Goal: Task Accomplishment & Management: Manage account settings

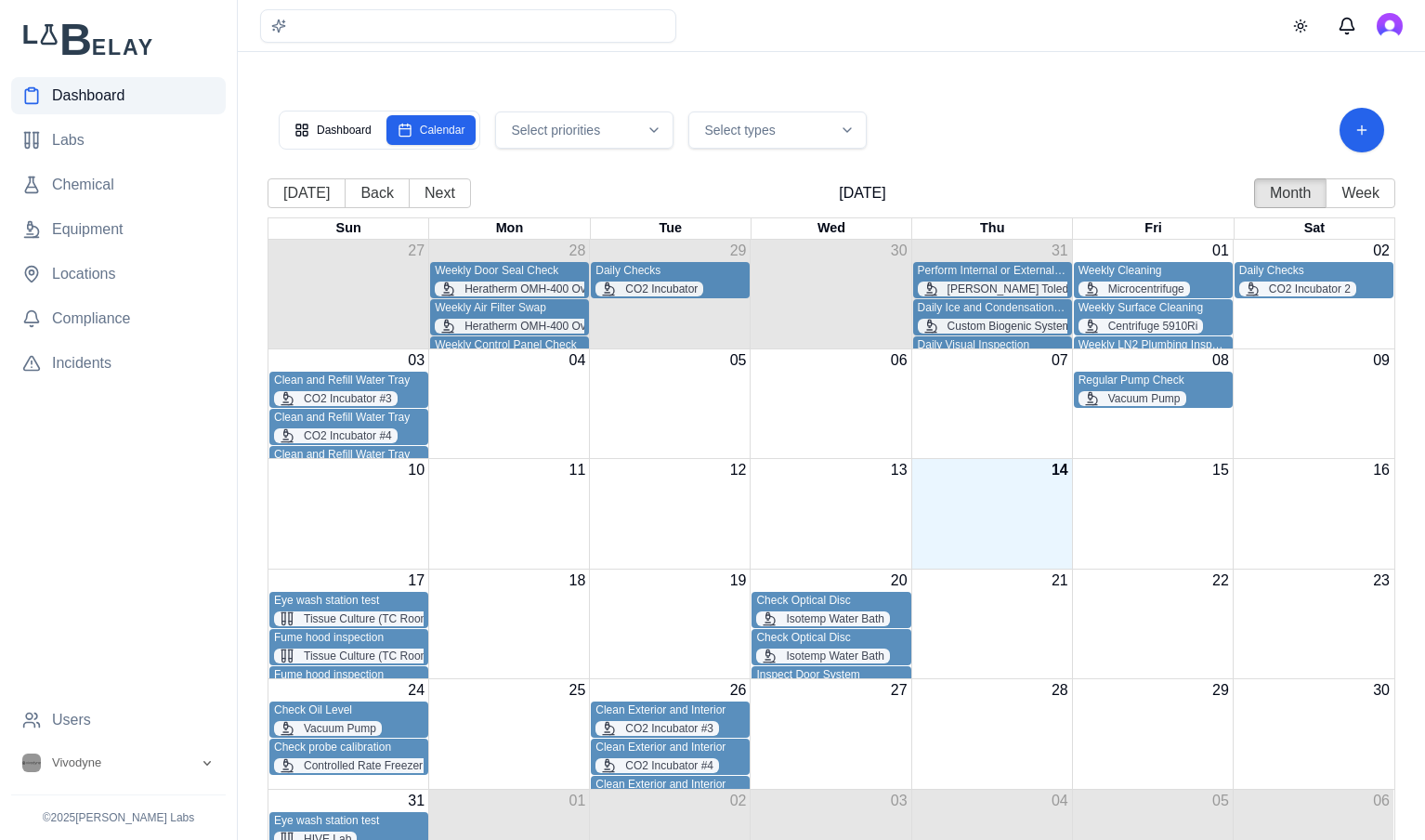
click at [92, 93] on span "Dashboard" at bounding box center [89, 95] width 72 height 22
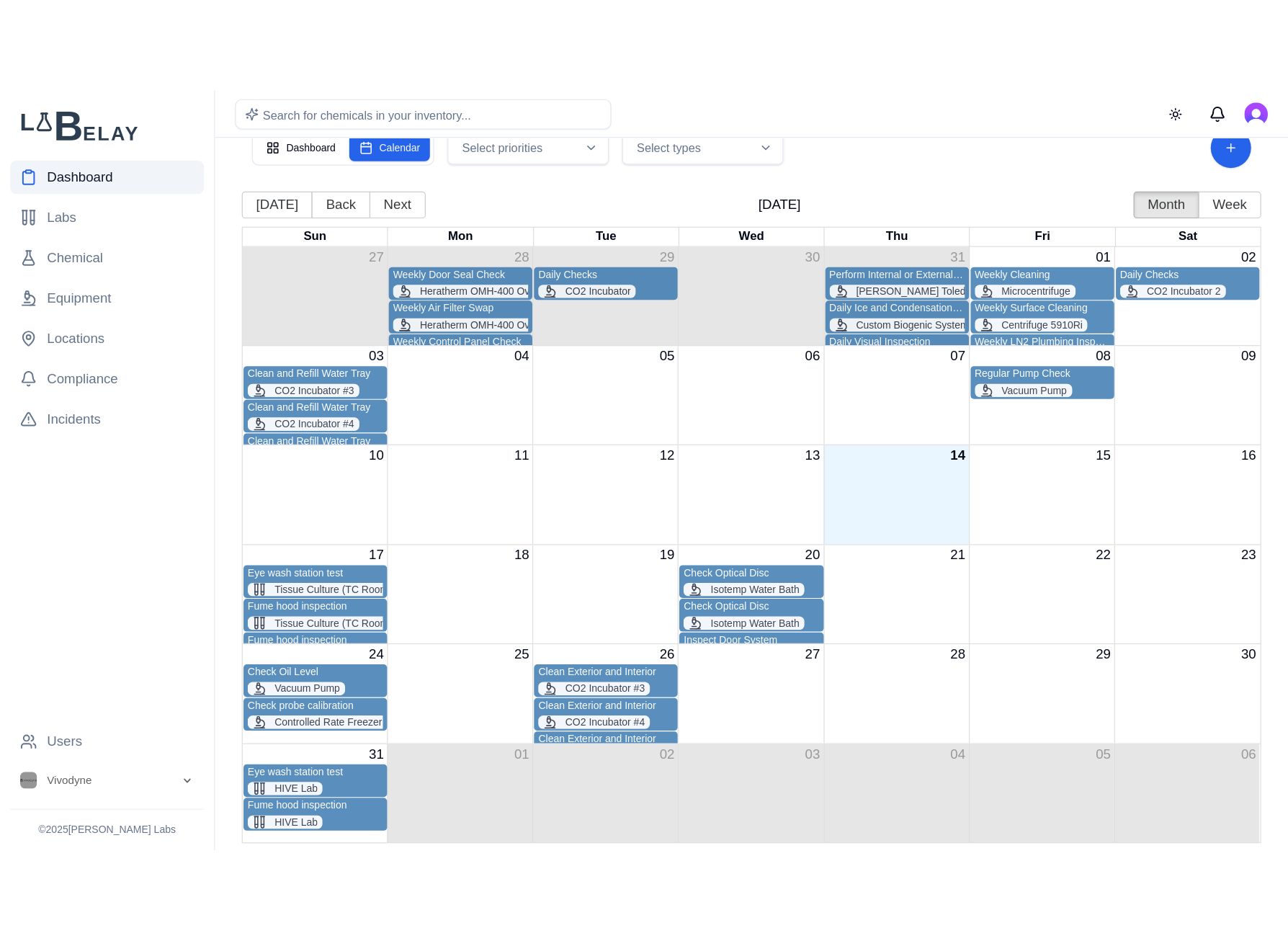
scroll to position [75, 0]
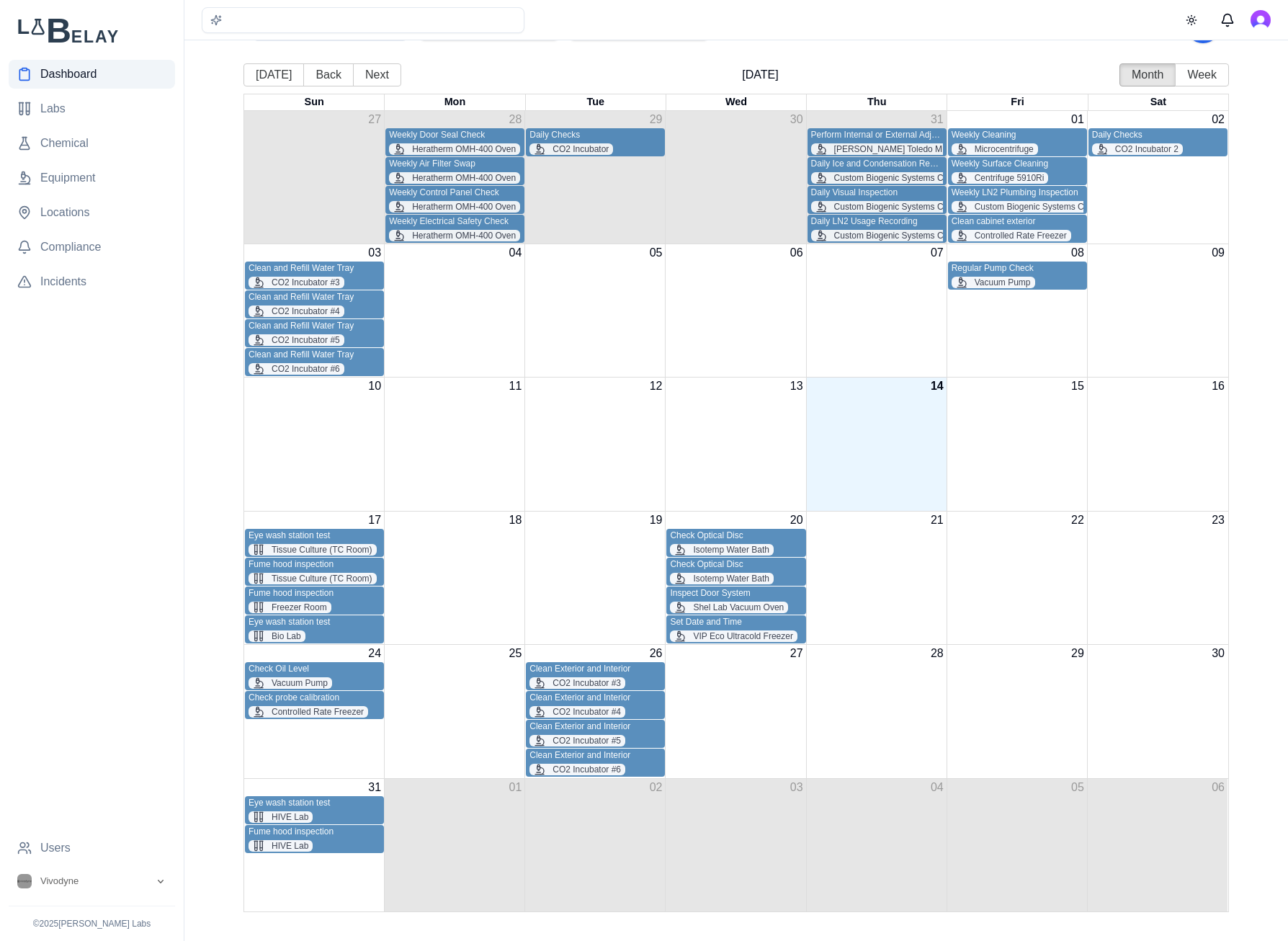
click at [363, 274] on div "Clean and Refill Water Tray CO2 Incubator #3" at bounding box center [314, 276] width 131 height 25
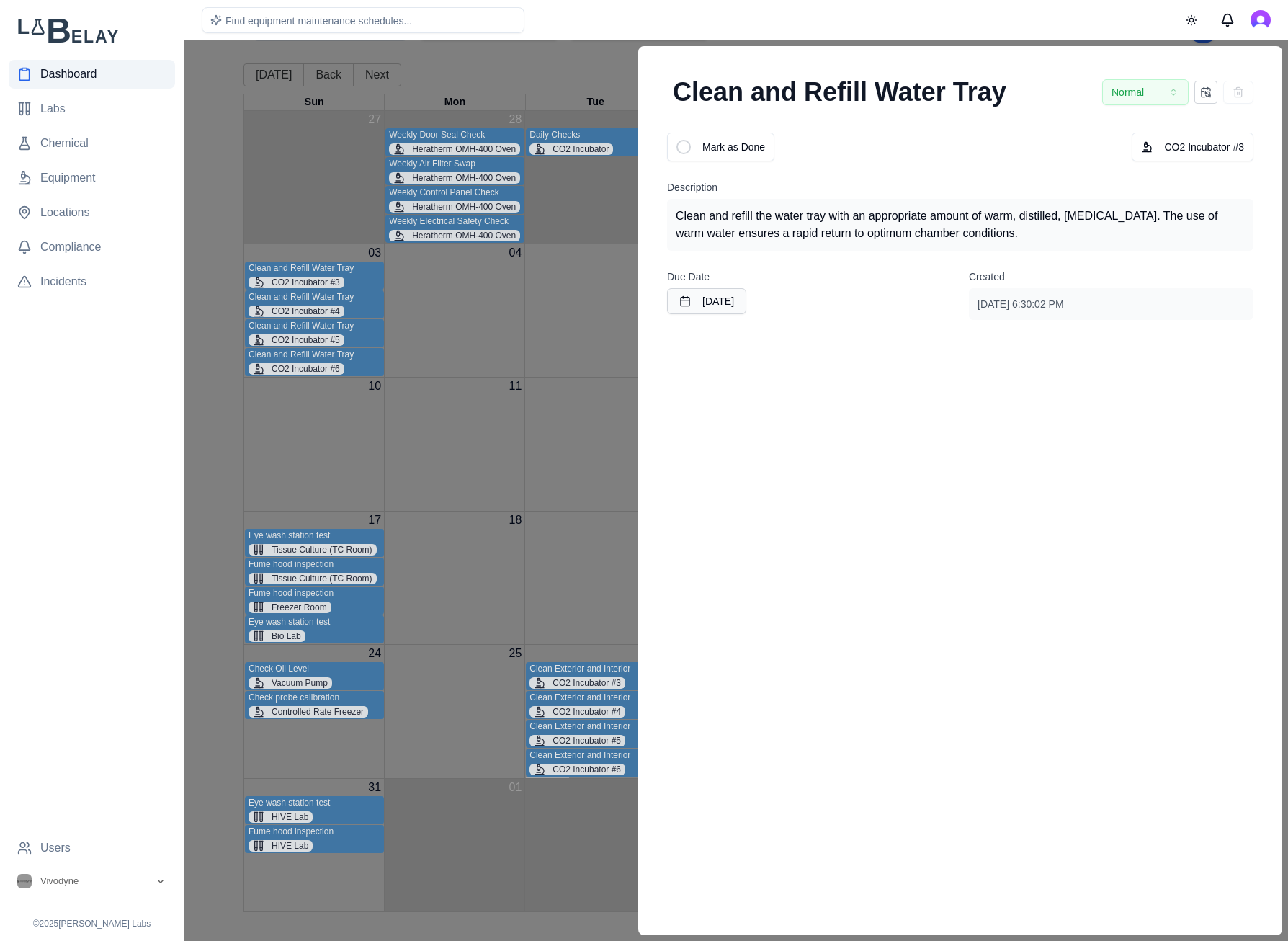
click at [1104, 89] on icon at bounding box center [1206, 92] width 12 height 12
click at [1104, 94] on icon at bounding box center [1206, 92] width 12 height 12
click at [1094, 293] on div "[DATE] 6:30:02 PM" at bounding box center [1111, 304] width 284 height 32
click at [721, 278] on div "Due Date [DATE]" at bounding box center [809, 294] width 284 height 52
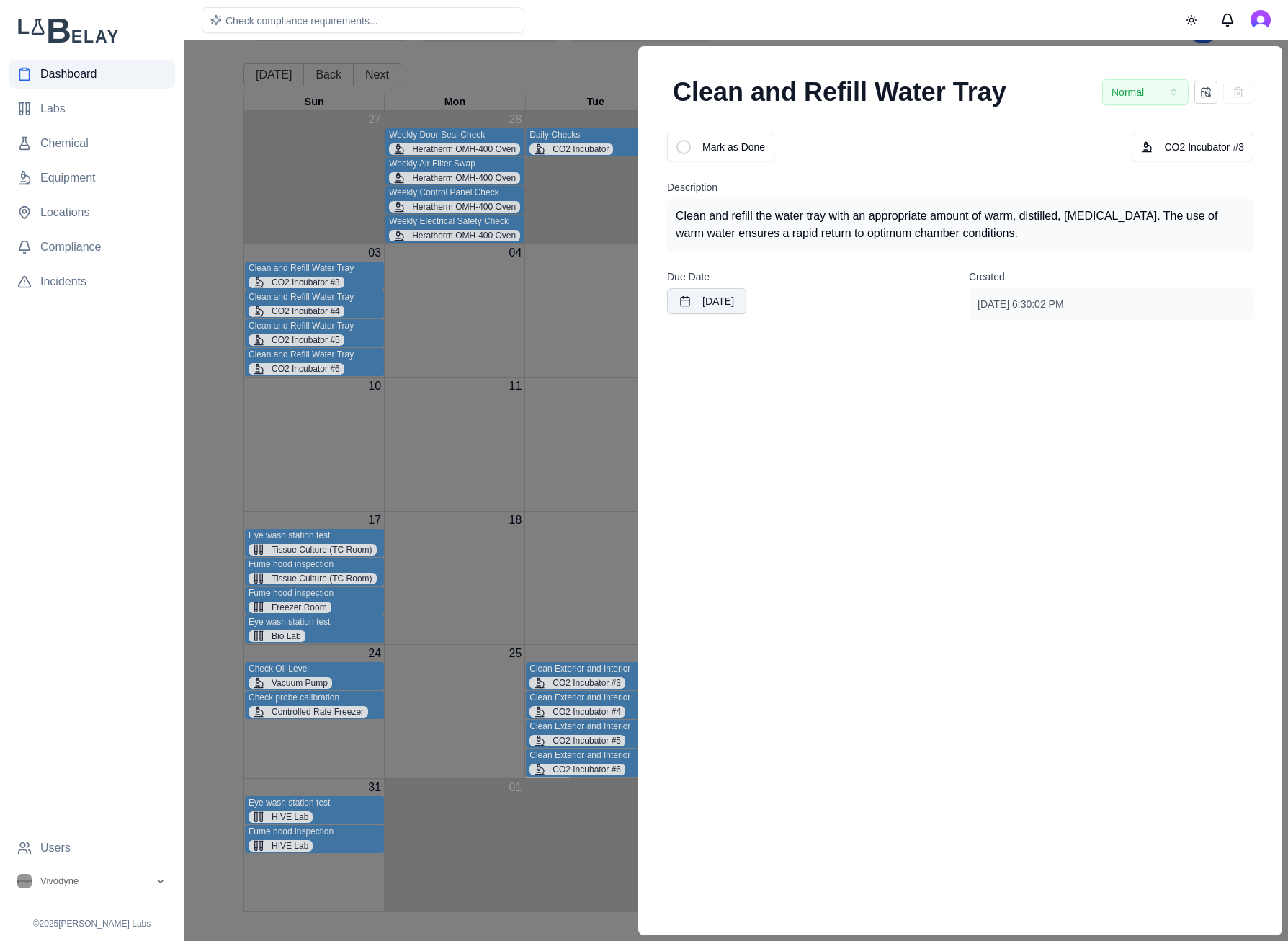
click at [721, 302] on button "[DATE]" at bounding box center [706, 301] width 79 height 26
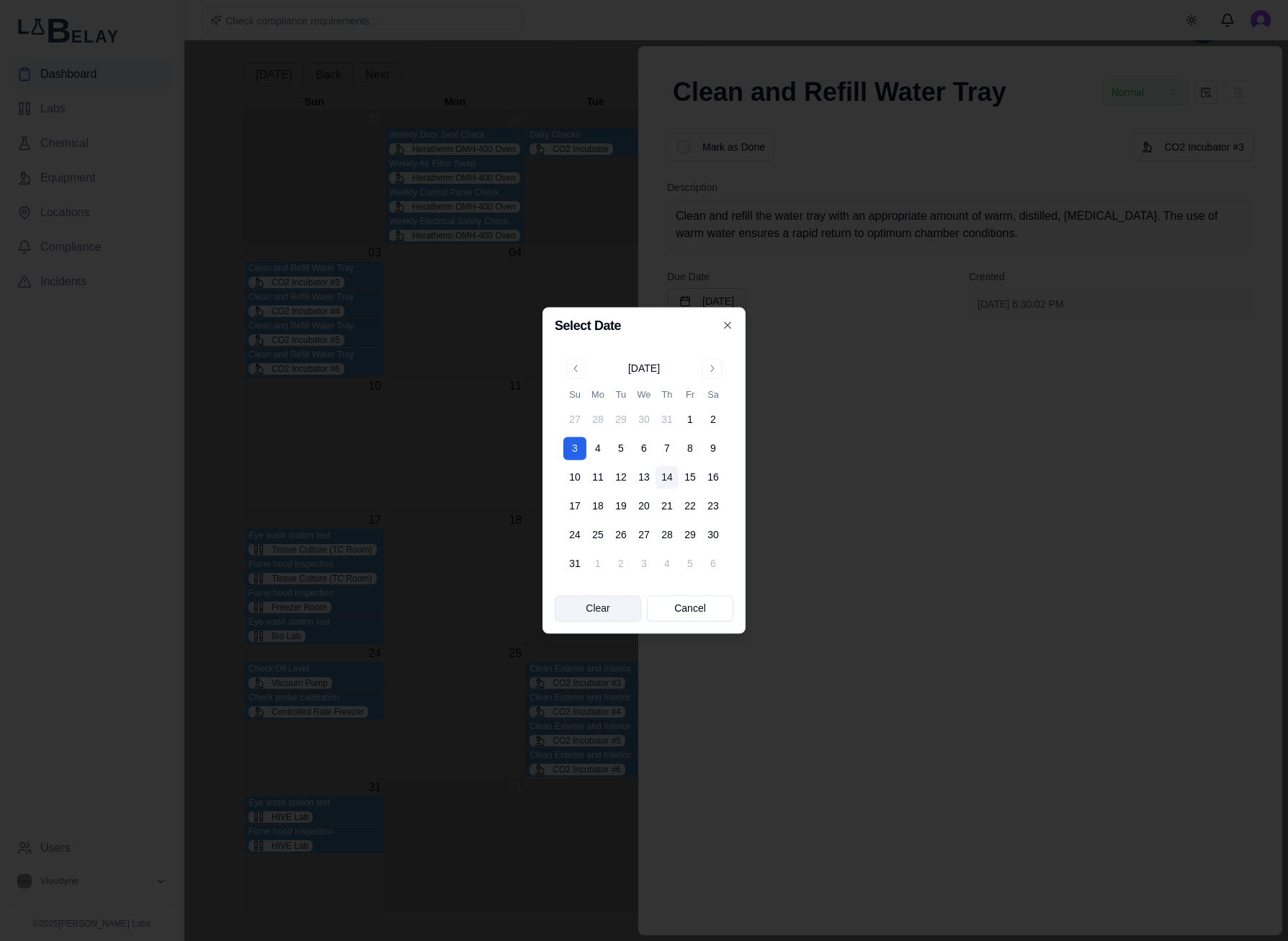
click at [596, 595] on button "Clear" at bounding box center [597, 608] width 86 height 26
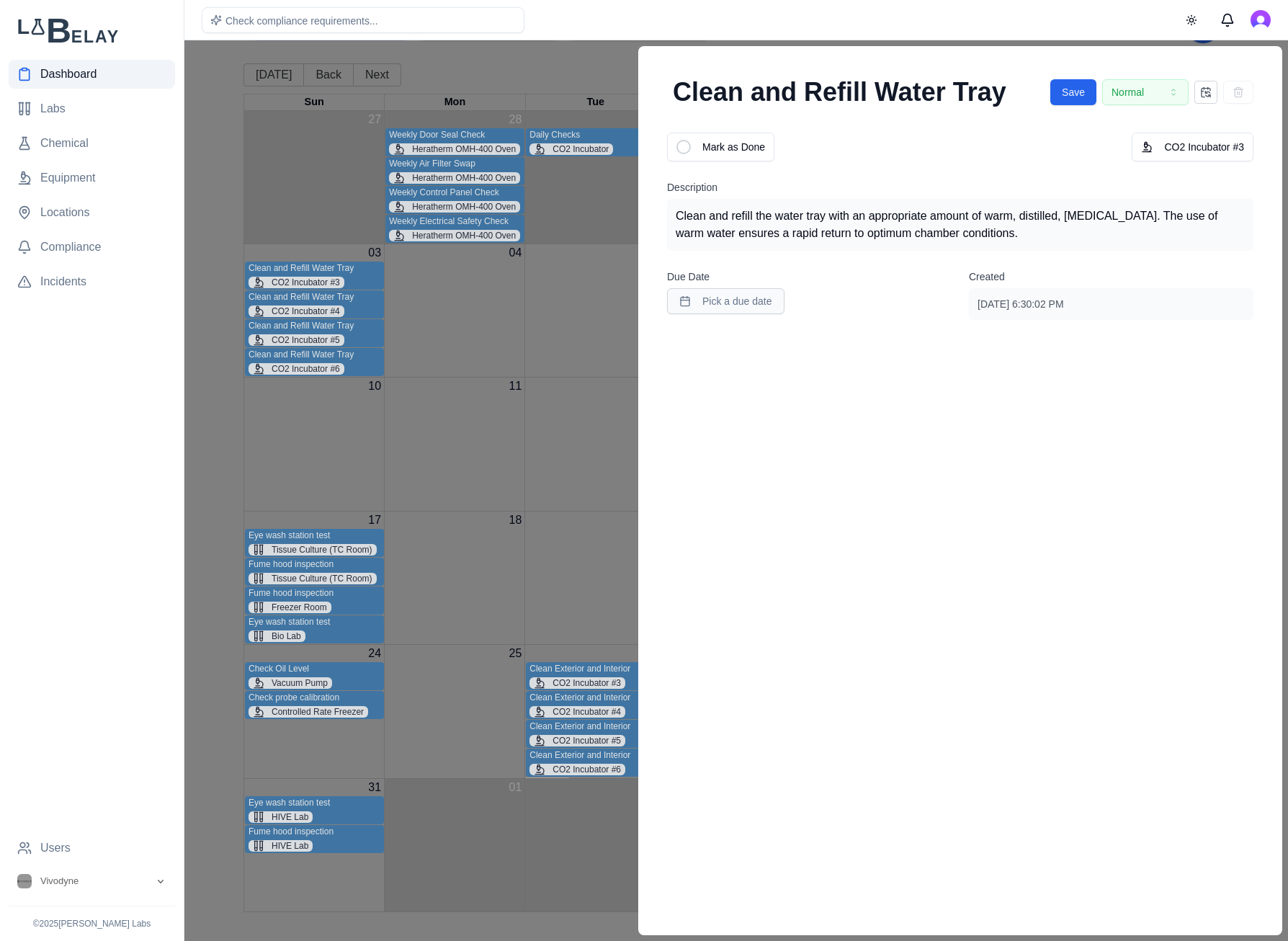
click at [72, 66] on span "Dashboard" at bounding box center [69, 74] width 56 height 17
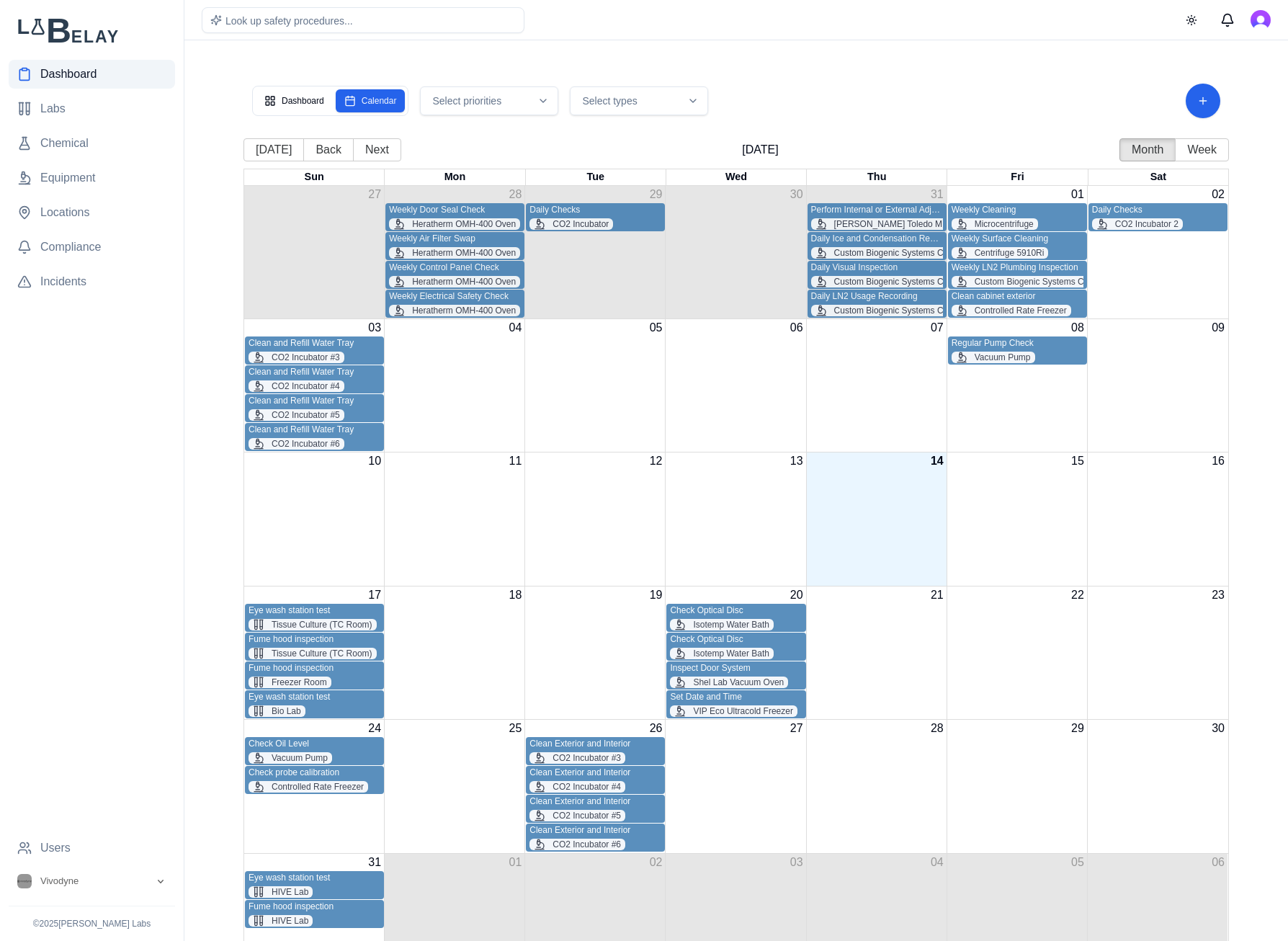
click at [528, 95] on div "Select priorities" at bounding box center [488, 101] width 131 height 15
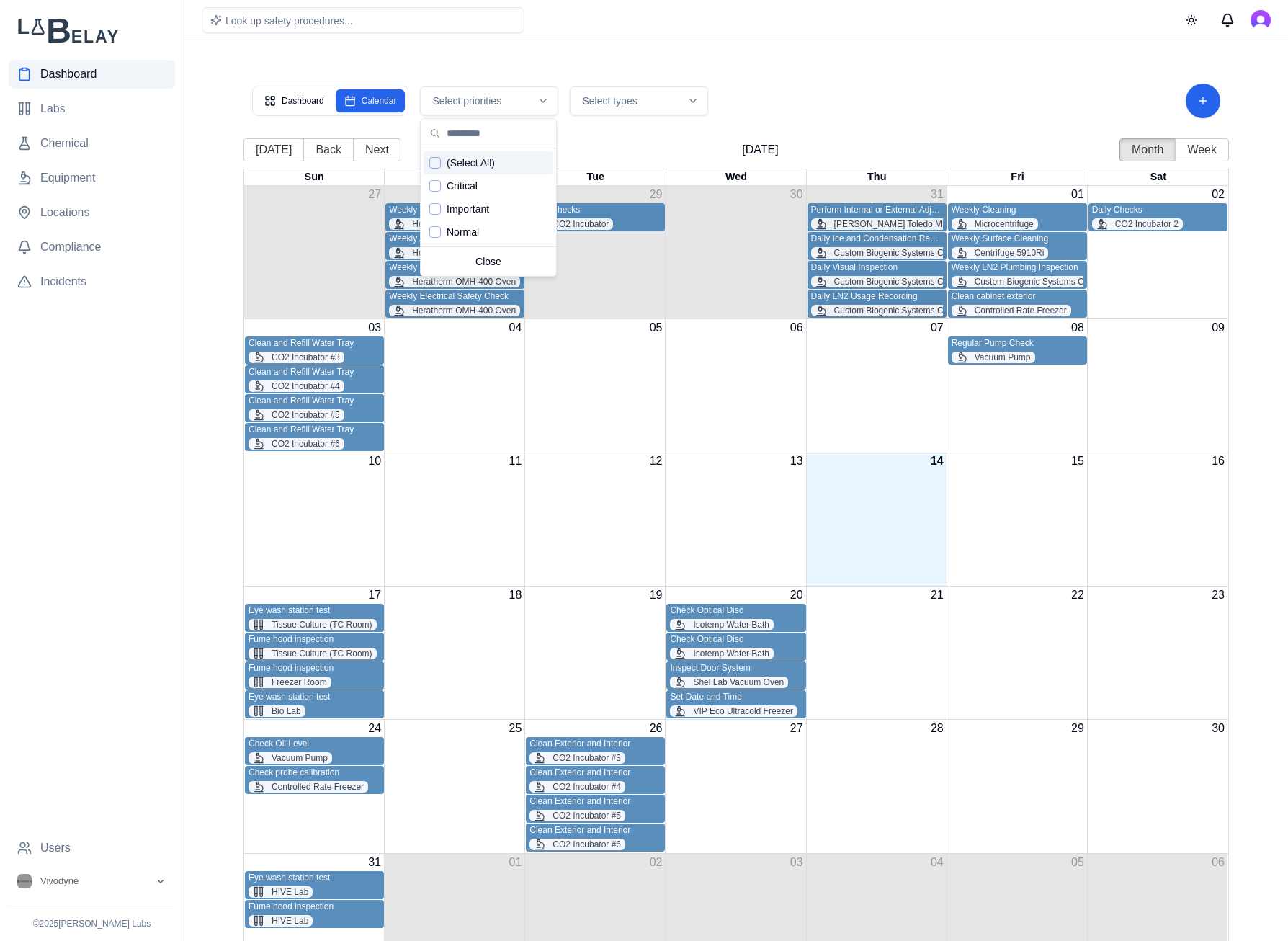
click at [670, 111] on button "Select types" at bounding box center [638, 100] width 138 height 29
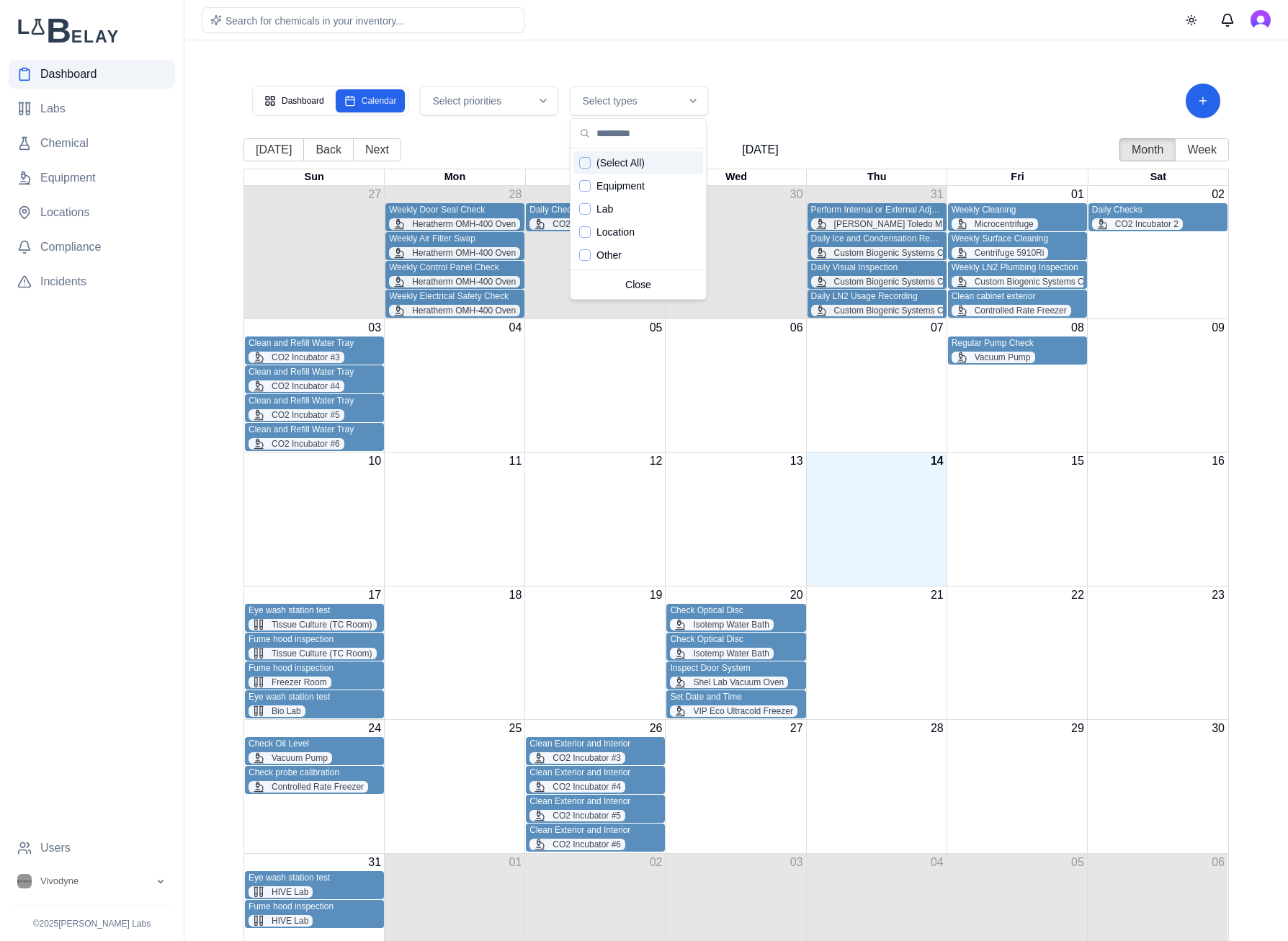
click at [775, 98] on div "Dashboard Calendar Select priorities Select types" at bounding box center [736, 100] width 968 height 35
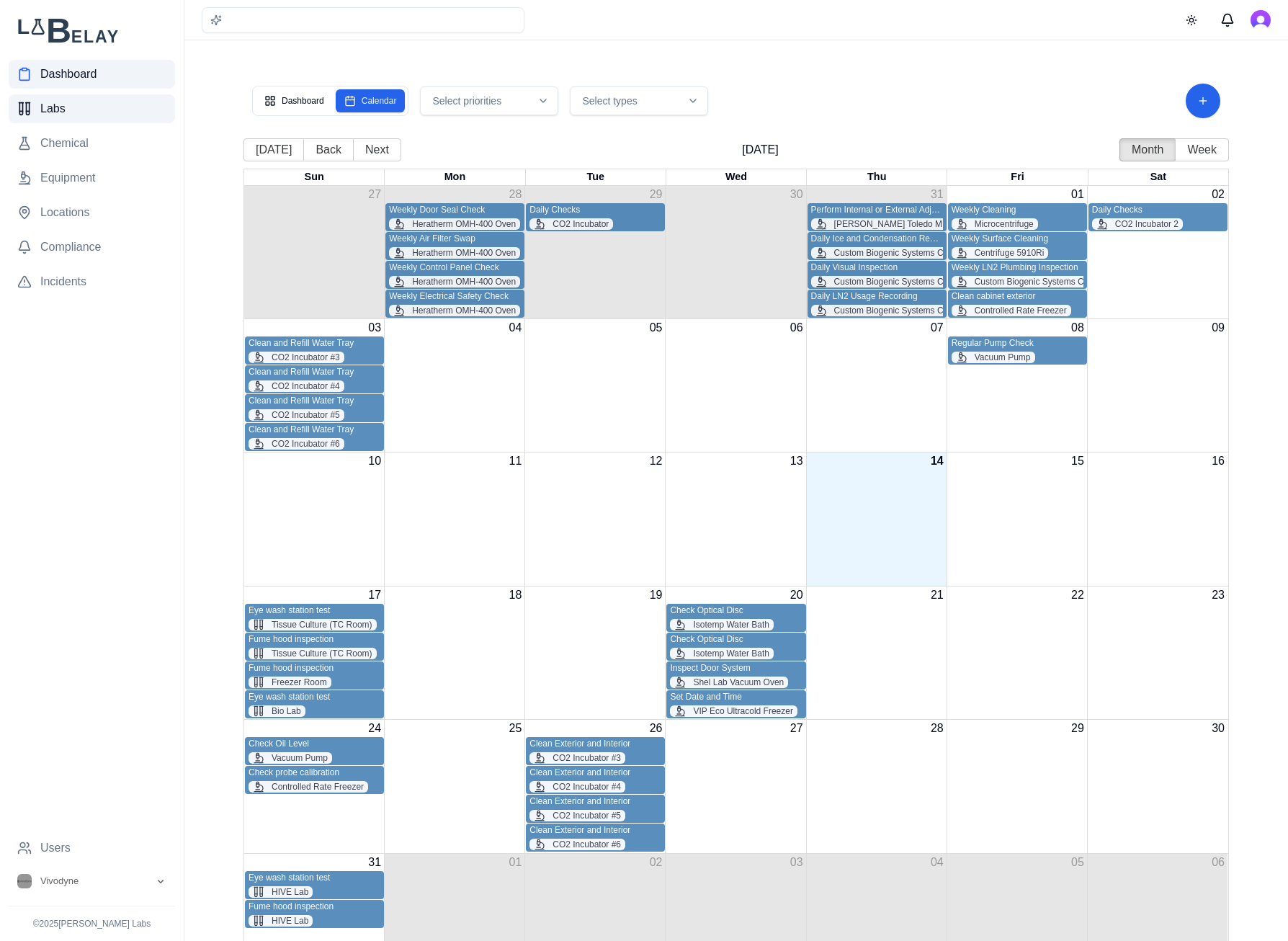
click at [61, 114] on span "Labs" at bounding box center [53, 109] width 25 height 17
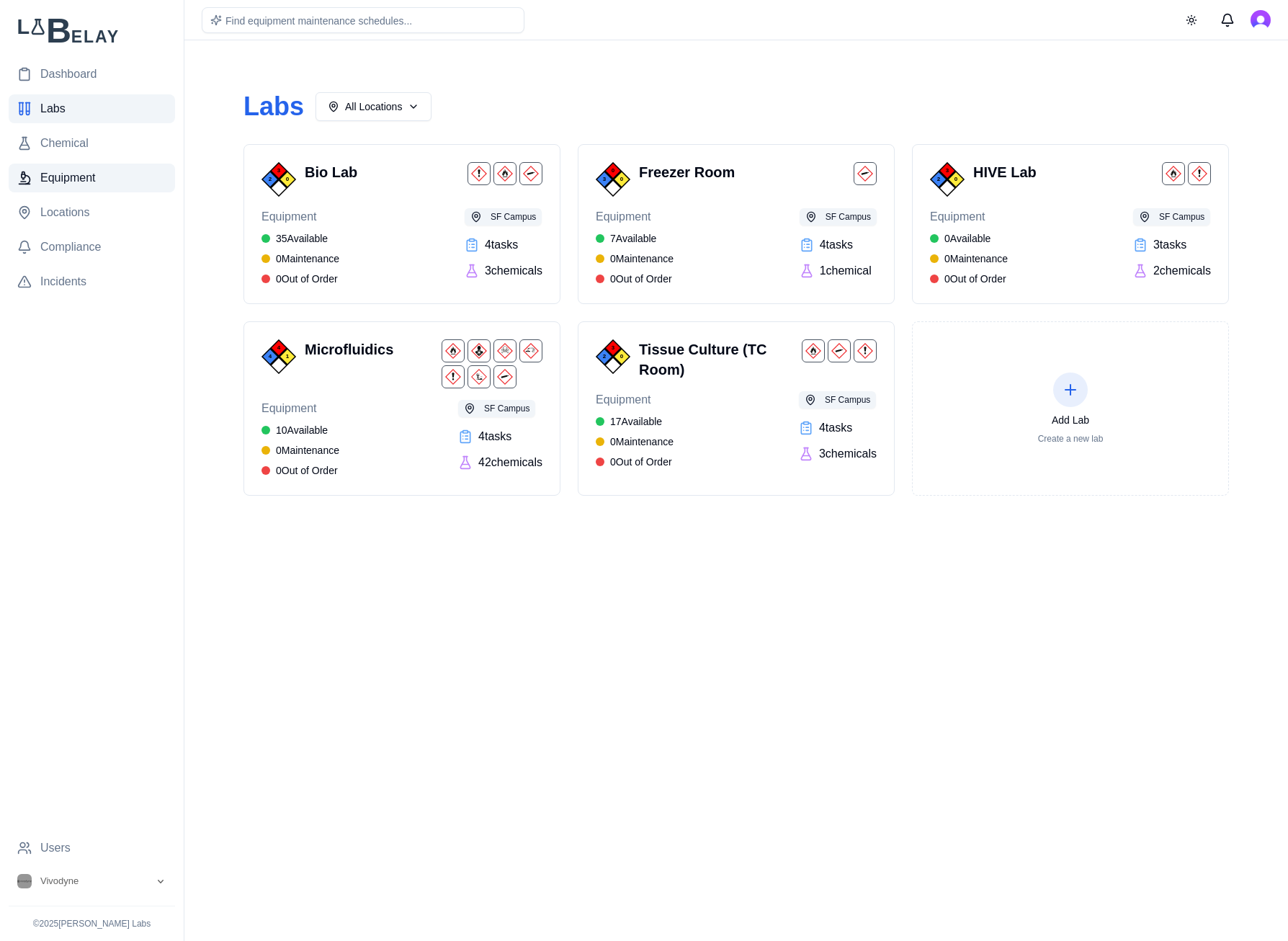
click at [67, 180] on span "Equipment" at bounding box center [68, 177] width 55 height 17
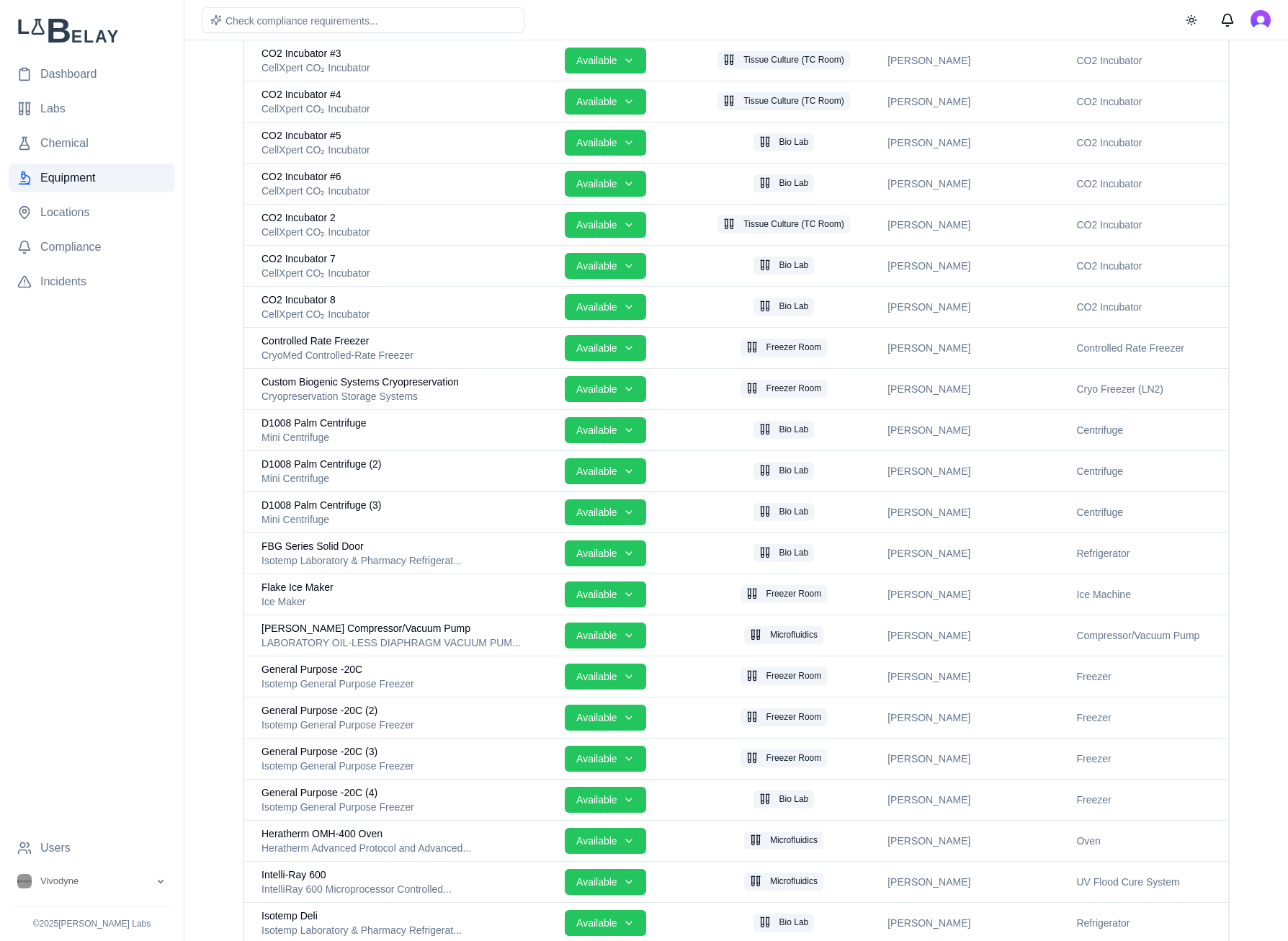
scroll to position [677, 0]
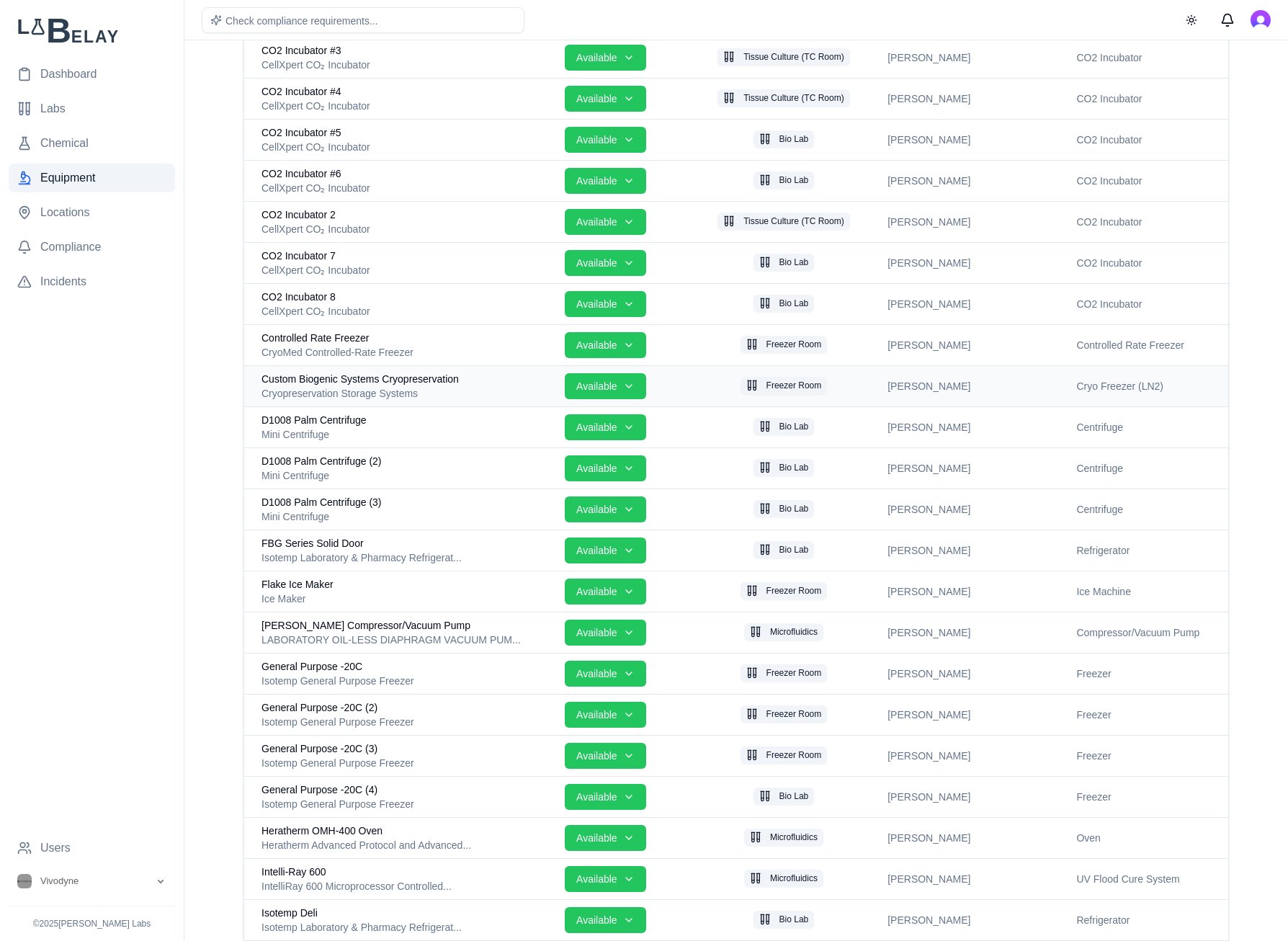
click at [464, 377] on div "Custom Biogenic Systems Cryopreservation" at bounding box center [407, 379] width 292 height 15
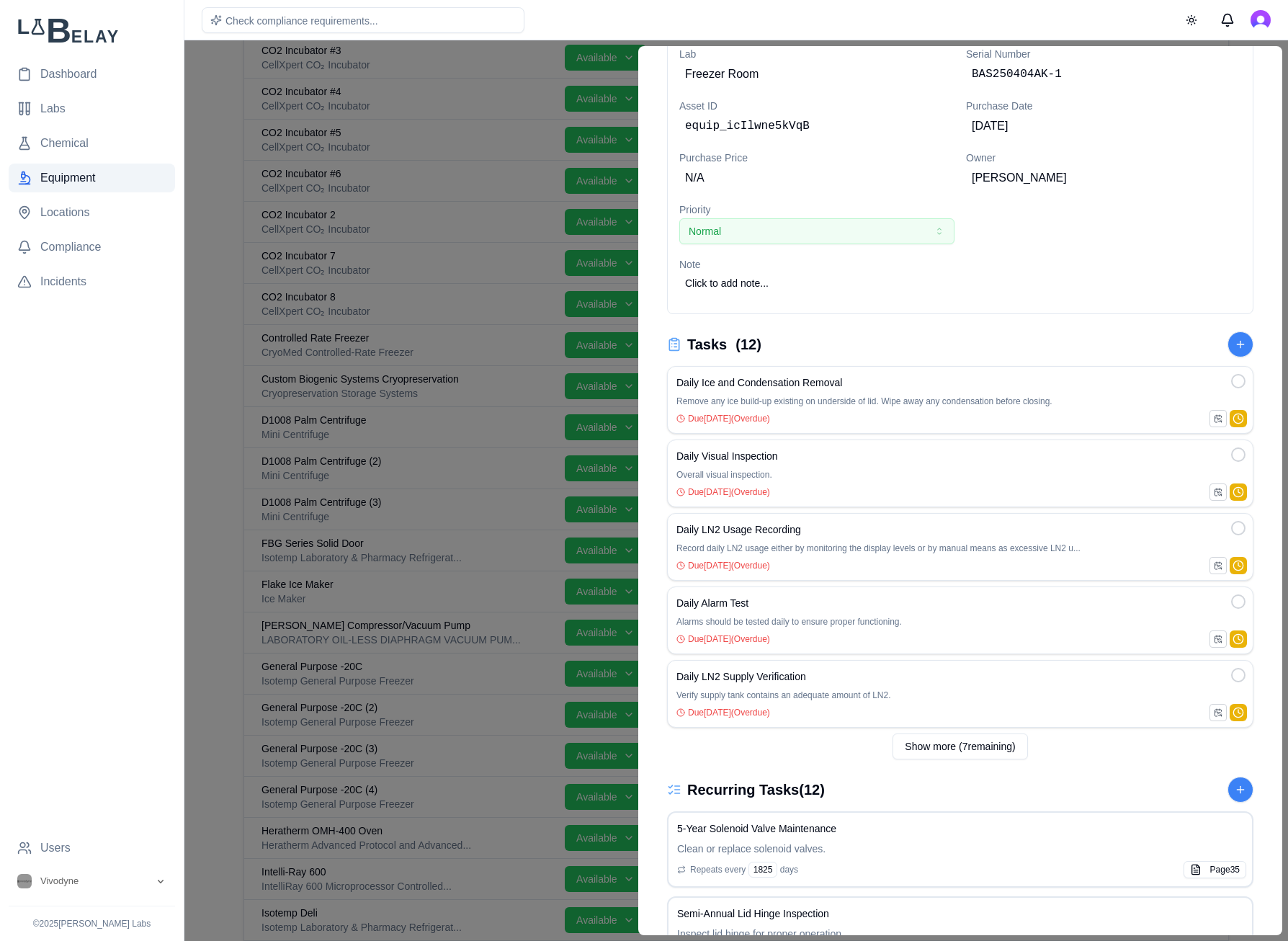
scroll to position [76, 0]
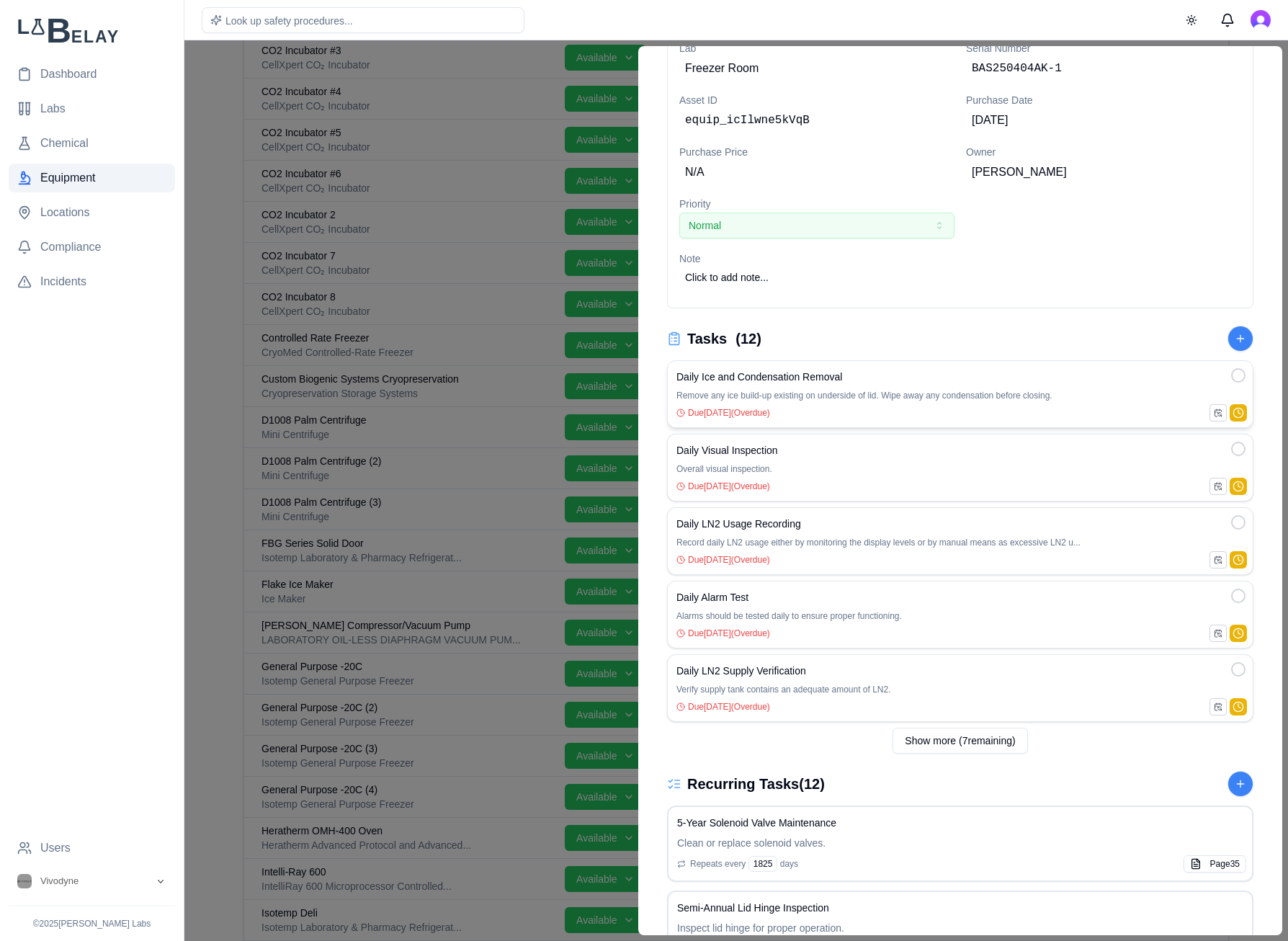
click at [1104, 412] on div at bounding box center [1217, 412] width 17 height 17
click at [1104, 378] on div "Daily Ice and Condensation Removal" at bounding box center [960, 377] width 567 height 15
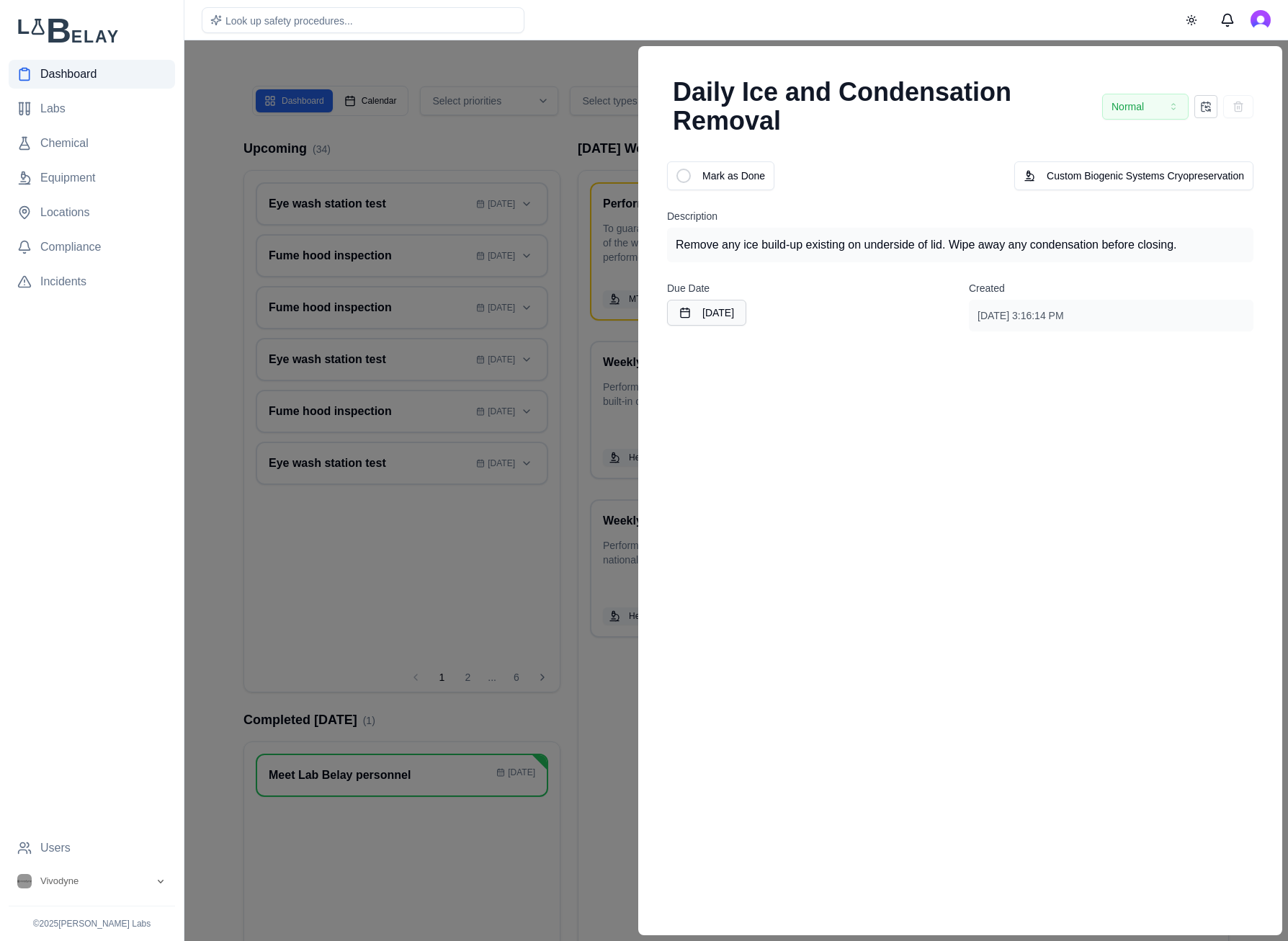
click at [1104, 113] on div at bounding box center [1205, 106] width 23 height 23
click at [579, 567] on div at bounding box center [644, 490] width 1288 height 900
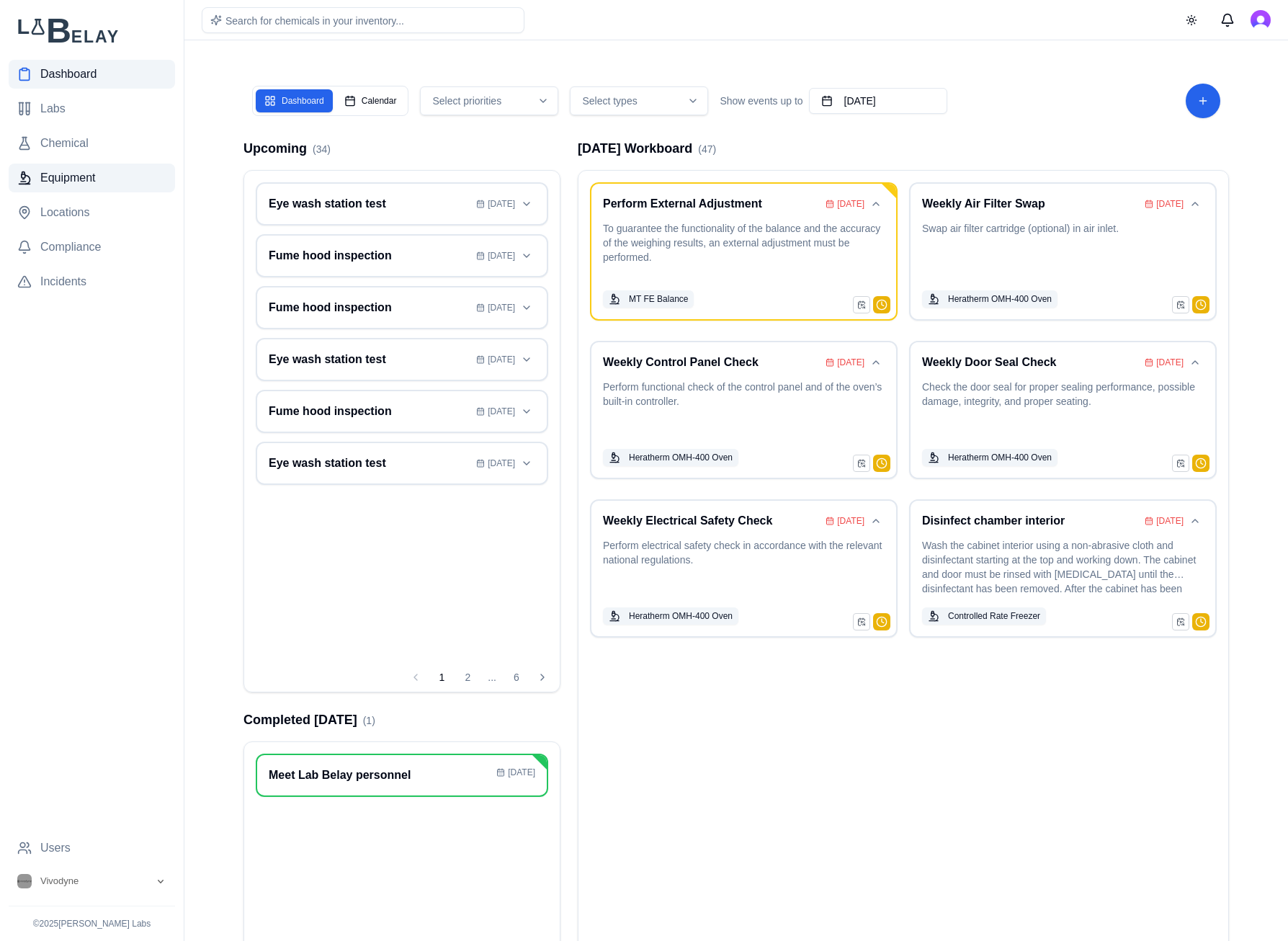
click at [70, 182] on span "Equipment" at bounding box center [68, 177] width 55 height 17
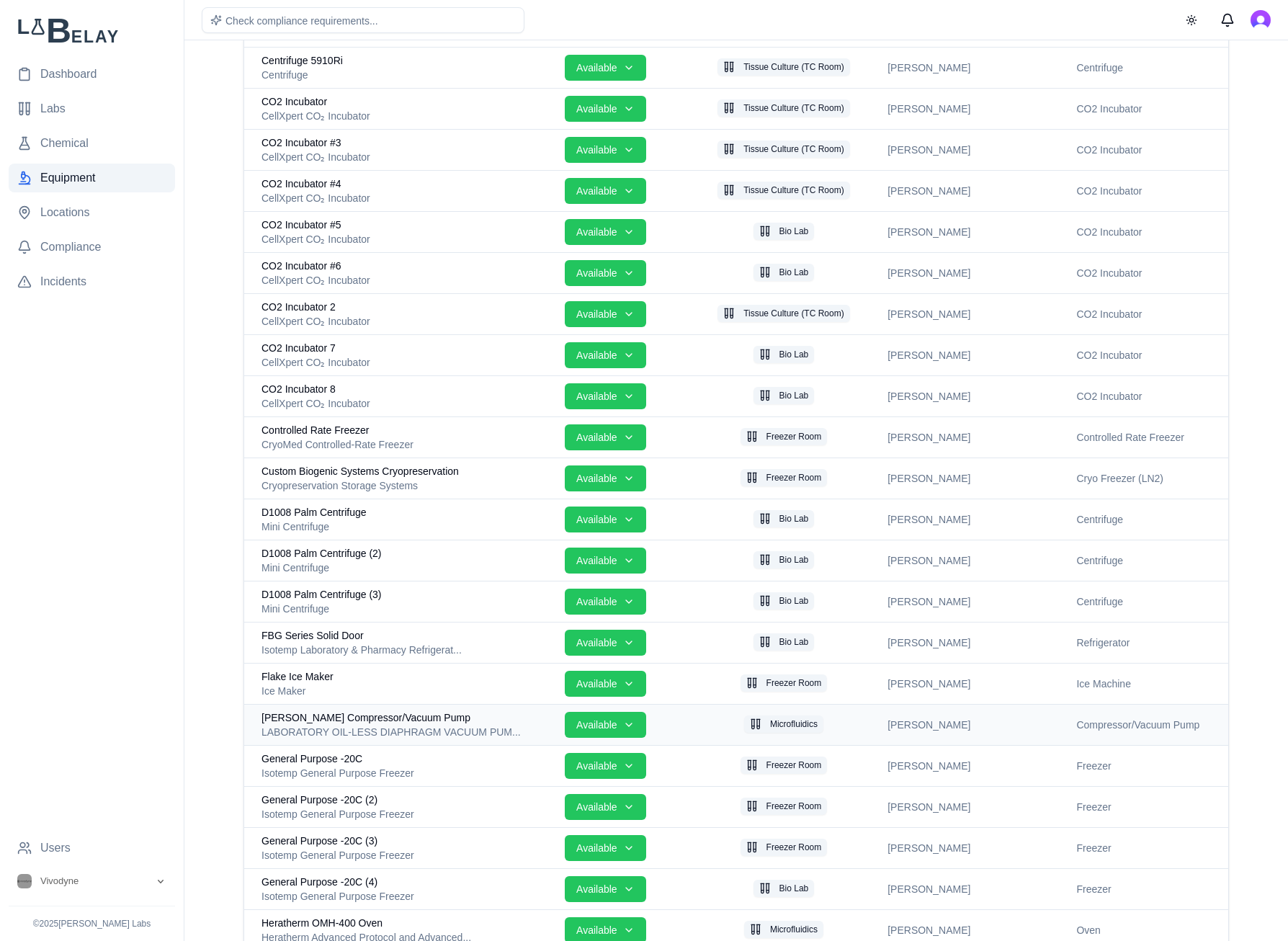
scroll to position [586, 0]
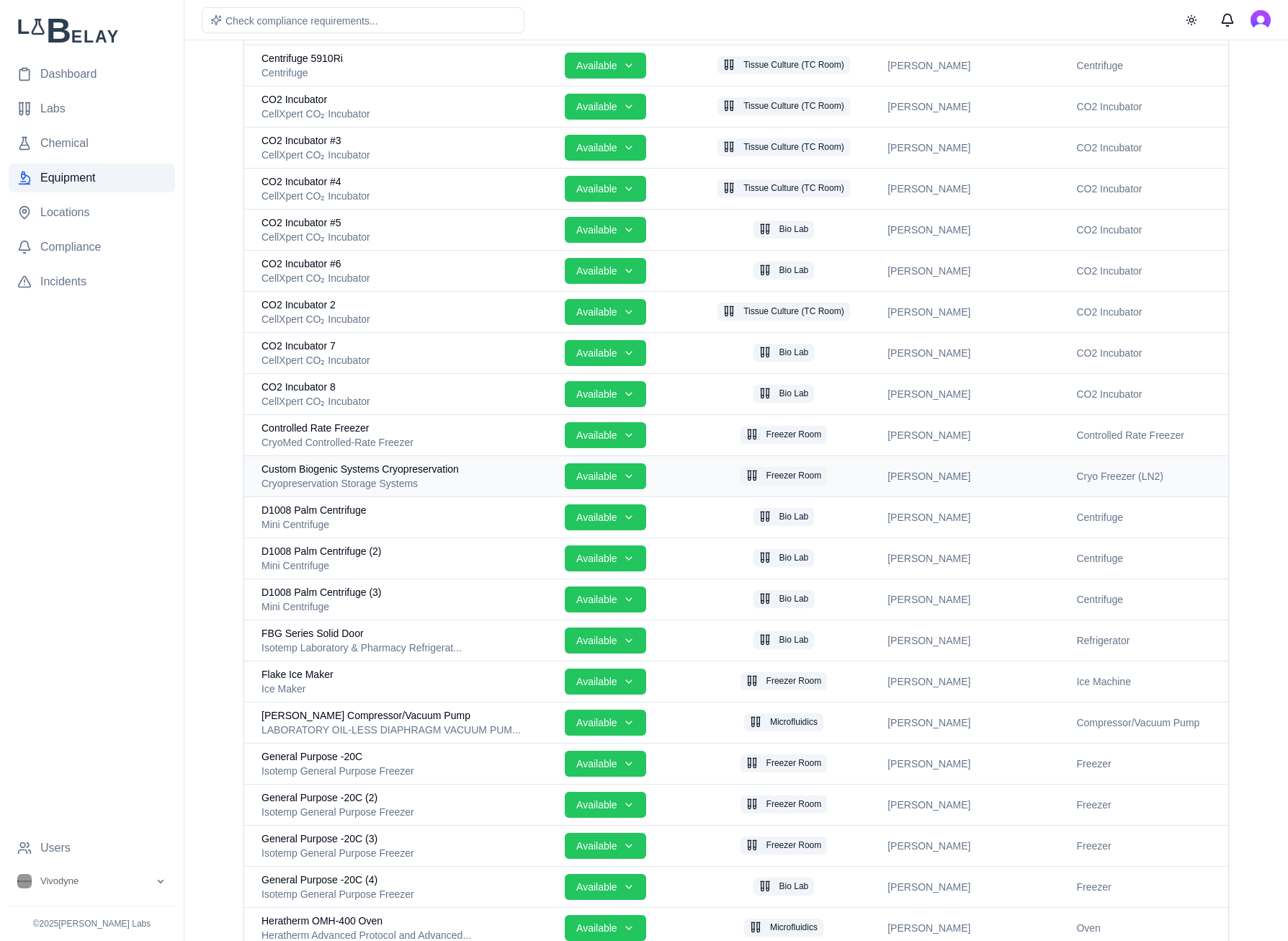
click at [434, 465] on span "Custom Biogenic Systems Cryopreservation" at bounding box center [360, 469] width 197 height 15
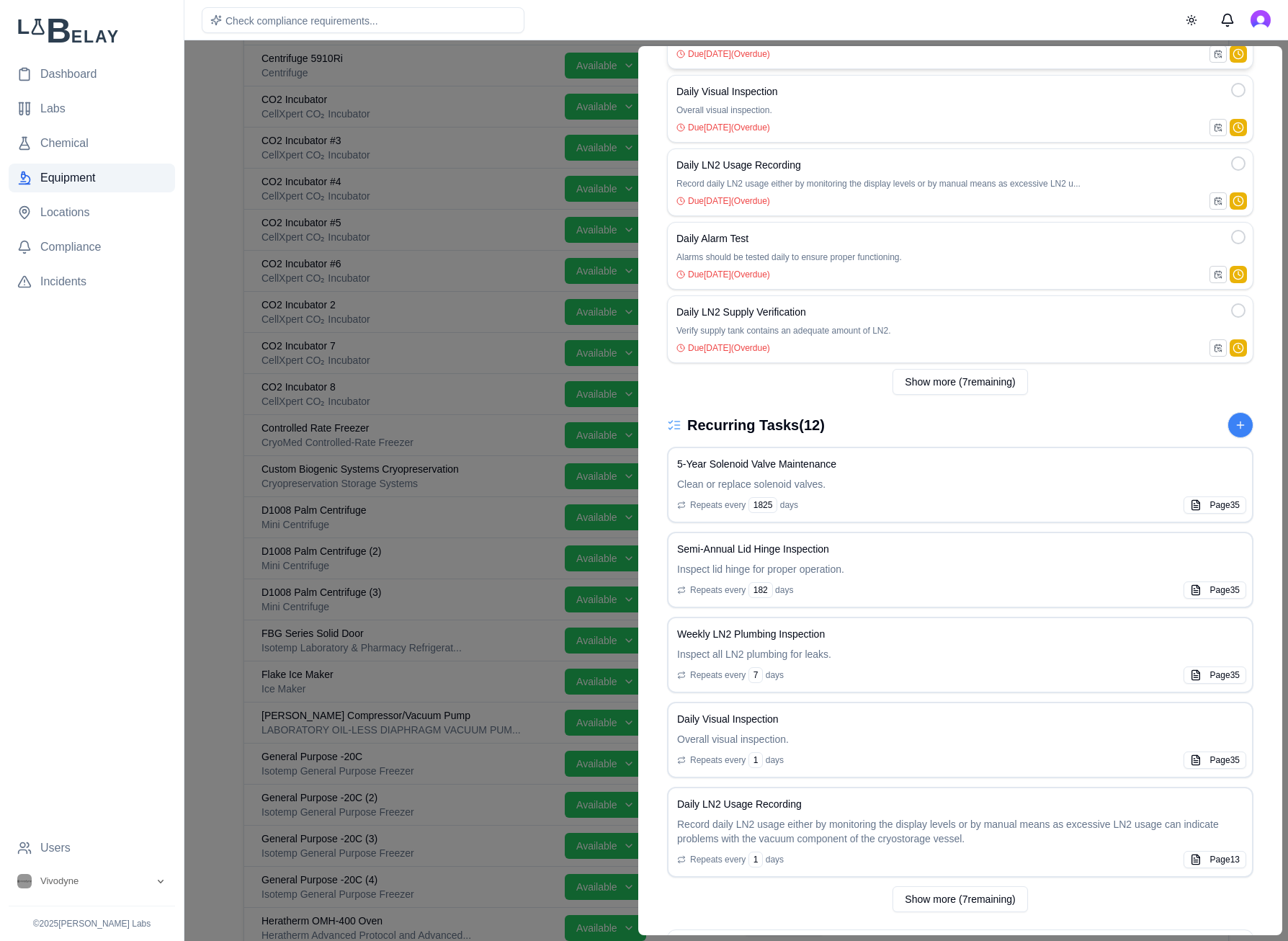
scroll to position [451, 0]
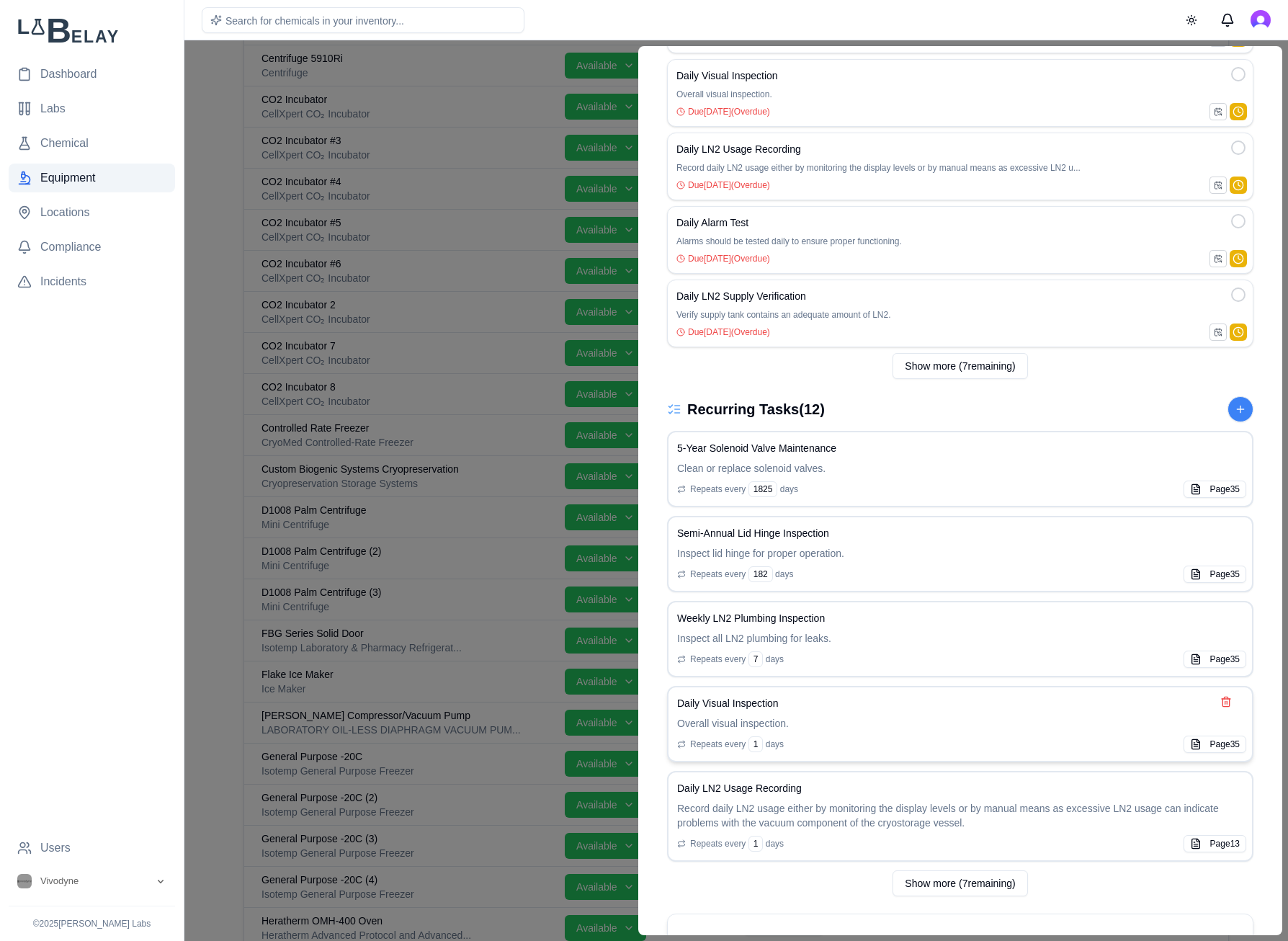
click at [1041, 651] on div "Daily Visual Inspection Overall visual inspection. Repeats every 1 days" at bounding box center [960, 724] width 566 height 56
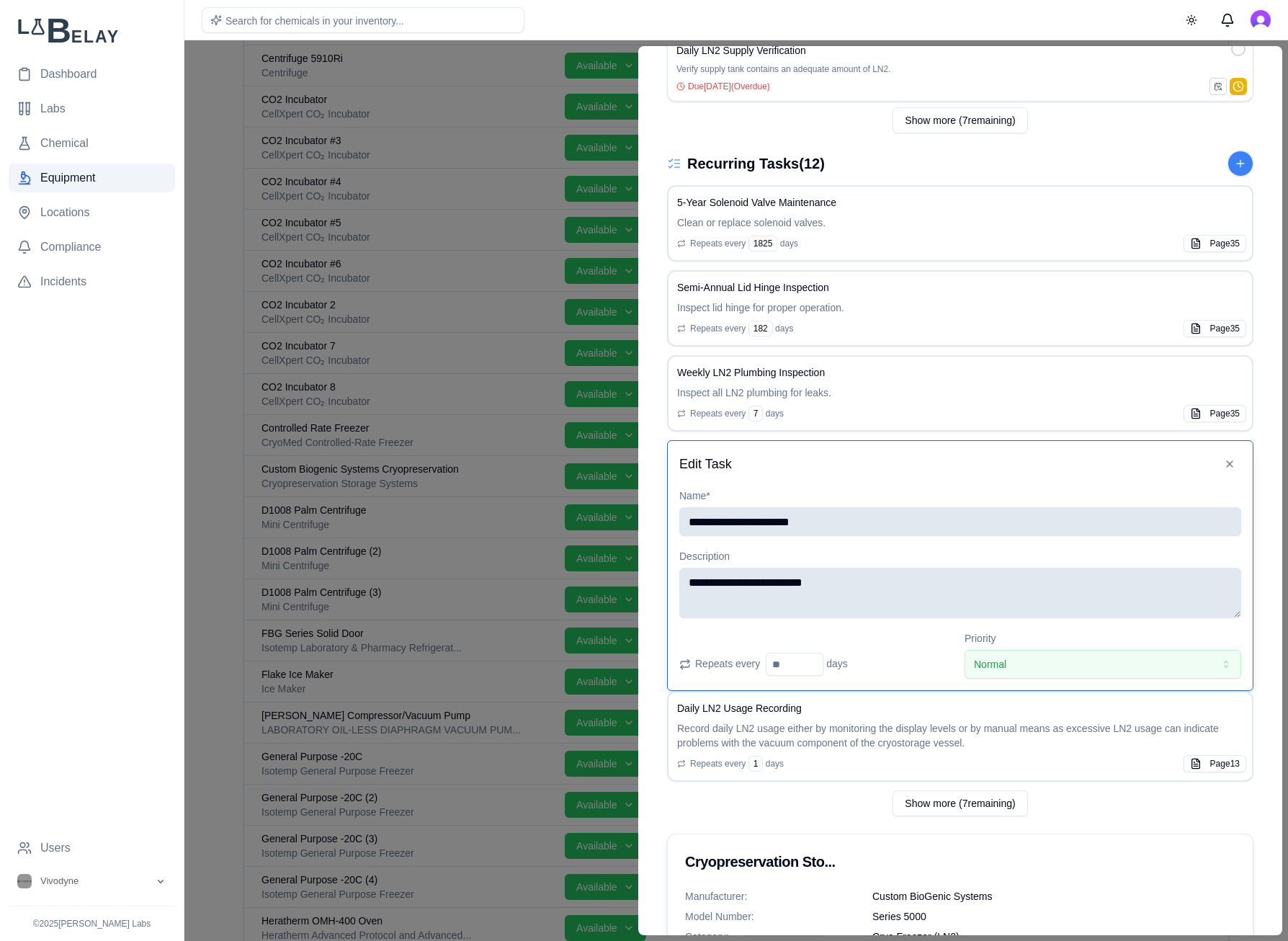
scroll to position [714, 0]
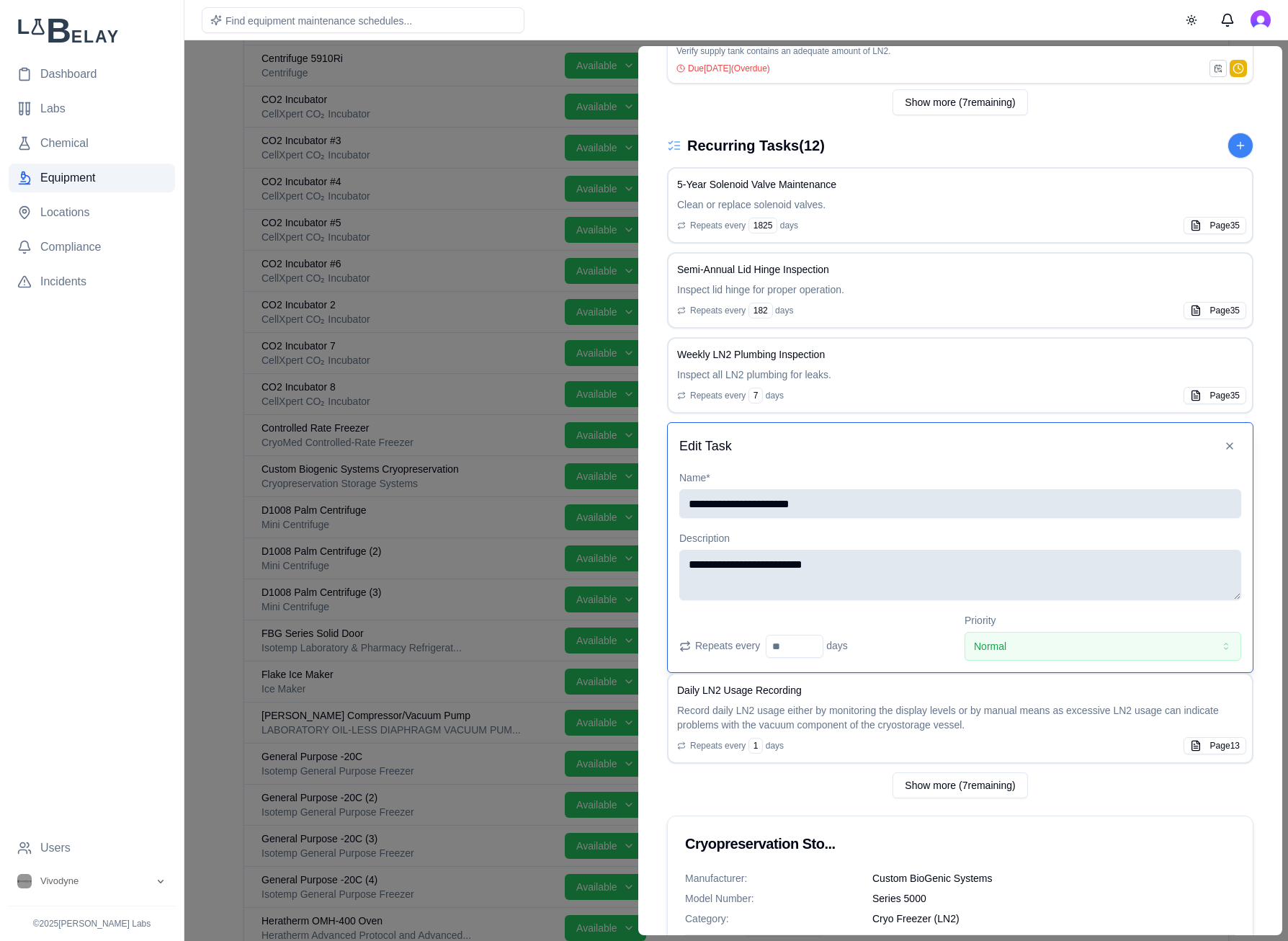
click at [730, 499] on input "**********" at bounding box center [960, 503] width 562 height 29
type input "**********"
click at [849, 566] on textarea "**********" at bounding box center [960, 575] width 562 height 50
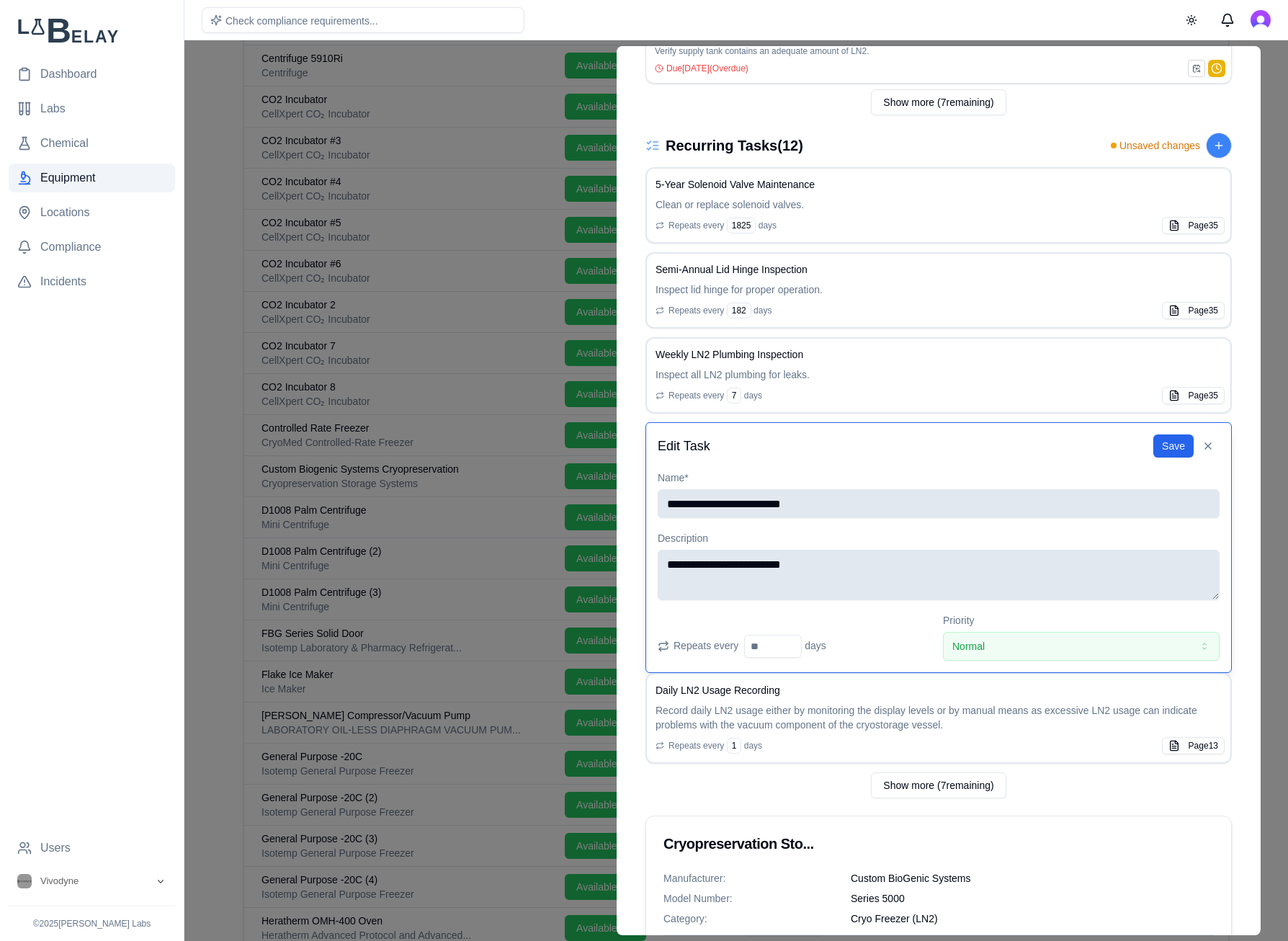
drag, startPoint x: 863, startPoint y: 566, endPoint x: 617, endPoint y: 566, distance: 246.0
click at [657, 566] on textarea "**********" at bounding box center [938, 575] width 562 height 50
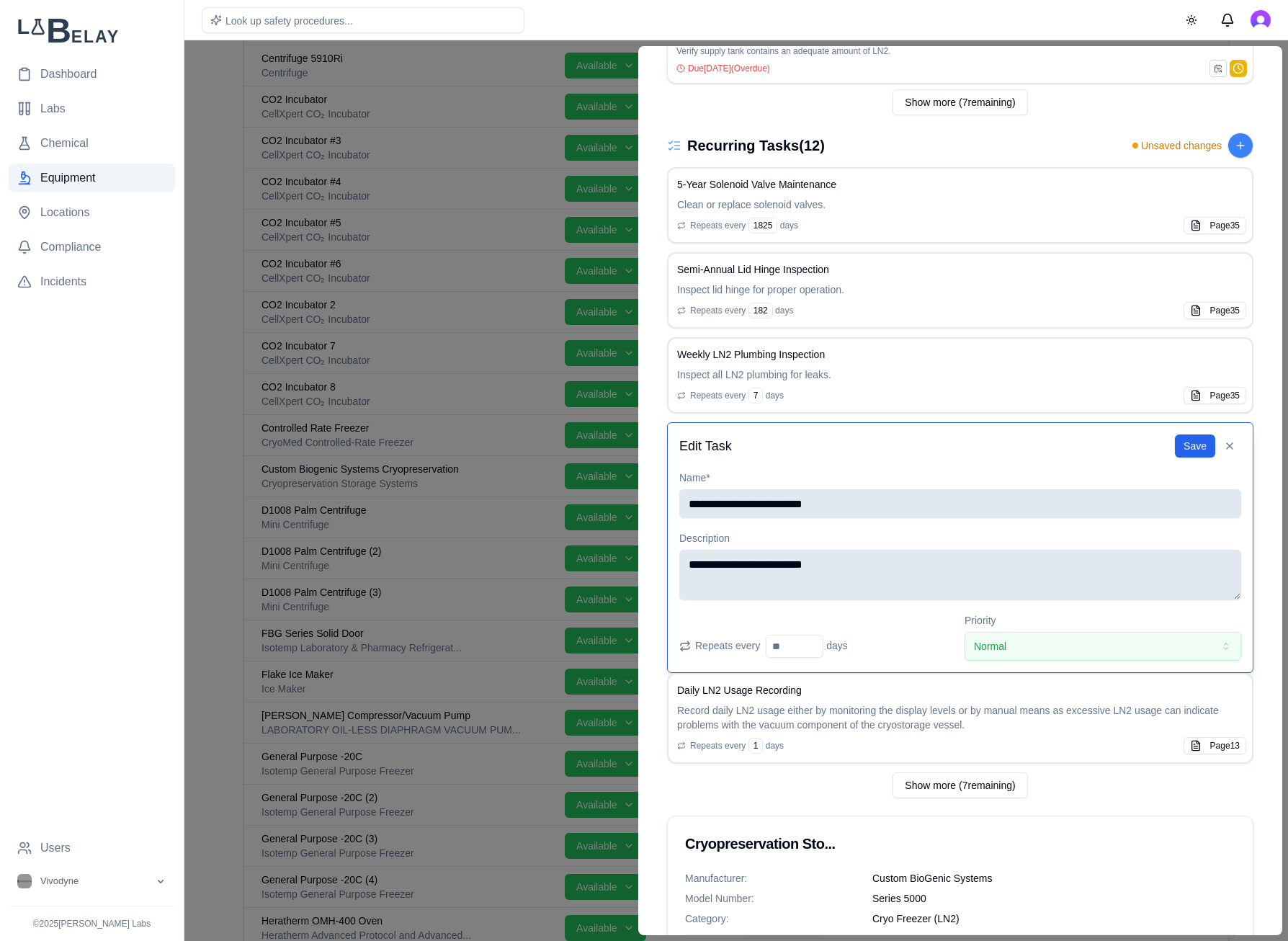
type textarea "*"
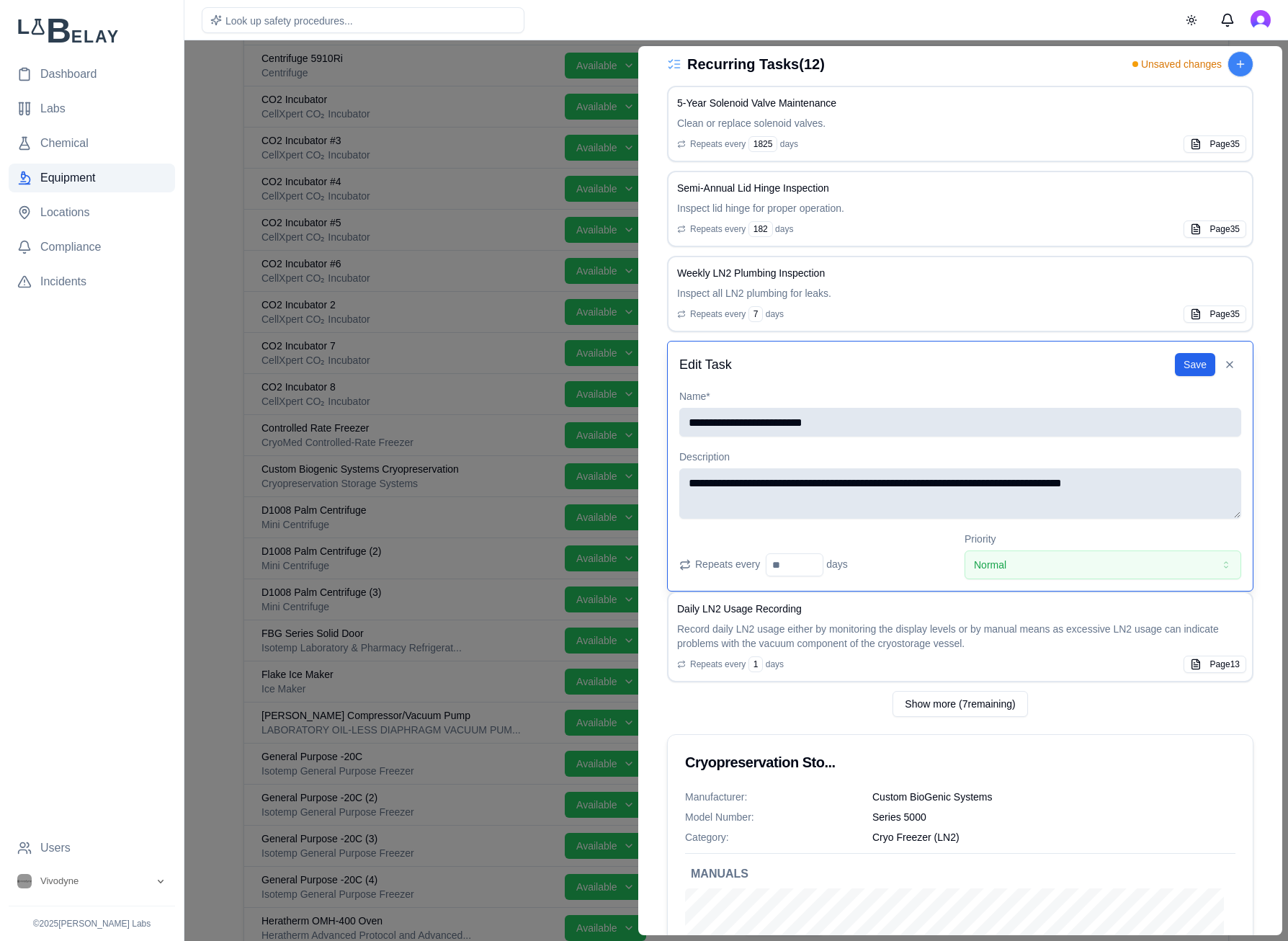
scroll to position [799, 0]
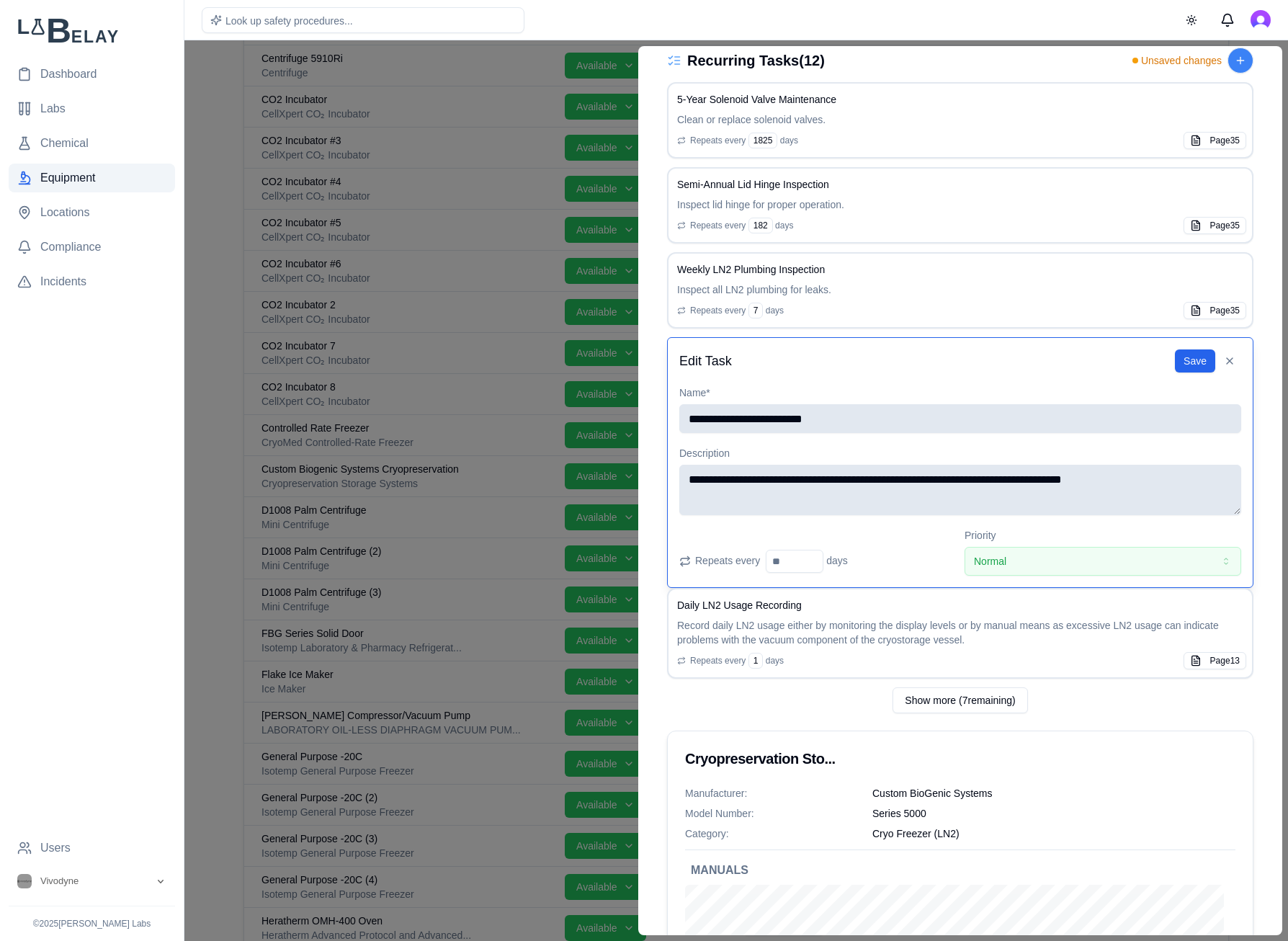
type textarea "**********"
click at [1044, 561] on button "Normal" at bounding box center [1103, 561] width 276 height 29
click at [1104, 359] on button at bounding box center [1229, 360] width 23 height 23
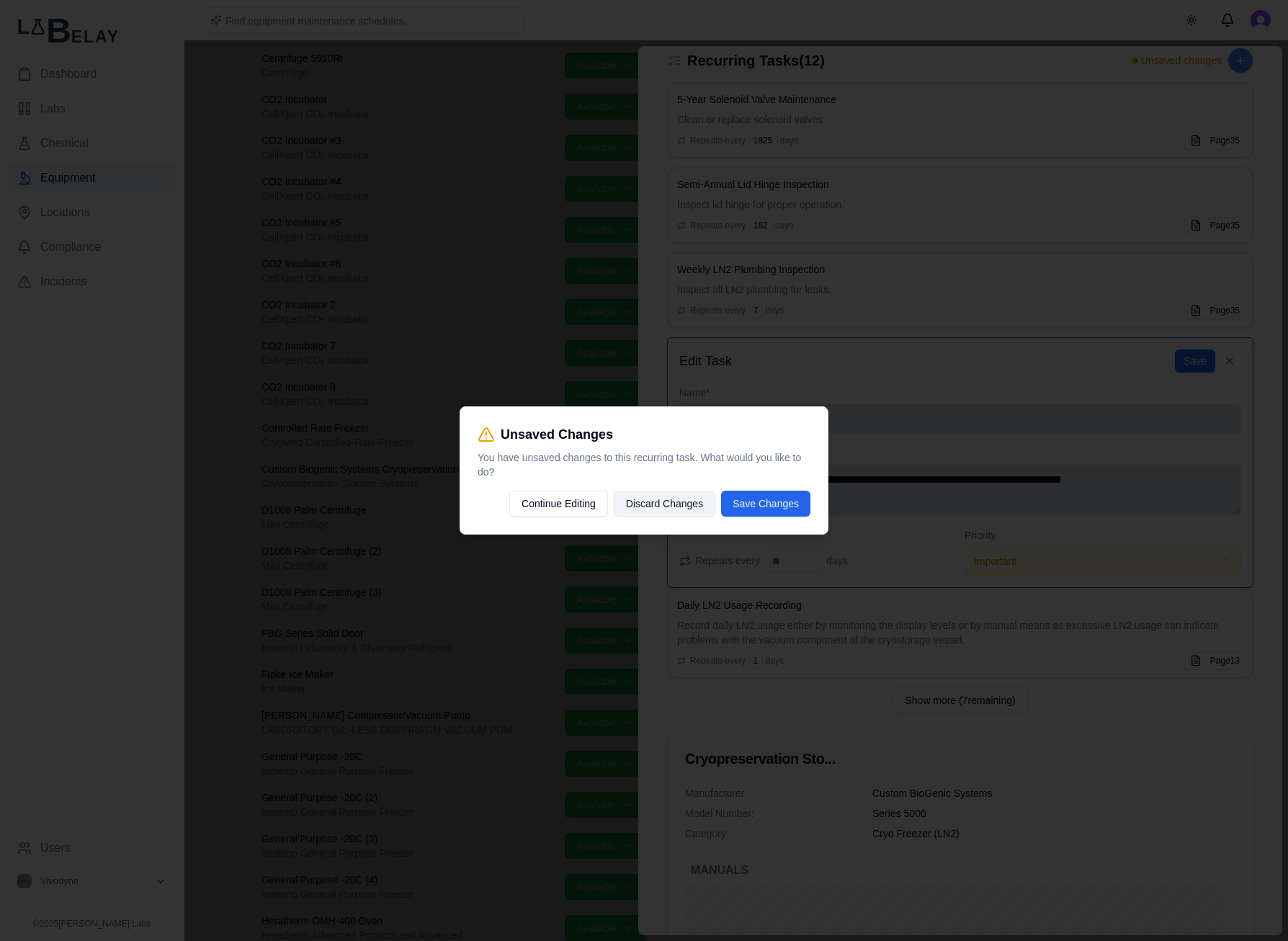
click at [664, 498] on button "Discard Changes" at bounding box center [665, 503] width 102 height 26
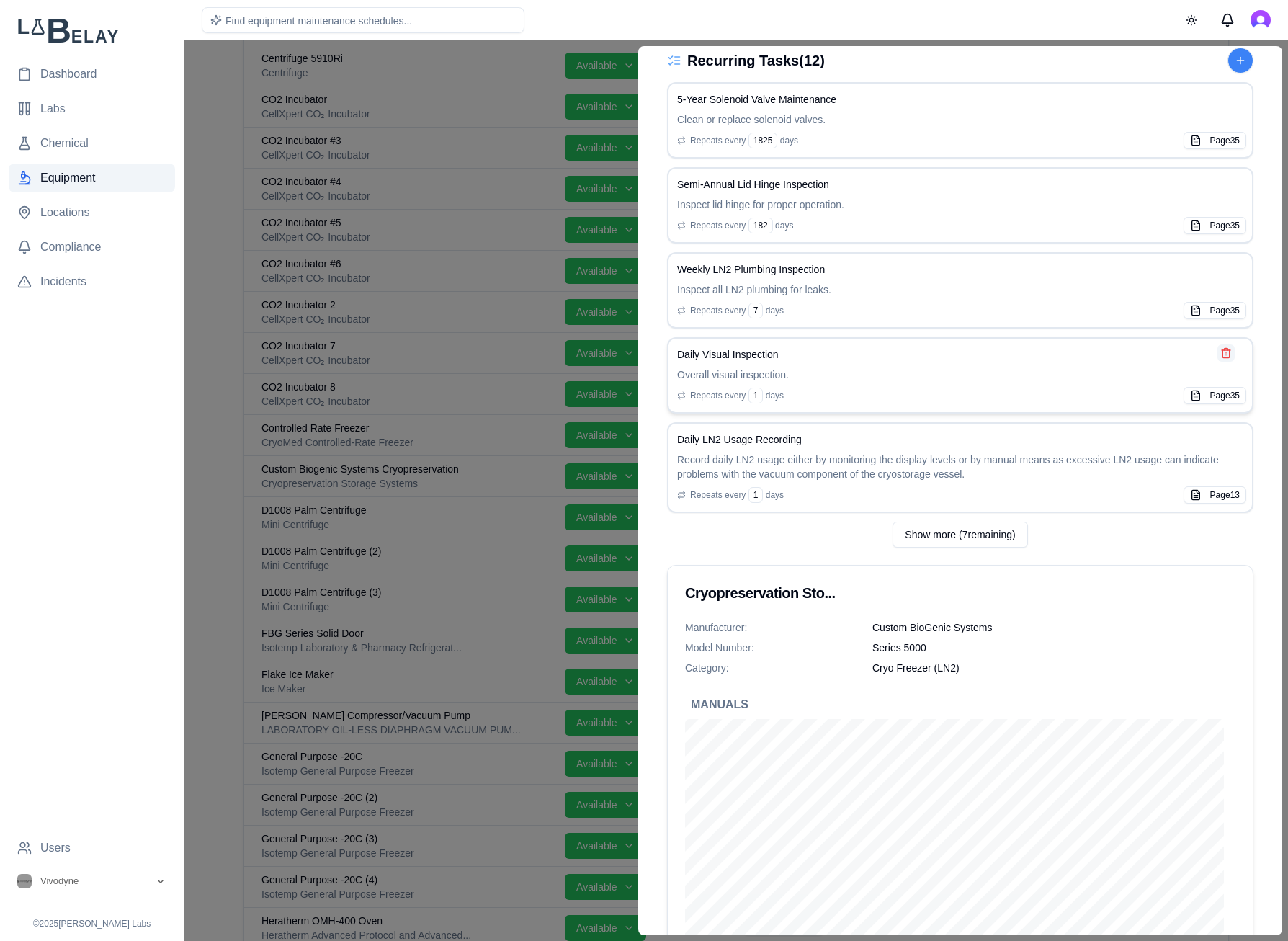
click at [1104, 353] on button at bounding box center [1225, 352] width 17 height 17
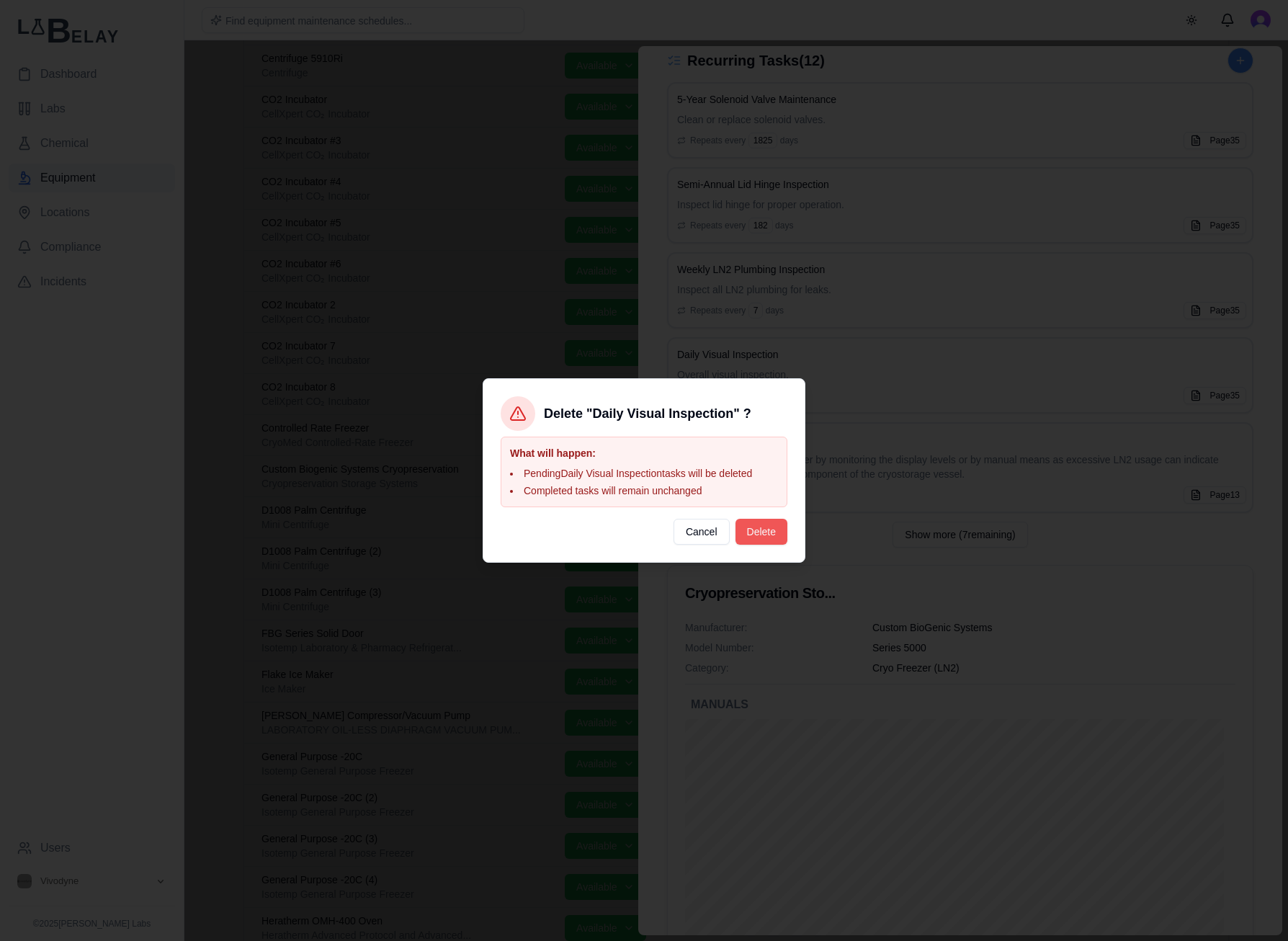
click at [759, 534] on button "Delete" at bounding box center [761, 531] width 52 height 26
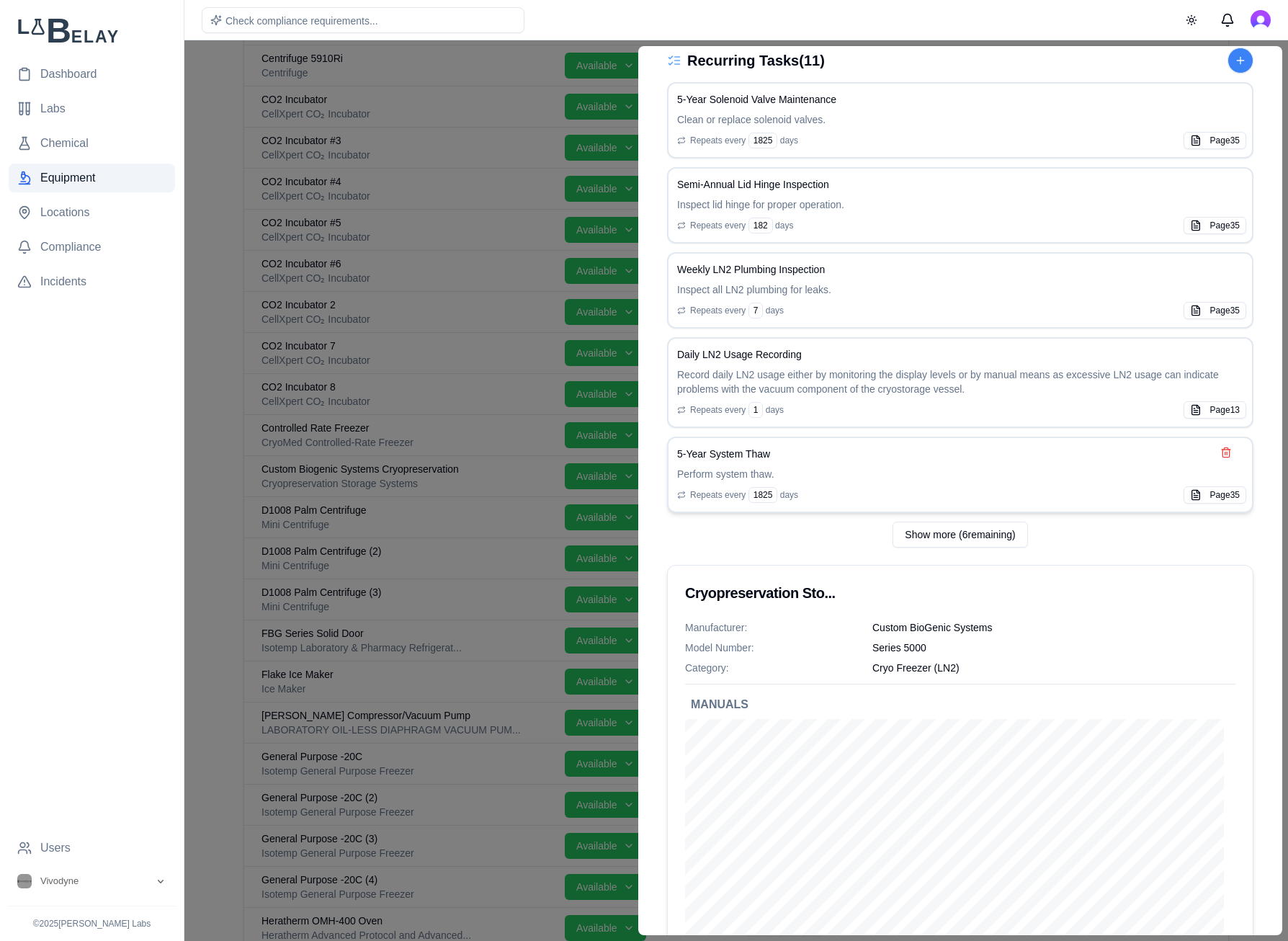
click at [987, 449] on div "5-Year System Thaw" at bounding box center [960, 454] width 566 height 15
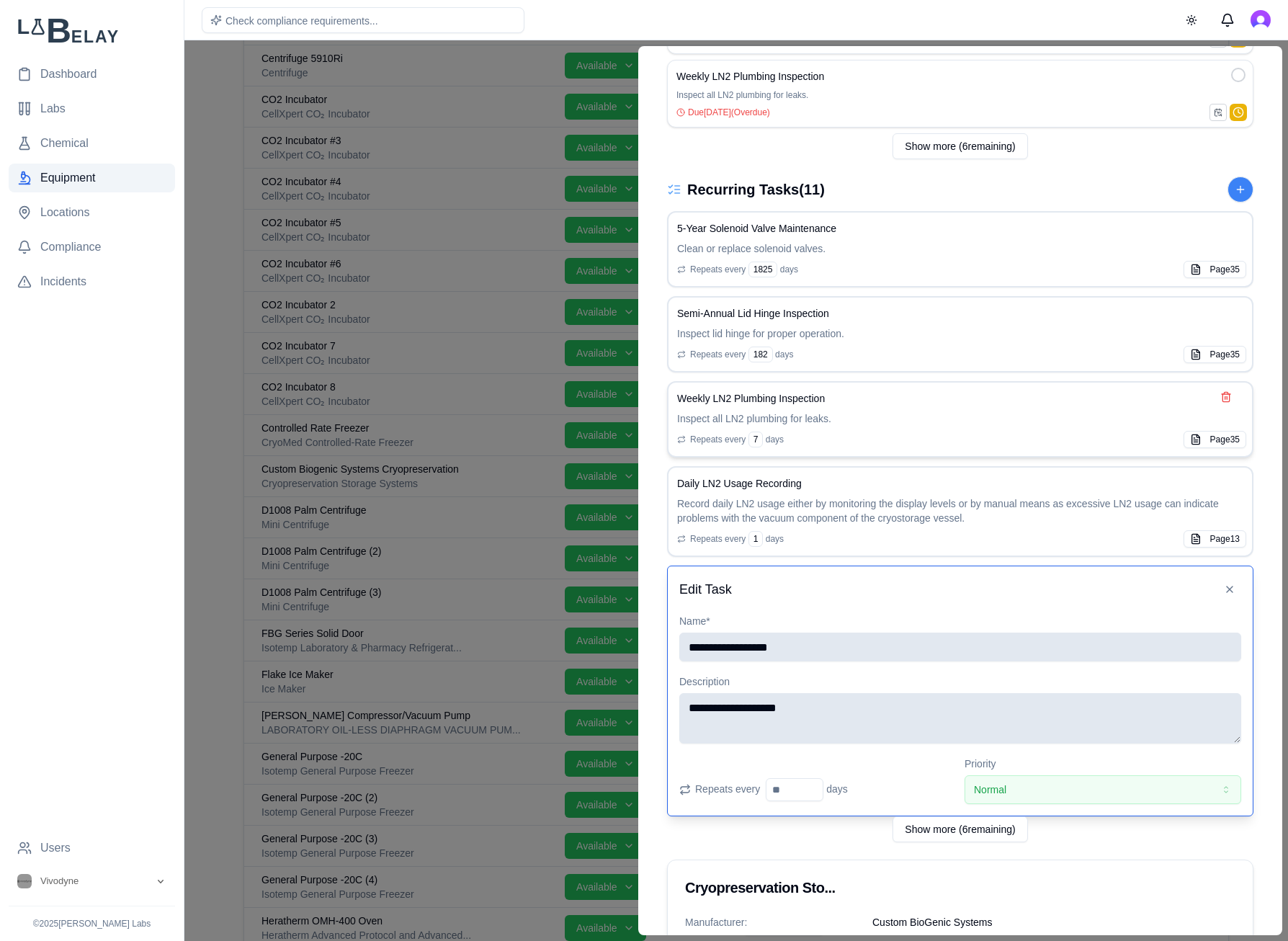
scroll to position [663, 0]
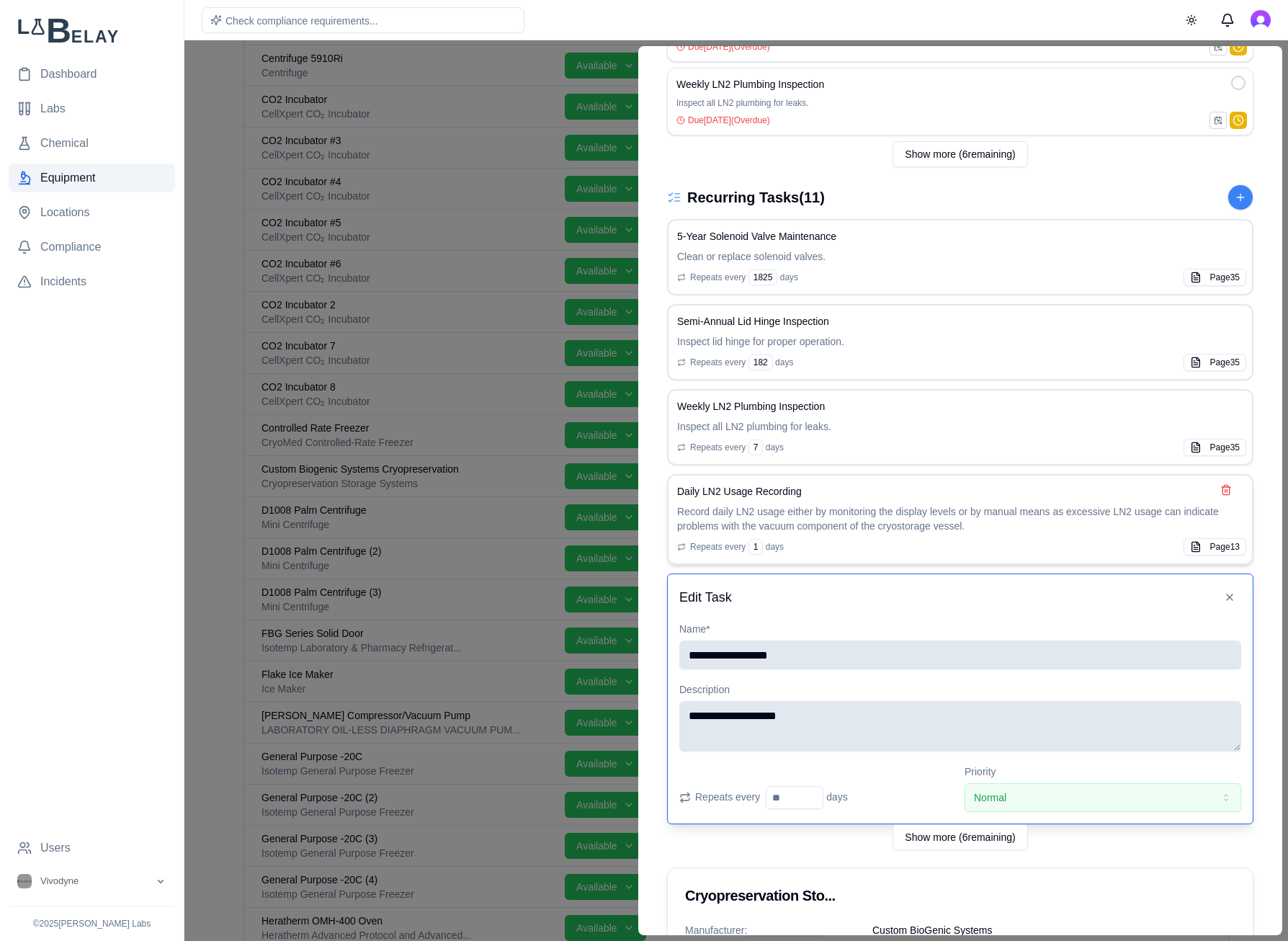
click at [1008, 534] on div "Daily LN2 Usage Recording Record daily LN2 usage either by monitoring the displ…" at bounding box center [960, 519] width 566 height 71
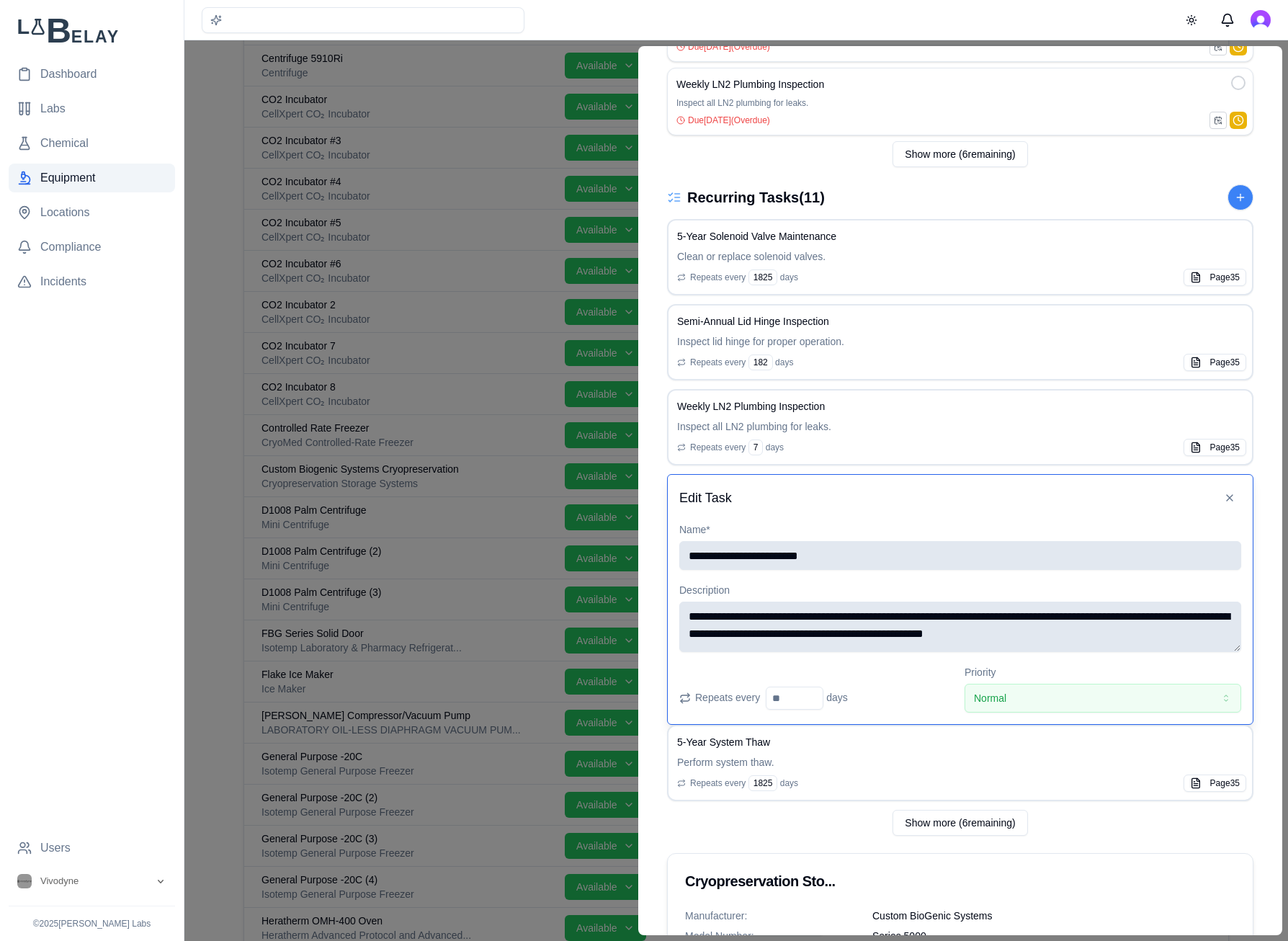
click at [1104, 641] on textarea "**********" at bounding box center [960, 626] width 562 height 50
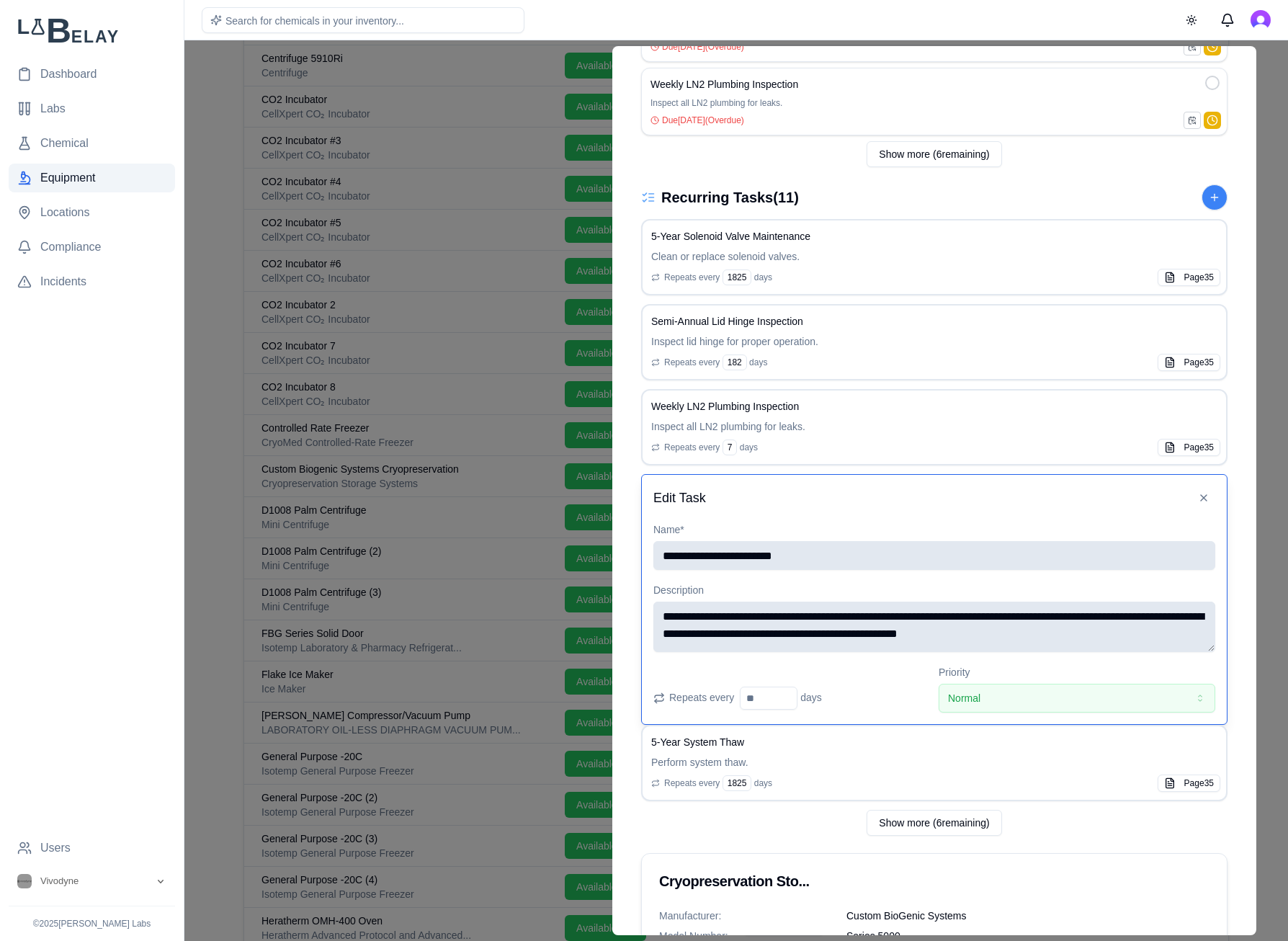
drag, startPoint x: 1143, startPoint y: 629, endPoint x: 663, endPoint y: 622, distance: 480.1
click at [663, 622] on textarea "**********" at bounding box center [934, 626] width 562 height 50
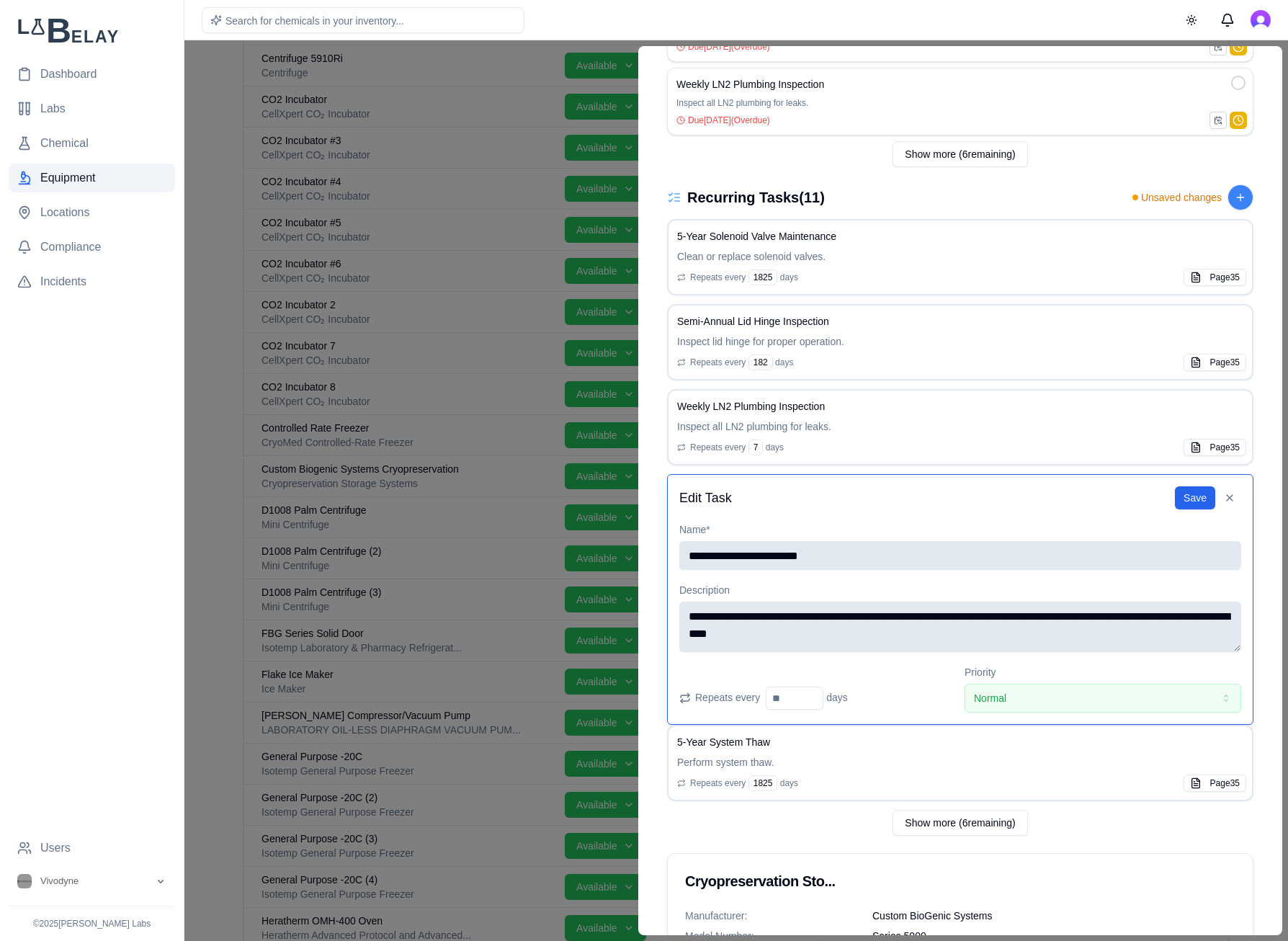
click at [753, 634] on textarea "**********" at bounding box center [960, 626] width 562 height 50
click at [1104, 651] on button "Normal" at bounding box center [1103, 697] width 276 height 29
click at [1104, 501] on button "Save" at bounding box center [1195, 497] width 41 height 23
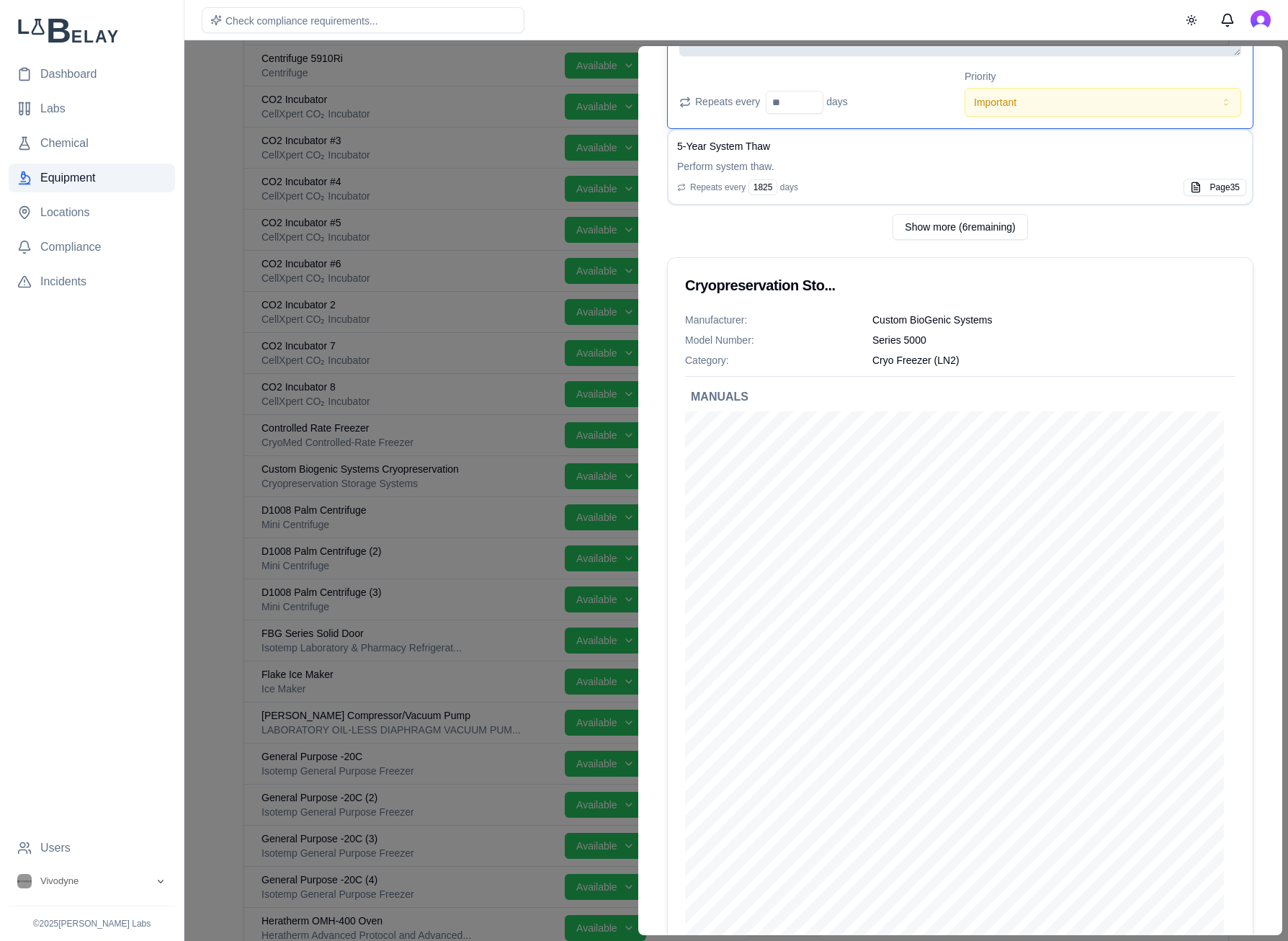
scroll to position [1005, 0]
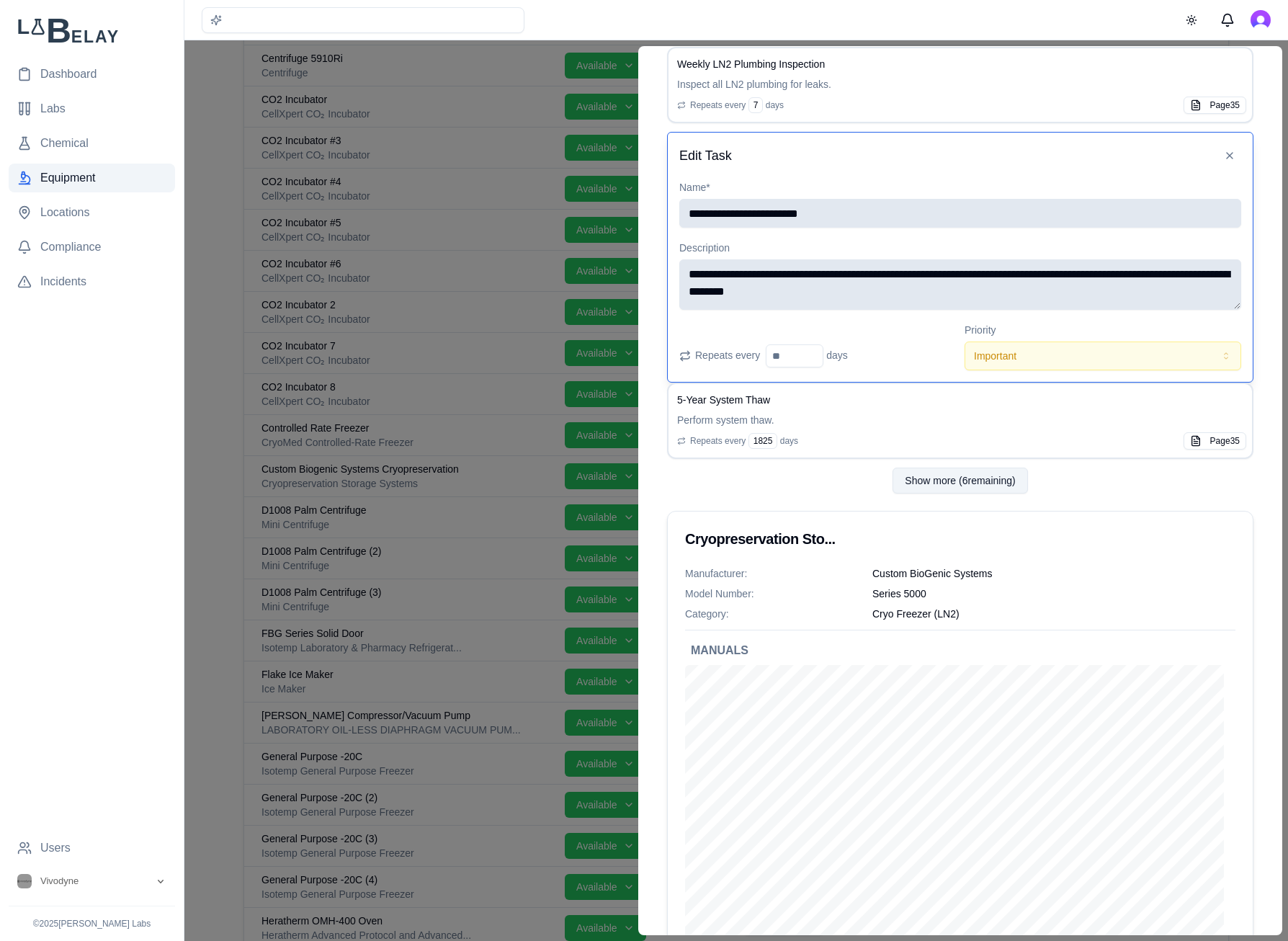
click at [944, 490] on button "Show more ( 6 remaining)" at bounding box center [959, 480] width 134 height 26
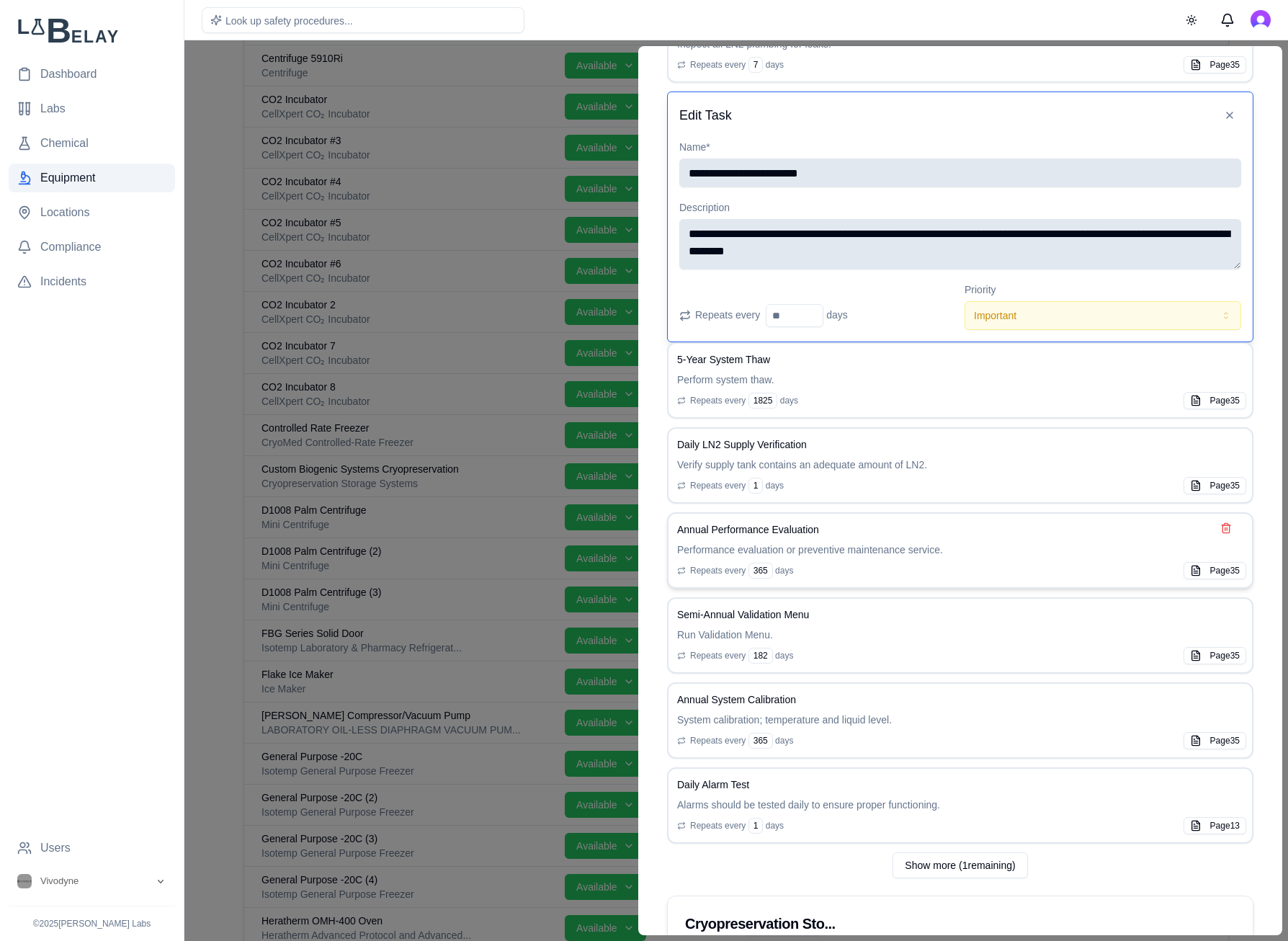
scroll to position [1055, 0]
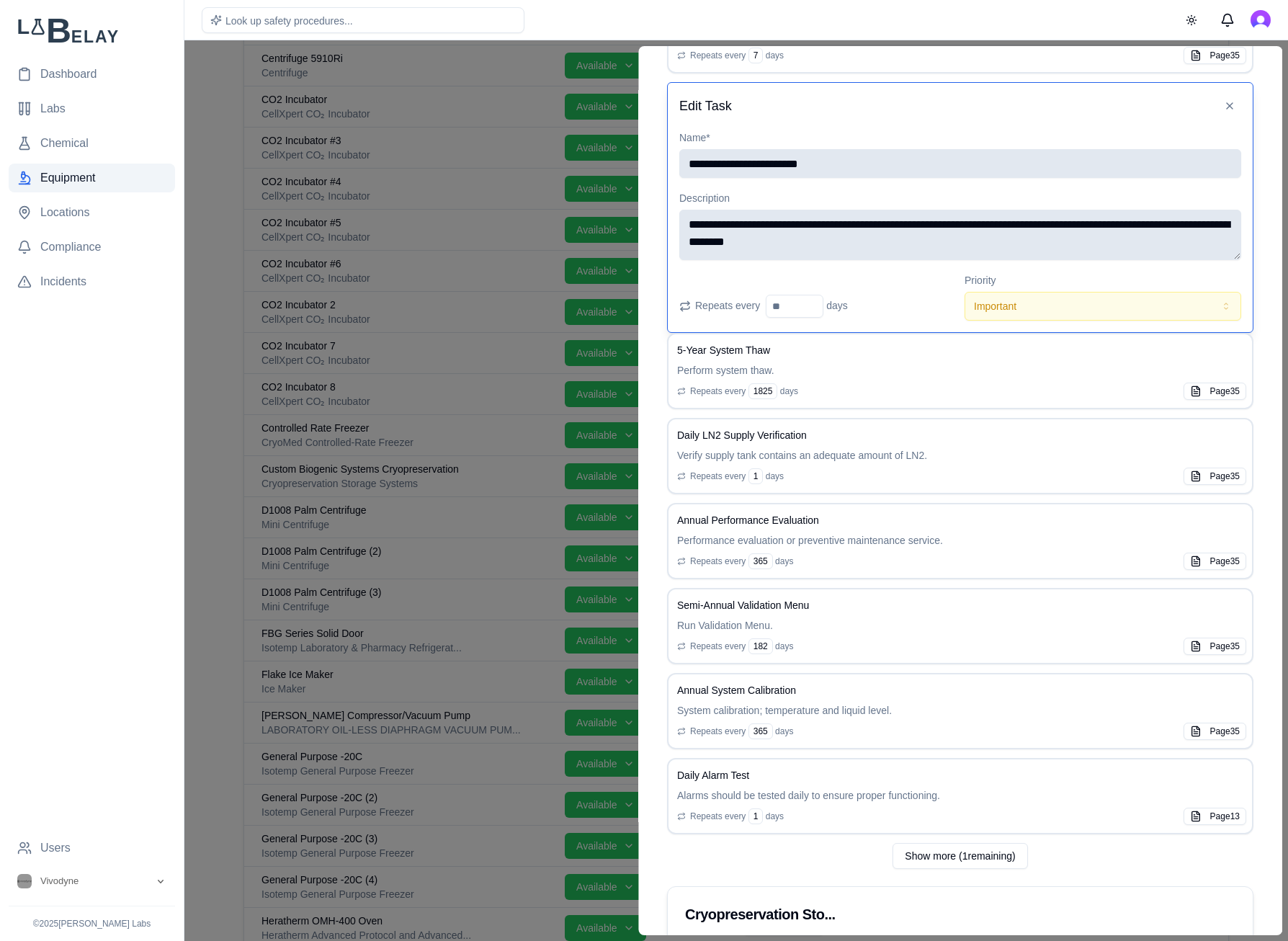
click at [967, 236] on textarea "**********" at bounding box center [960, 235] width 562 height 50
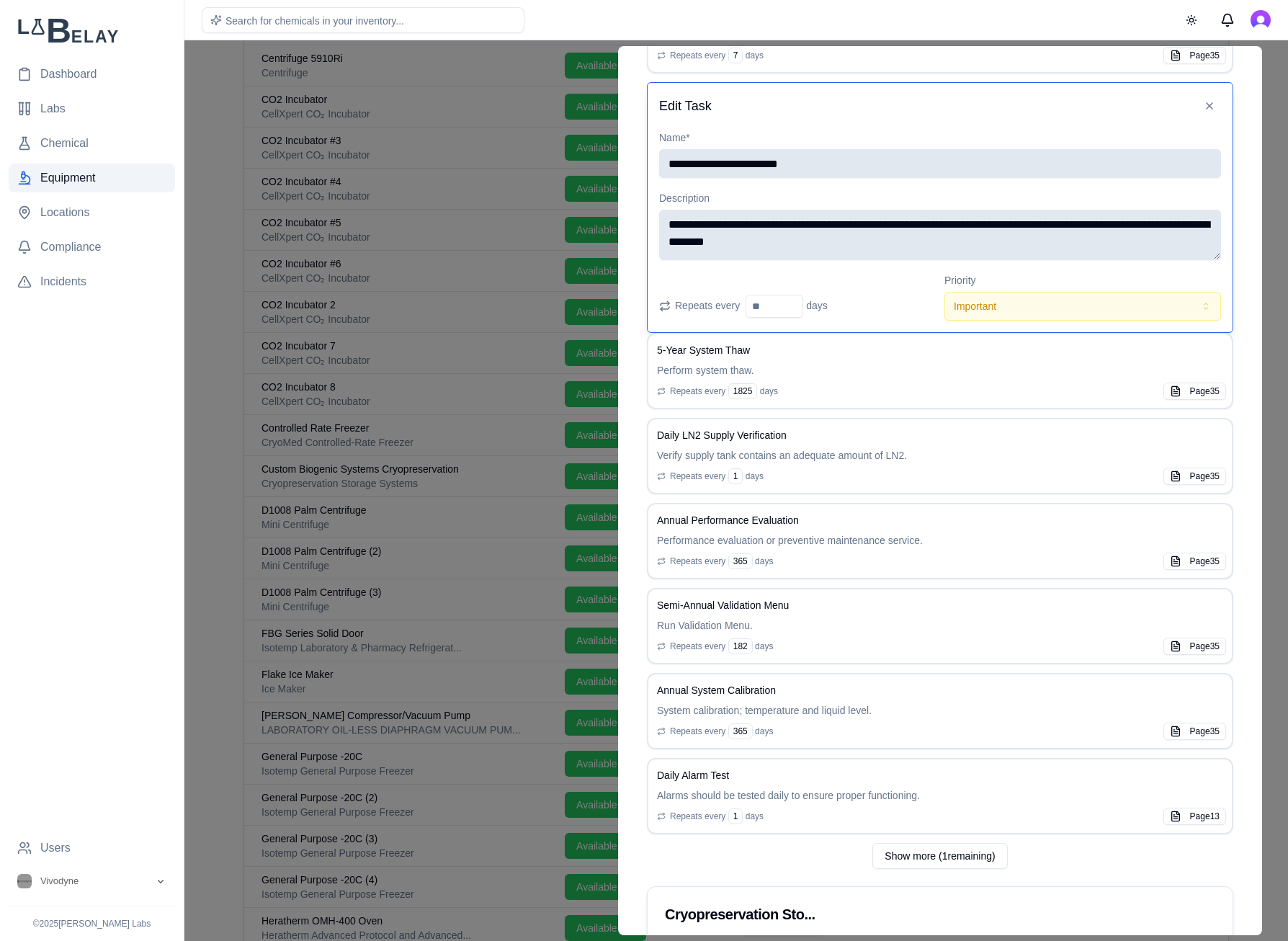
drag, startPoint x: 989, startPoint y: 225, endPoint x: 815, endPoint y: 225, distance: 174.0
click at [815, 225] on textarea "**********" at bounding box center [939, 235] width 562 height 50
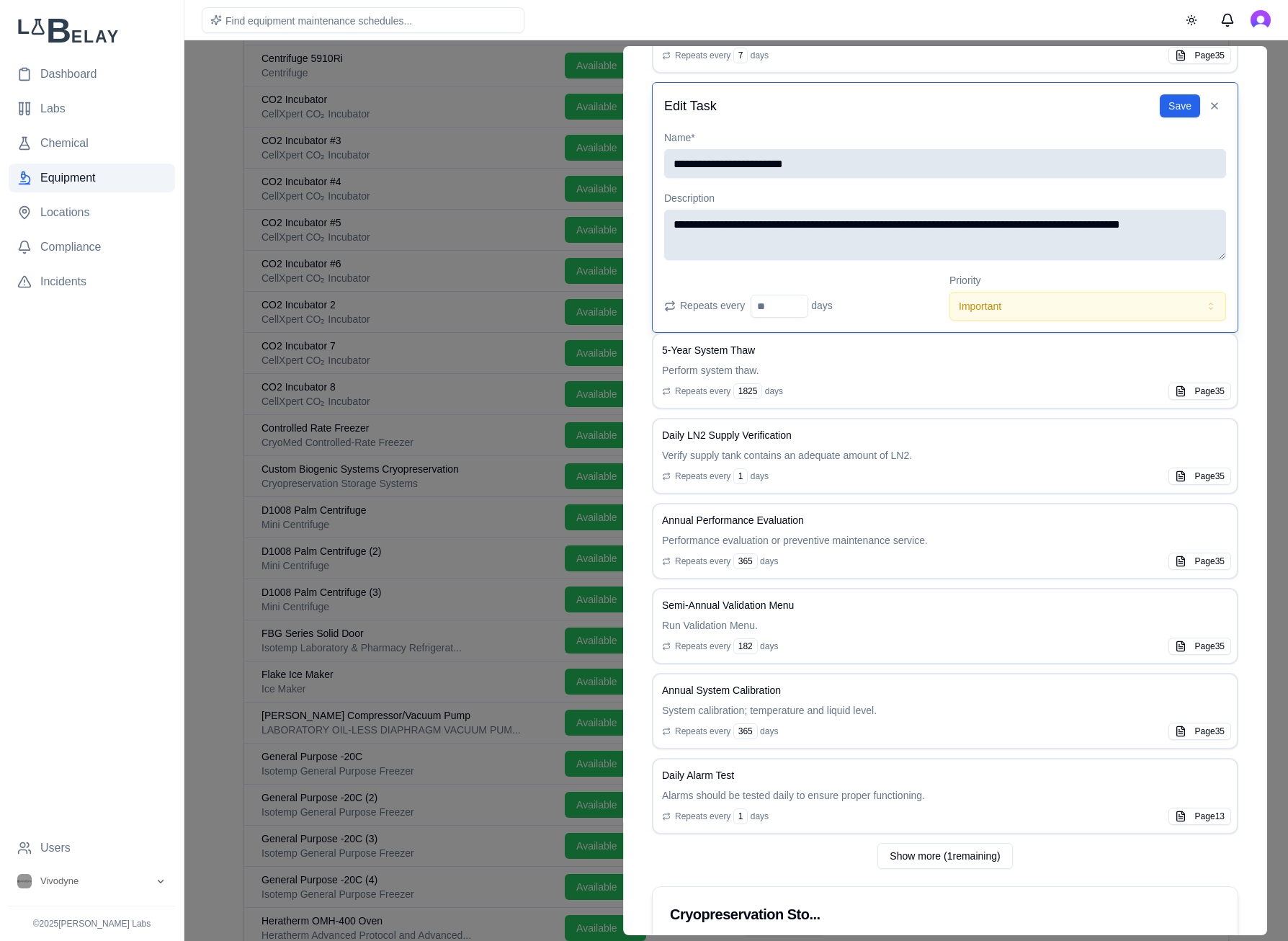
drag, startPoint x: 1026, startPoint y: 226, endPoint x: 952, endPoint y: 247, distance: 76.9
click at [952, 247] on textarea "**********" at bounding box center [945, 235] width 562 height 50
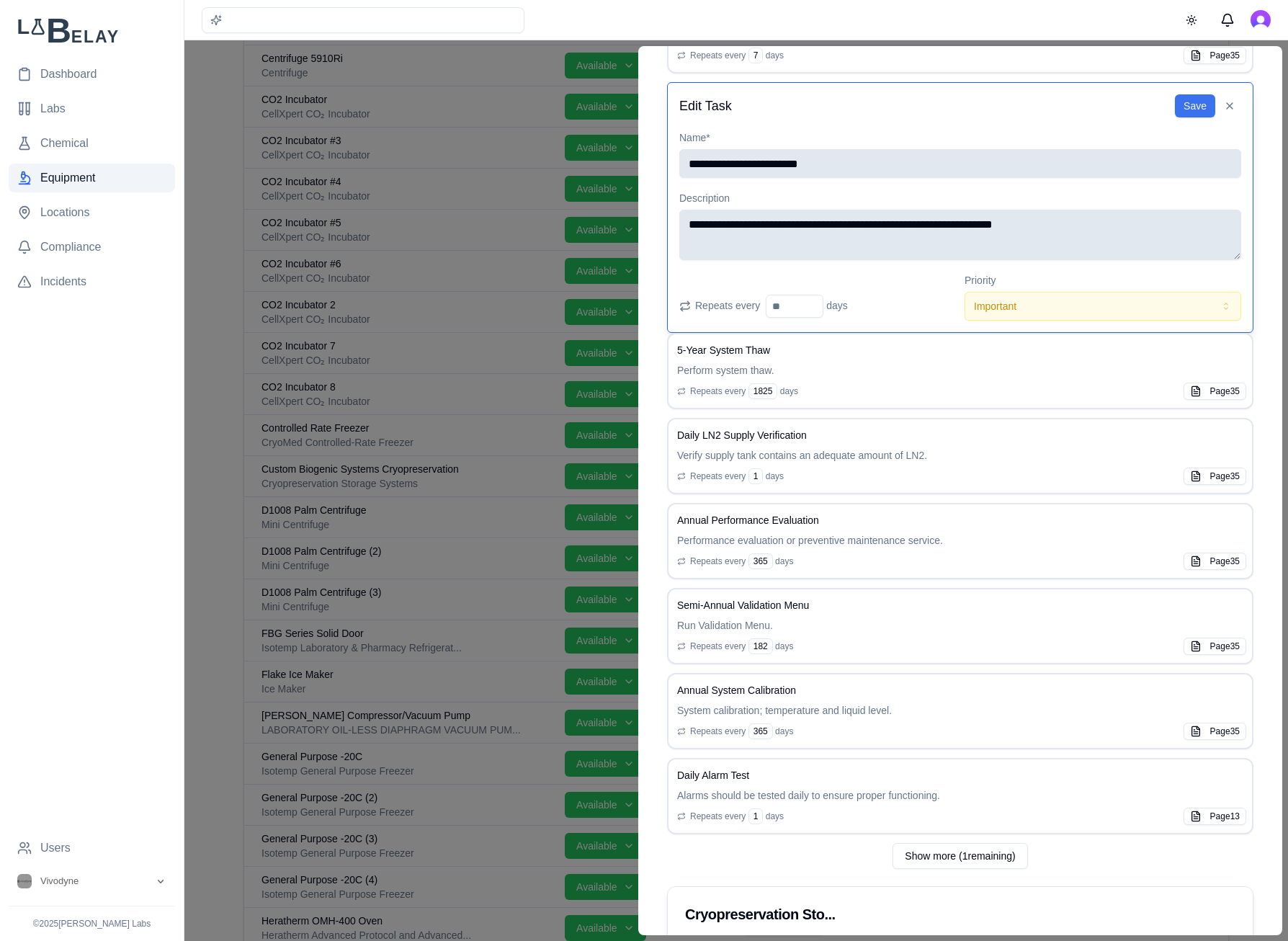
type textarea "**********"
click at [1104, 107] on button "Save" at bounding box center [1195, 106] width 41 height 23
click at [813, 167] on input "**********" at bounding box center [960, 163] width 562 height 29
click at [758, 160] on input "**********" at bounding box center [960, 163] width 562 height 29
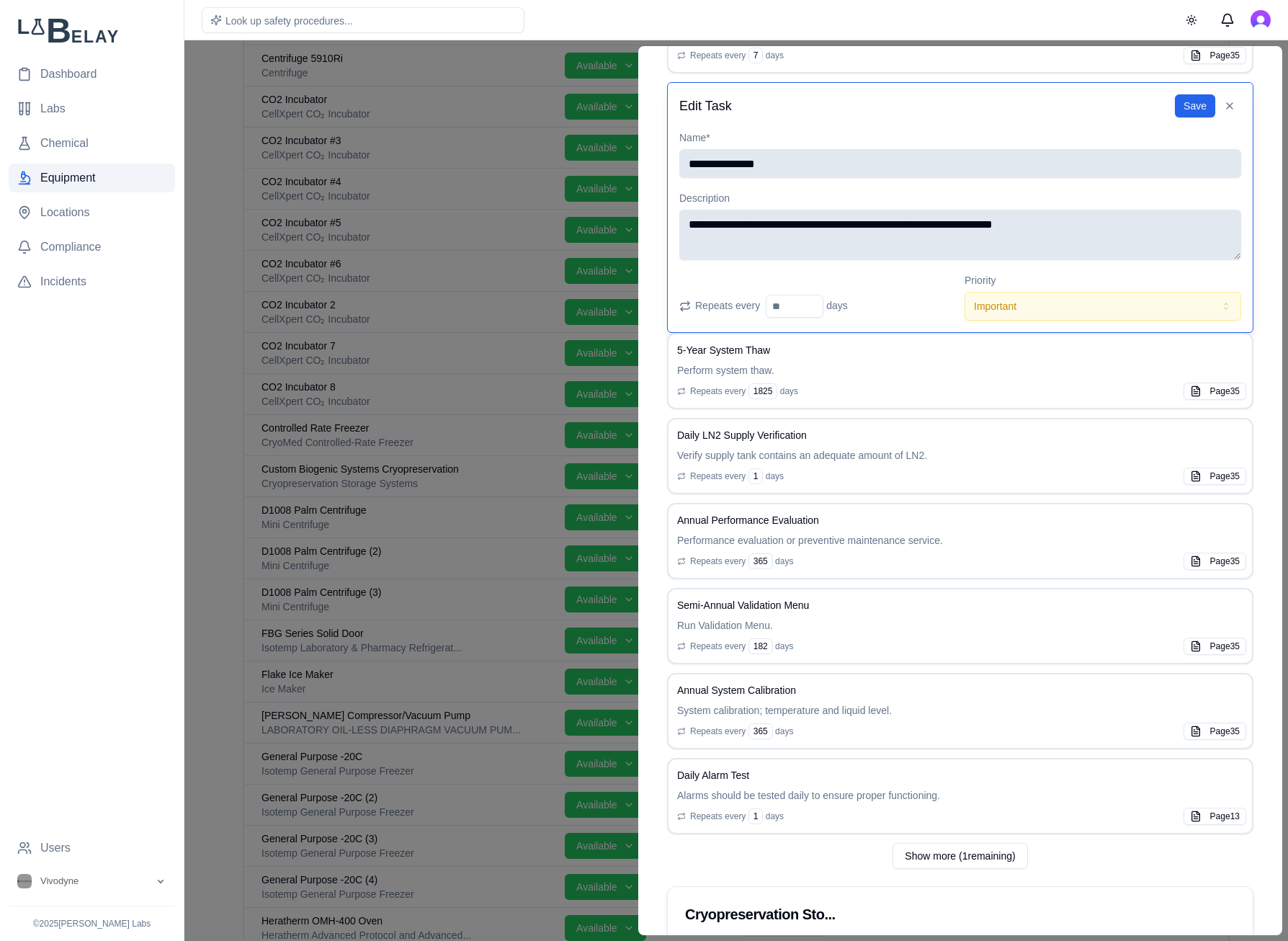
click at [758, 160] on input "**********" at bounding box center [960, 163] width 562 height 29
type input "**********"
click at [1104, 111] on button "Save" at bounding box center [1195, 106] width 41 height 23
click at [962, 450] on p "Verify supply tank contains an adequate amount of LN2." at bounding box center [960, 456] width 566 height 15
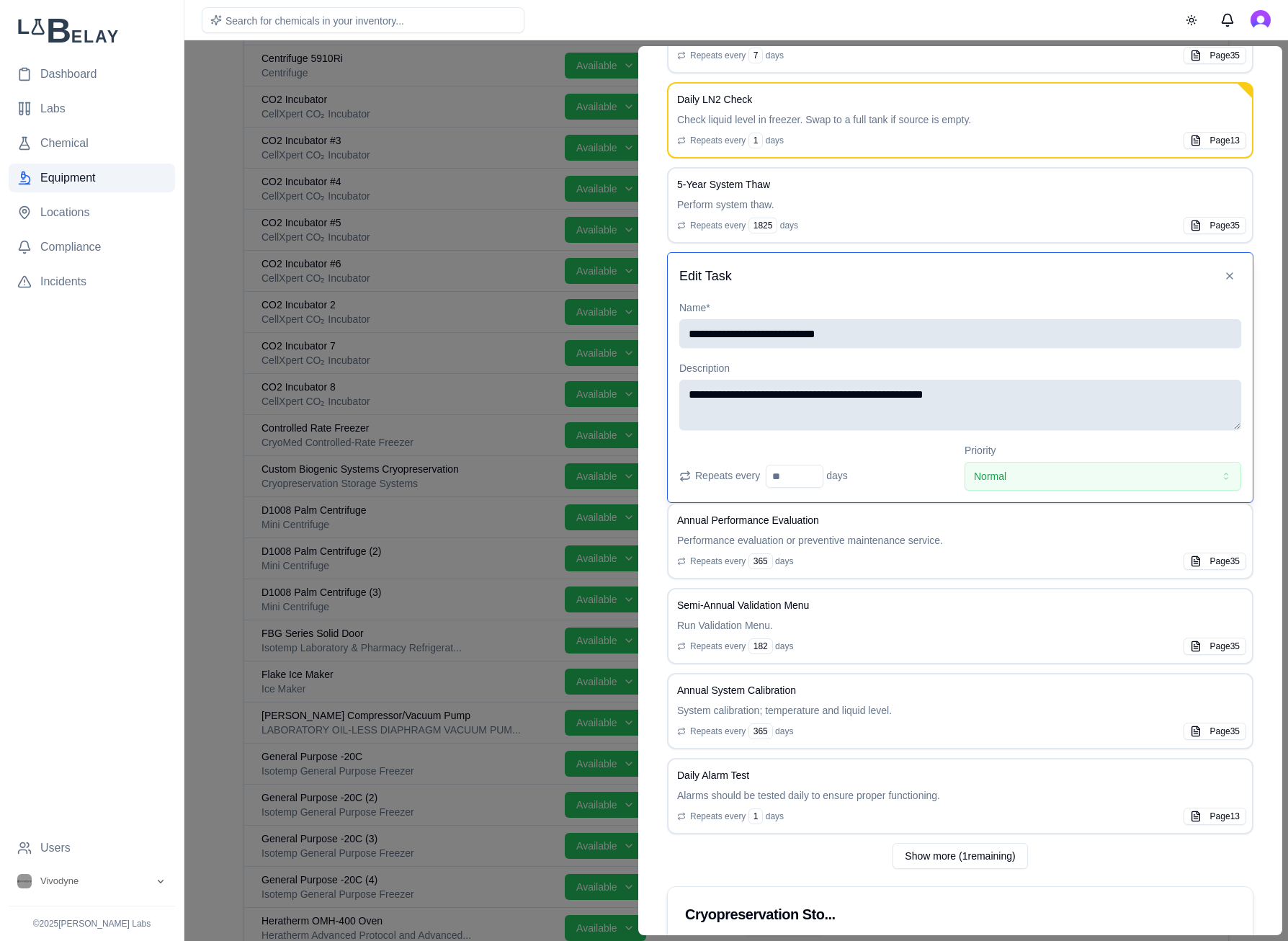
click at [1029, 393] on textarea "**********" at bounding box center [960, 405] width 562 height 50
type textarea "**********"
click at [1104, 479] on button "Normal" at bounding box center [1103, 476] width 276 height 29
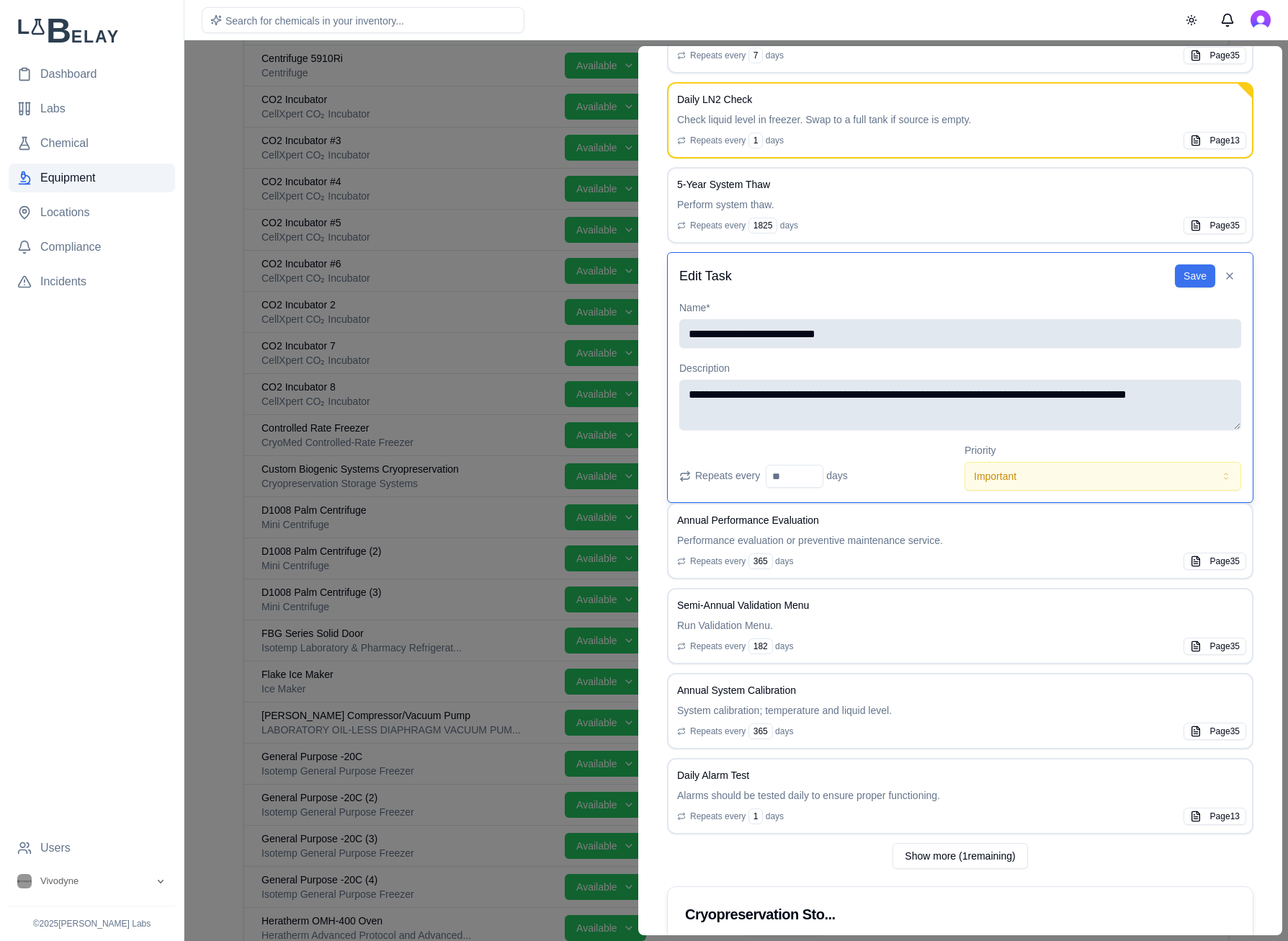
click at [1104, 273] on button "Save" at bounding box center [1195, 276] width 41 height 23
click at [1104, 414] on div "Lab Freezer Room Serial Number BAS250404AK-1 Asset ID equip_icIlwne5kVqB Purcha…" at bounding box center [959, 422] width 609 height 2746
click at [925, 545] on p "Performance evaluation or preventive maintenance service." at bounding box center [960, 541] width 566 height 15
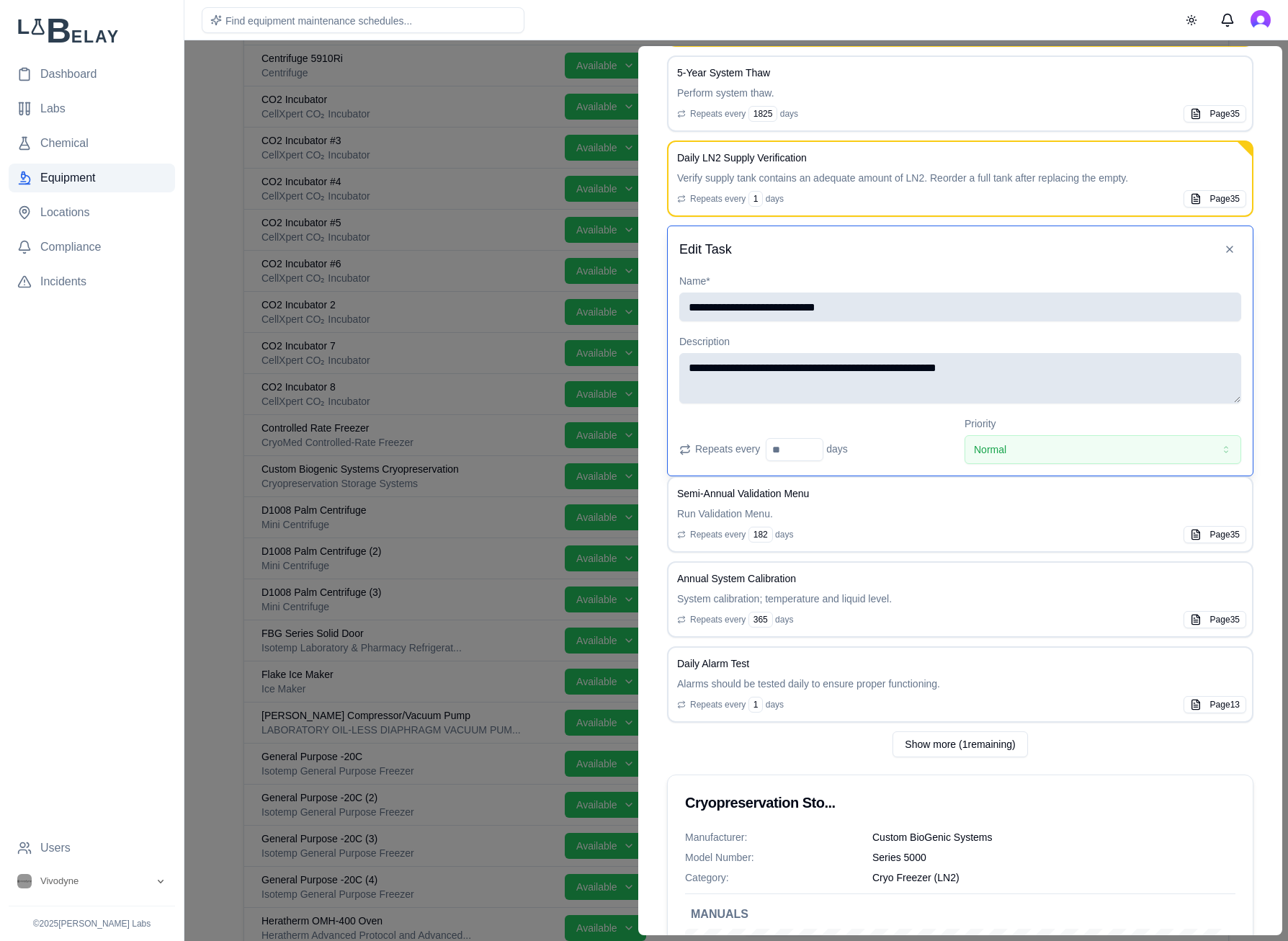
scroll to position [1168, 0]
click at [1104, 651] on button at bounding box center [1225, 660] width 17 height 17
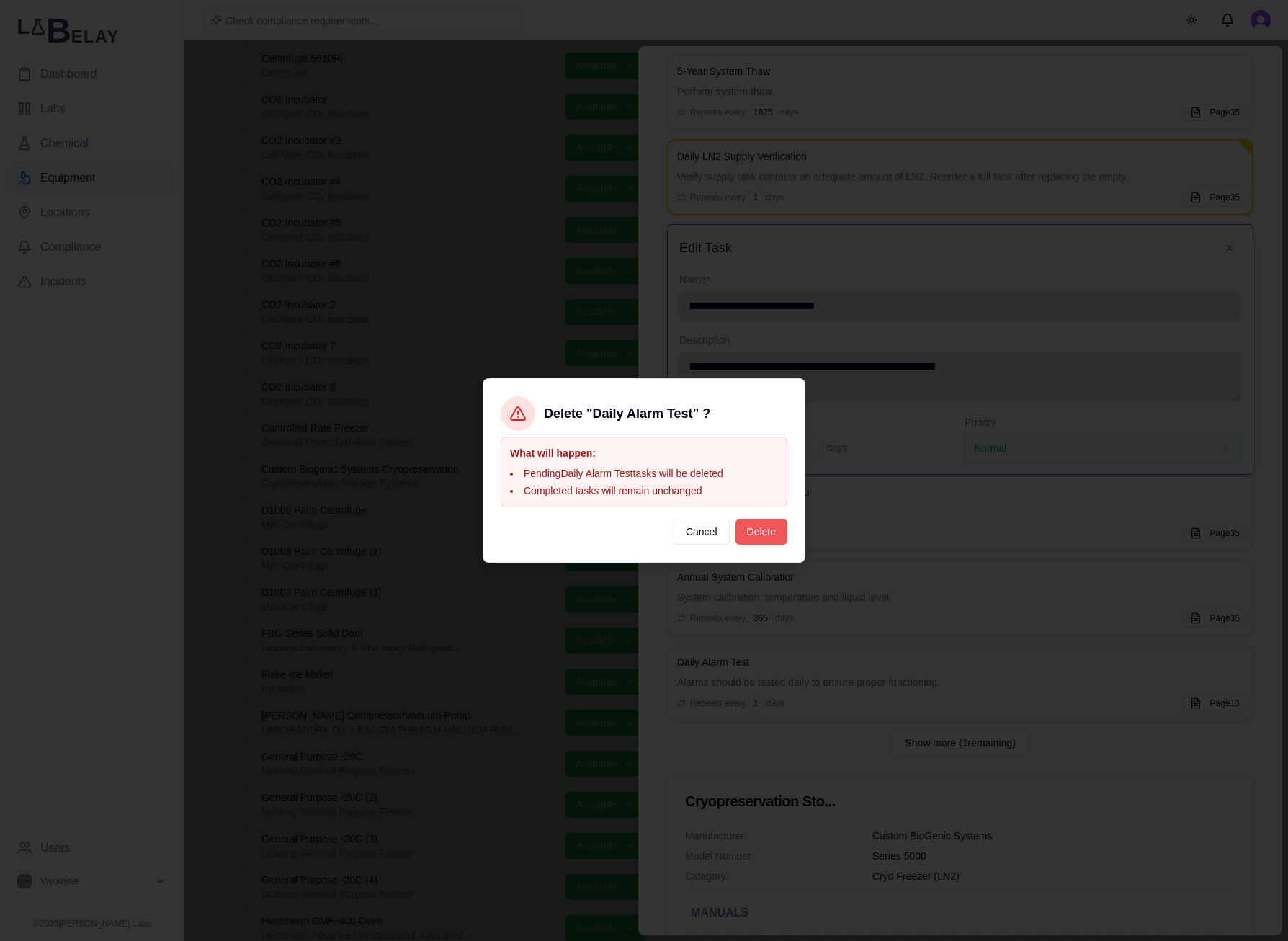
click at [769, 533] on button "Delete" at bounding box center [761, 531] width 52 height 26
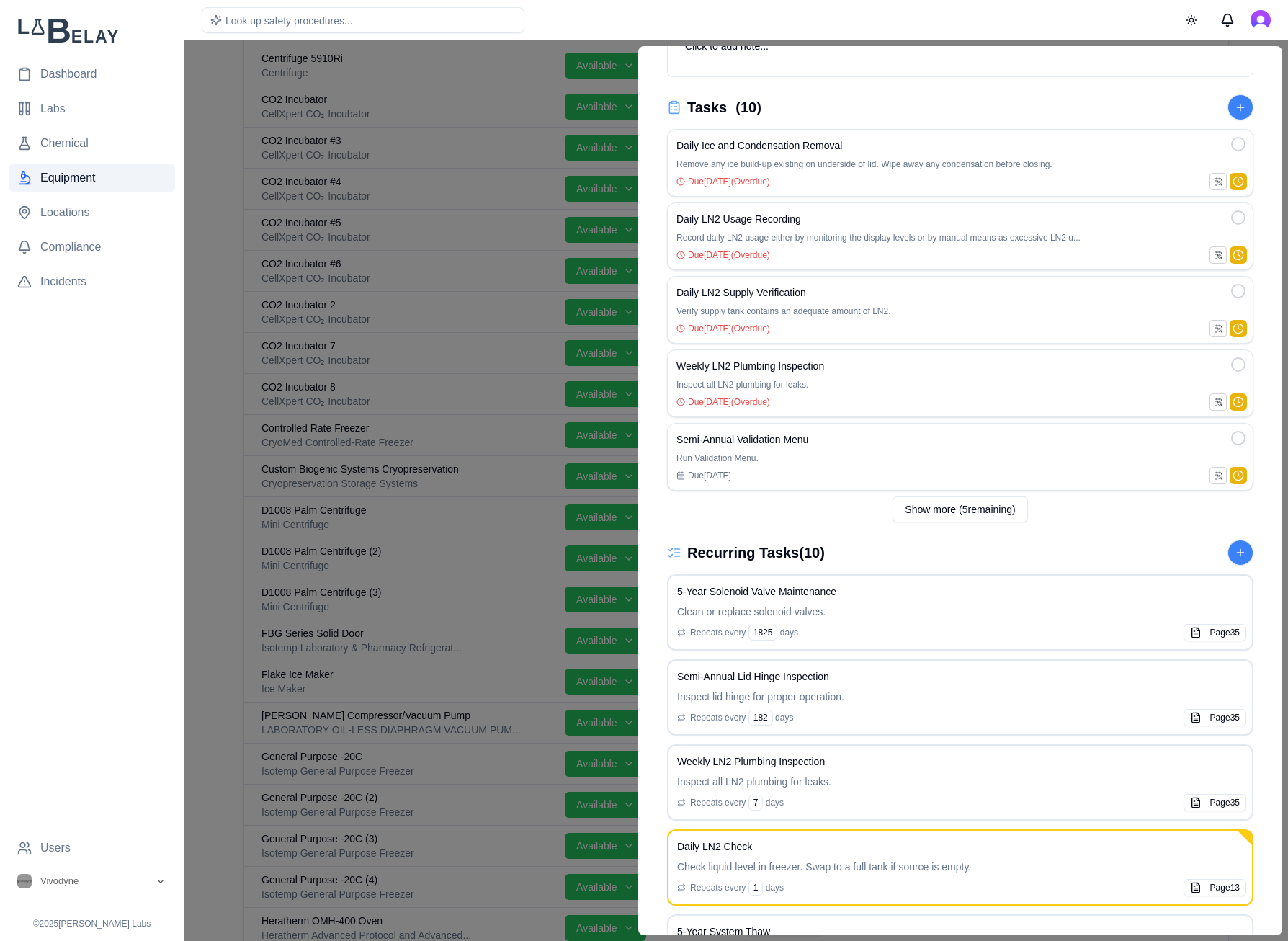
scroll to position [0, 0]
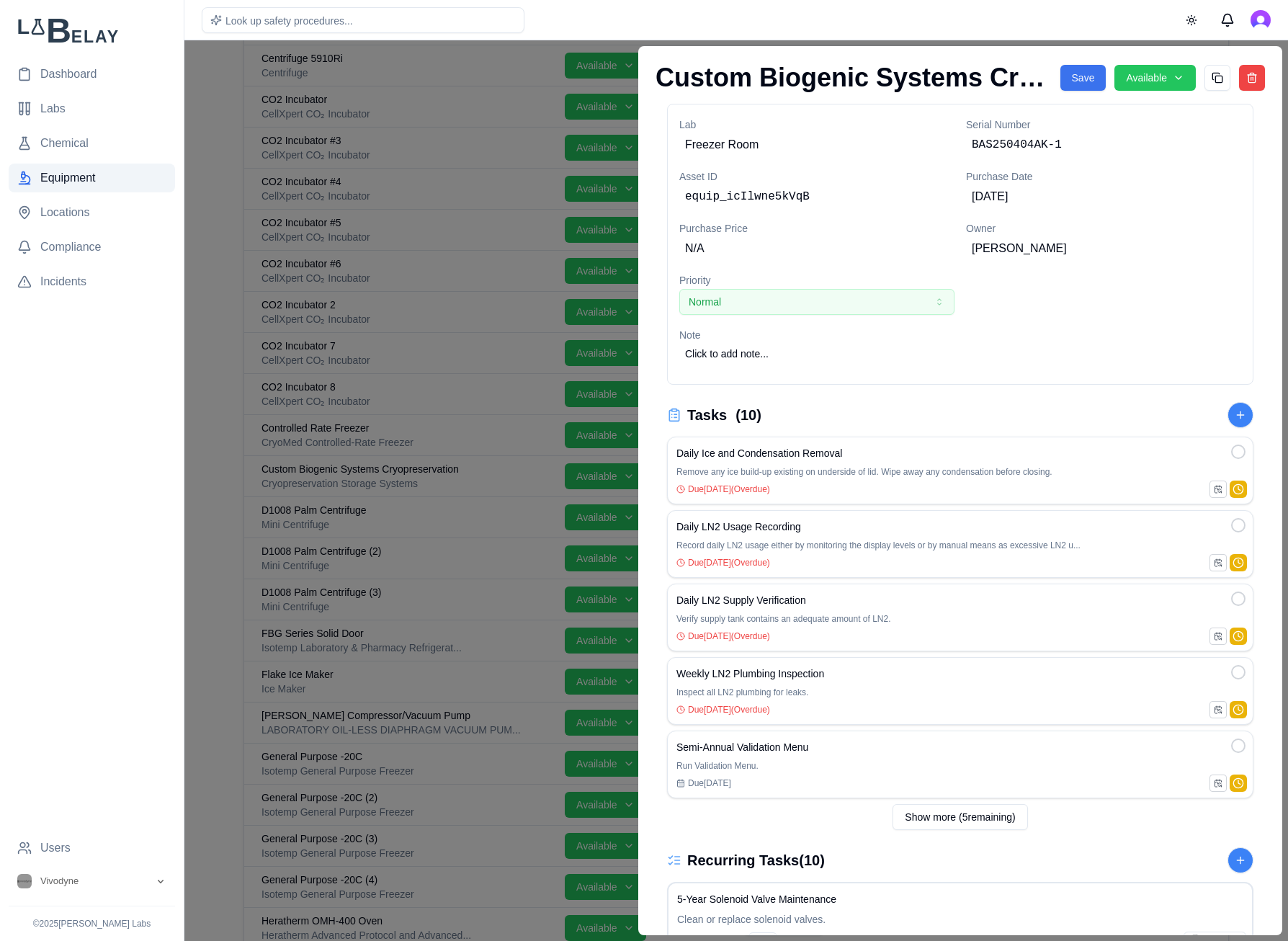
click at [1087, 81] on button "Save" at bounding box center [1083, 78] width 46 height 26
click at [1104, 448] on div at bounding box center [1239, 452] width 15 height 15
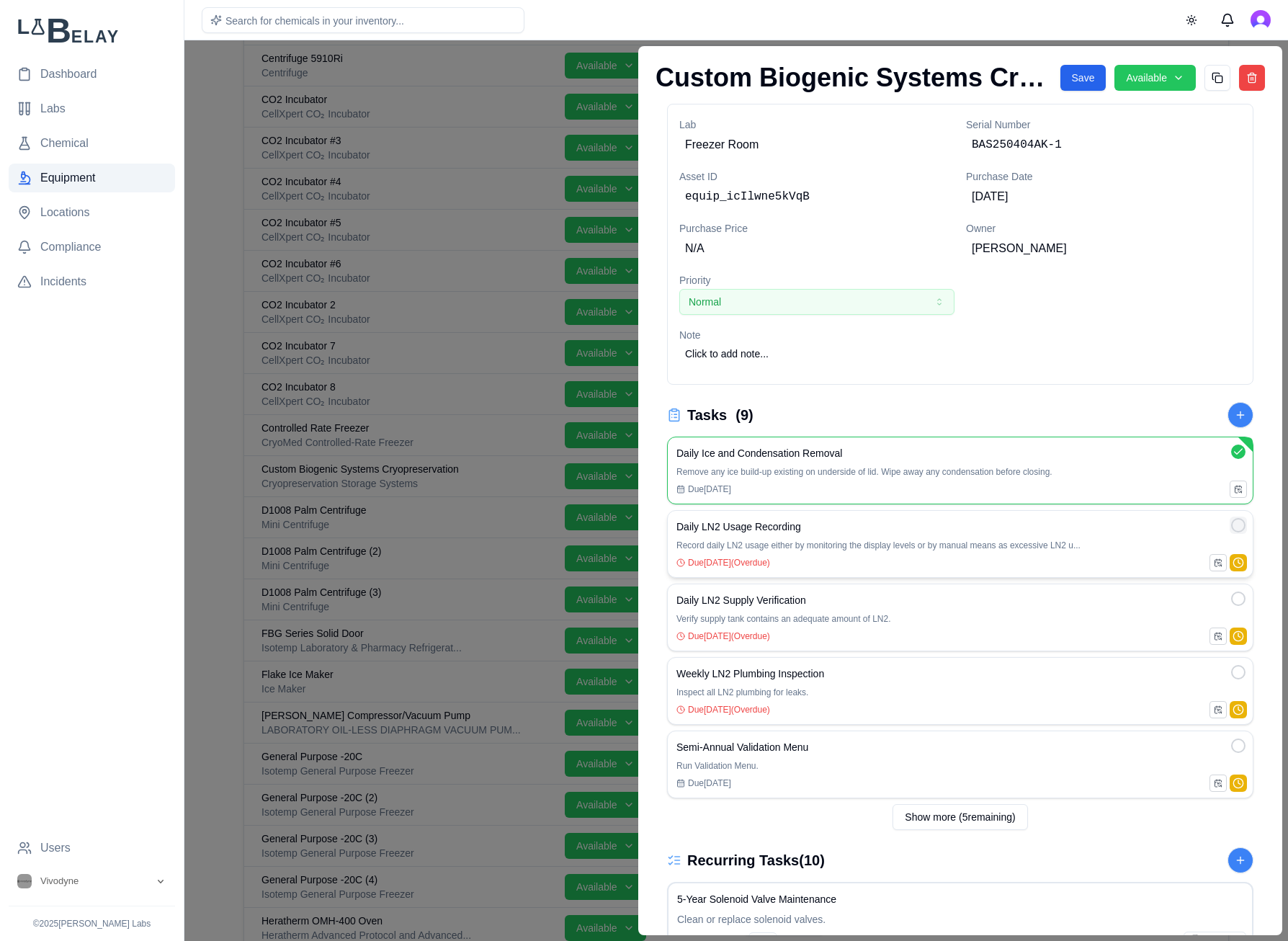
click at [1104, 531] on div at bounding box center [1239, 525] width 15 height 15
click at [703, 561] on span "Due [DATE]" at bounding box center [709, 563] width 44 height 12
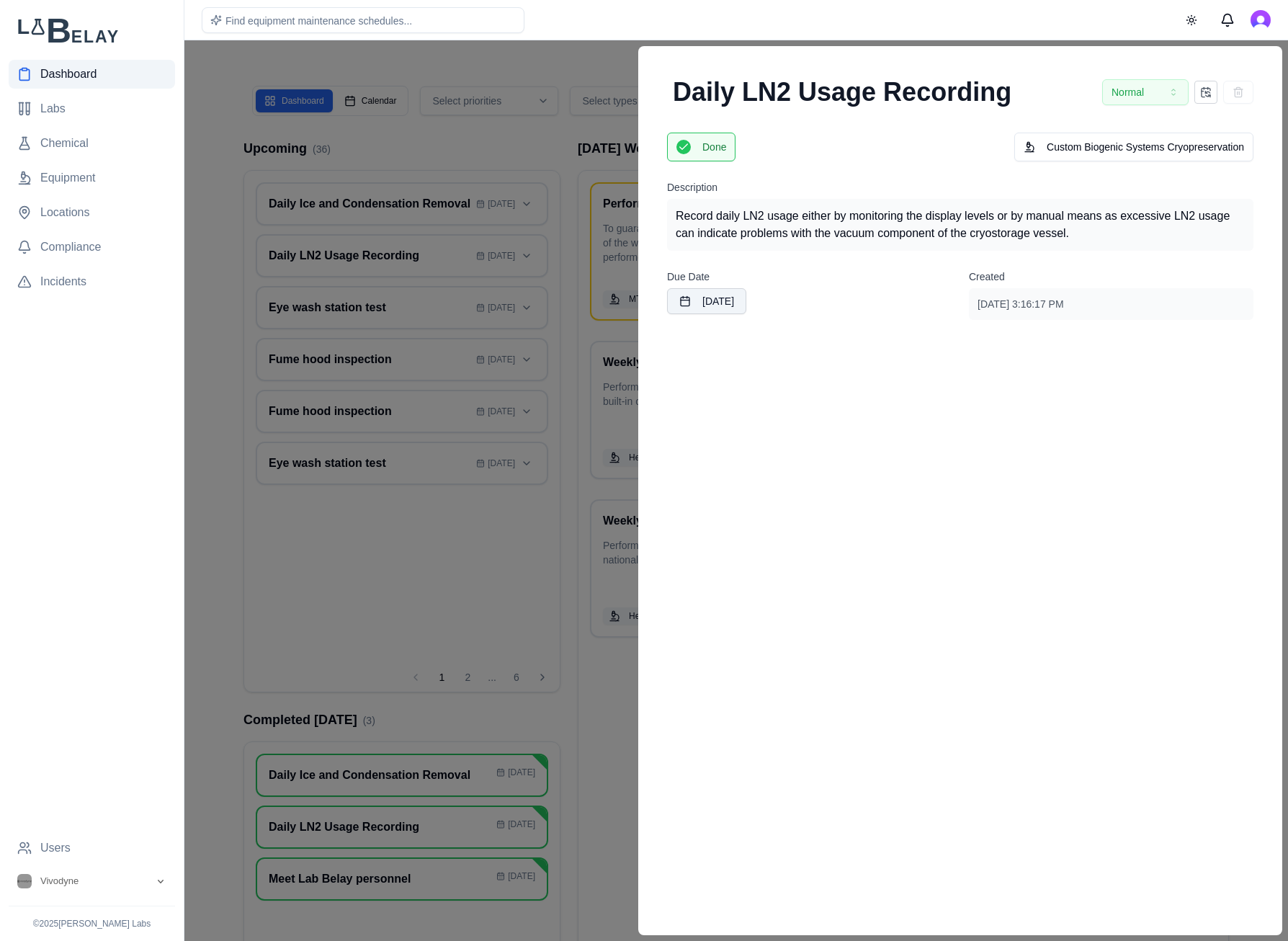
click at [746, 302] on button "[DATE]" at bounding box center [706, 301] width 79 height 26
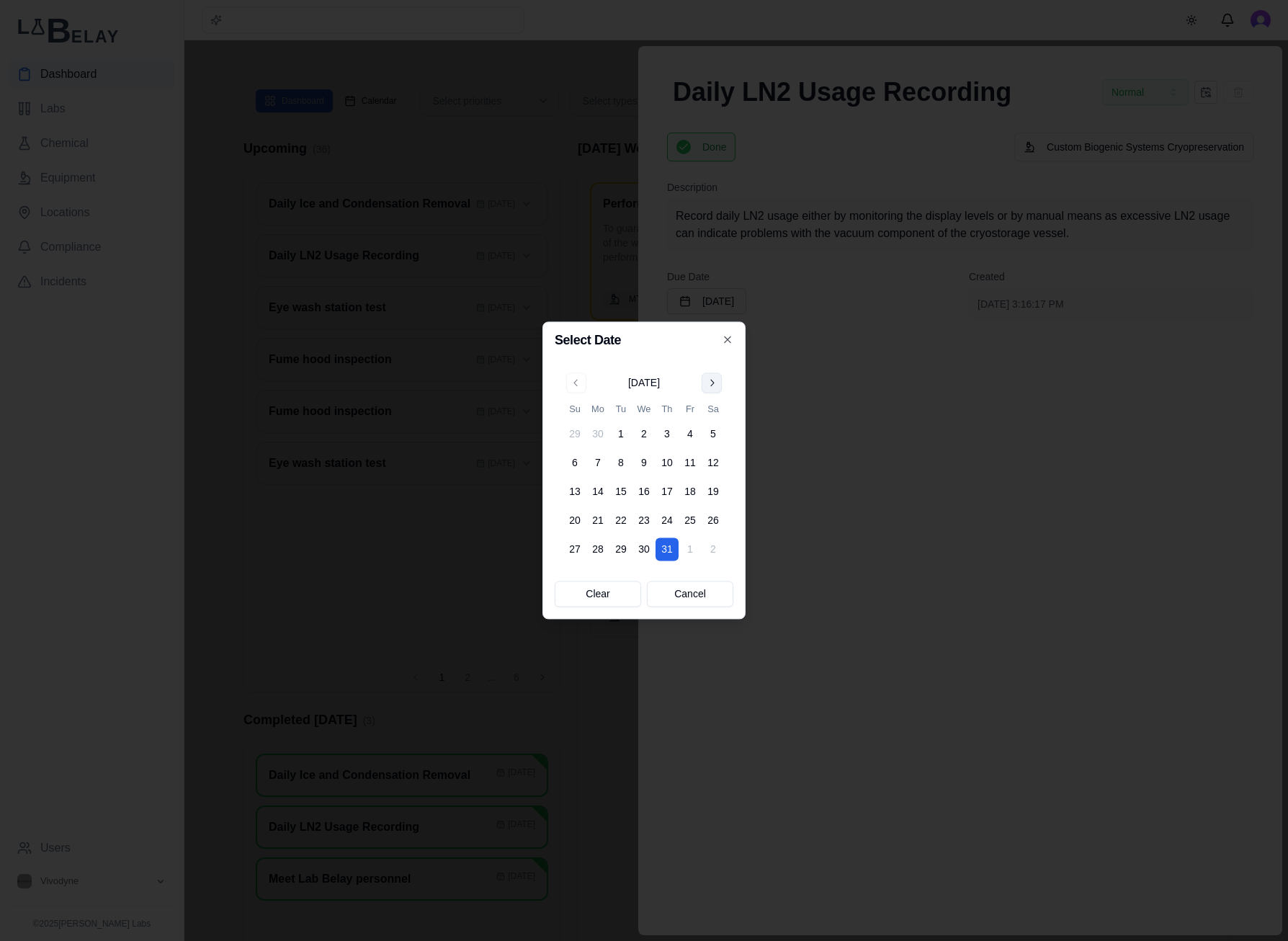
click at [721, 380] on button "Go to next month" at bounding box center [711, 382] width 20 height 20
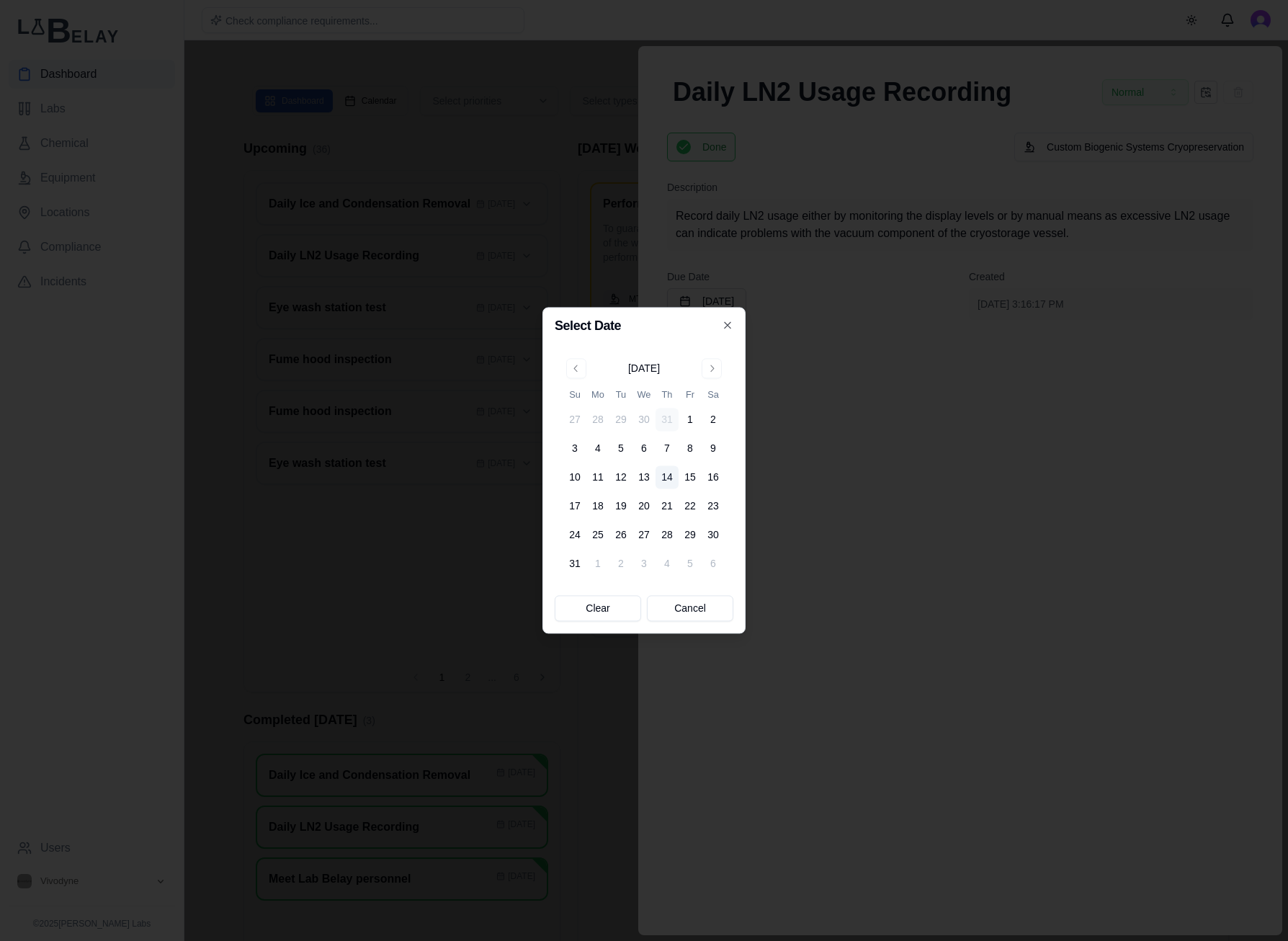
click at [670, 480] on button "14" at bounding box center [666, 477] width 23 height 23
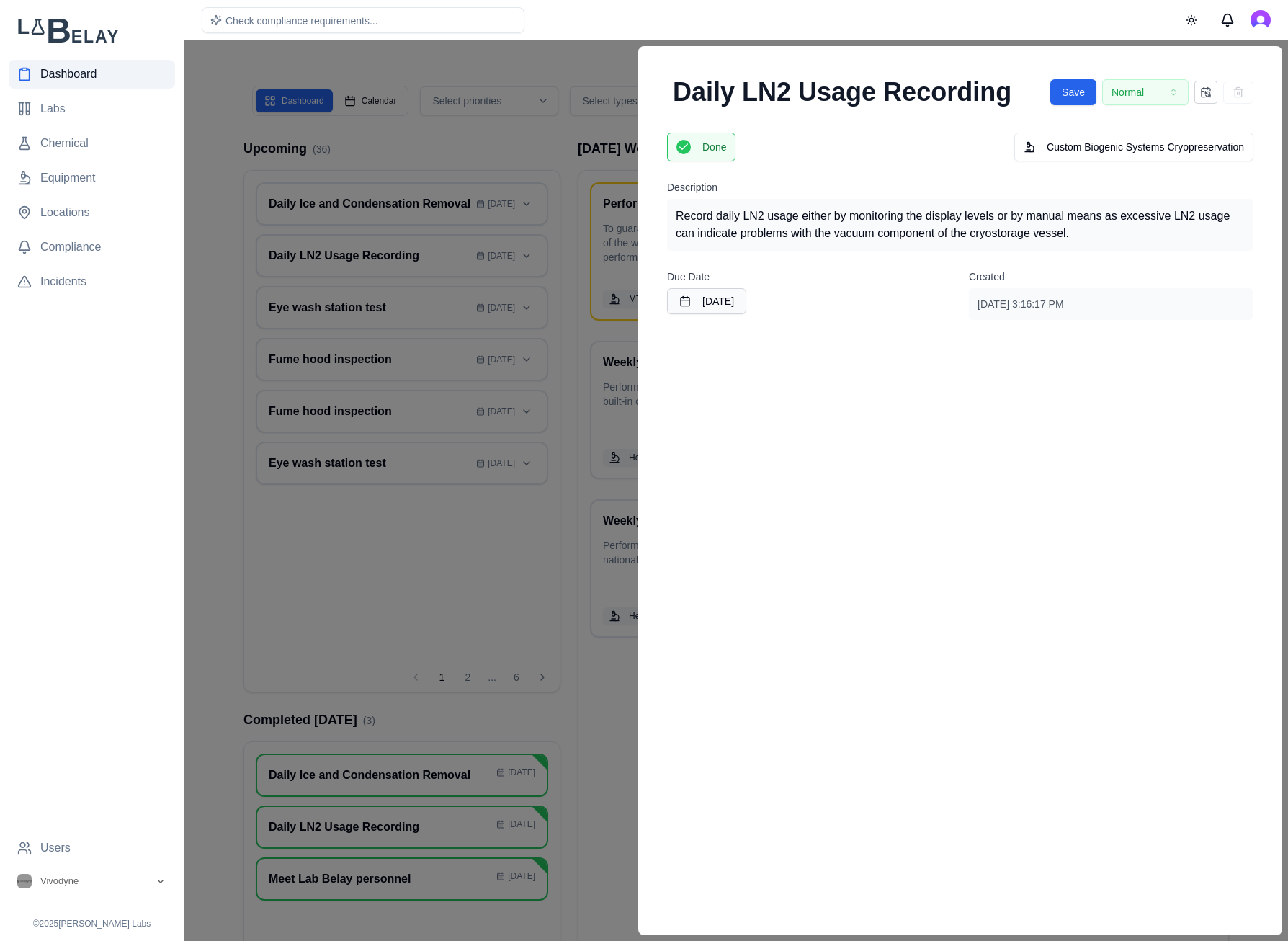
click at [1043, 98] on div "Daily LN2 Usage Recording Save Normal" at bounding box center [959, 92] width 609 height 58
click at [1058, 96] on button "Save" at bounding box center [1073, 92] width 46 height 26
click at [540, 591] on div at bounding box center [644, 490] width 1288 height 900
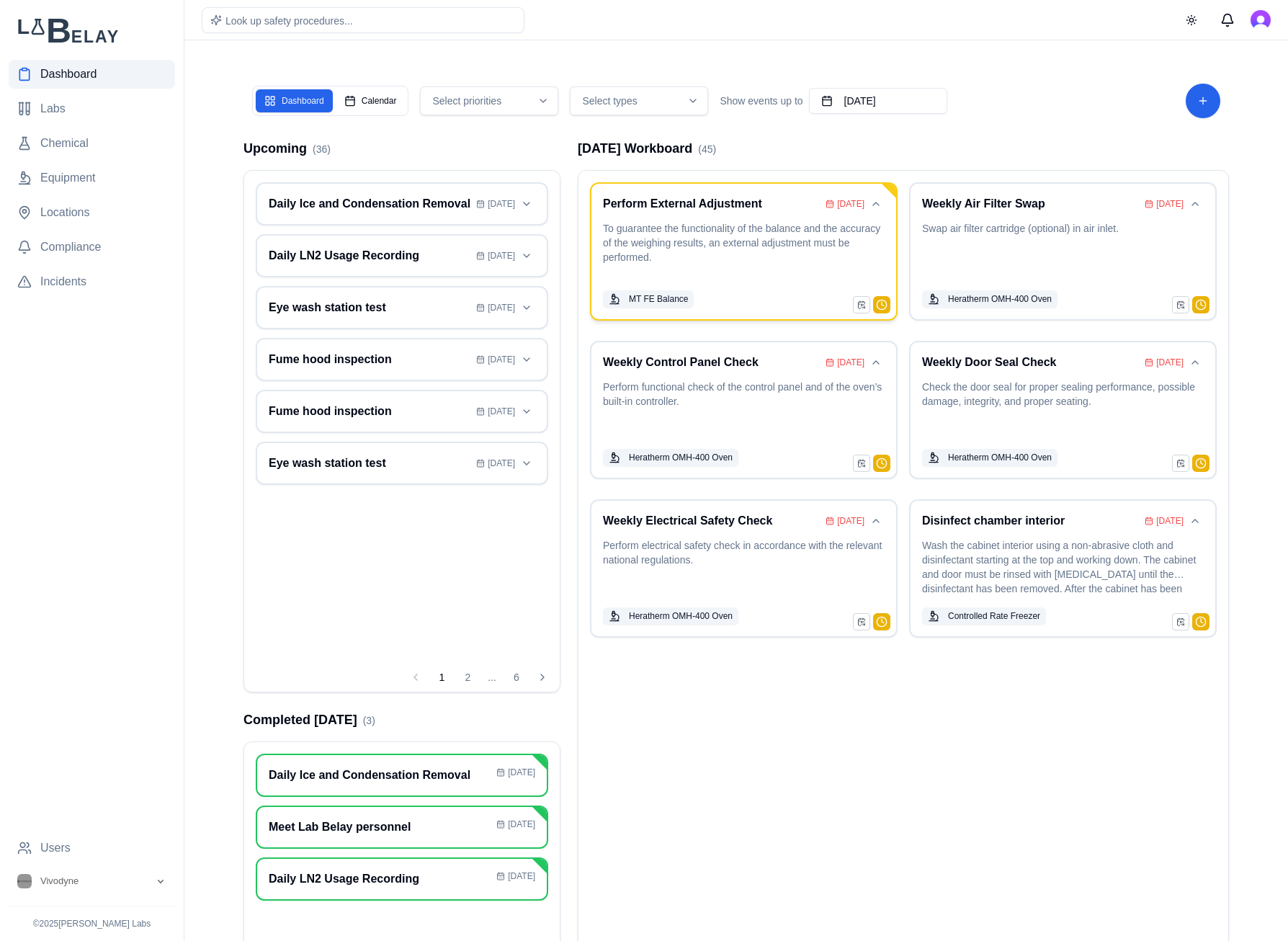
click at [806, 248] on p "To guarantee the functionality of the balance and the accuracy of the weighing …" at bounding box center [743, 251] width 281 height 61
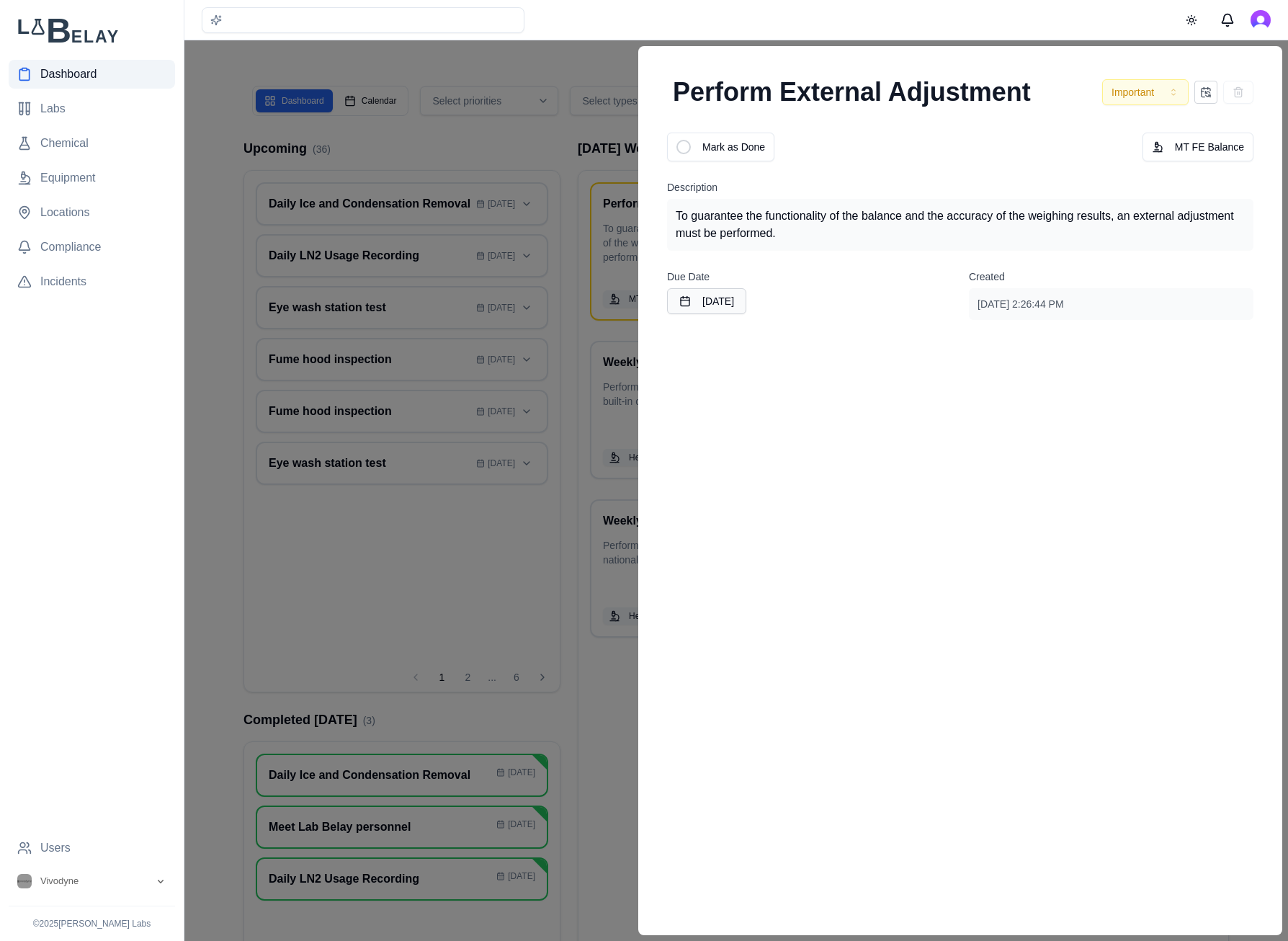
click at [1104, 88] on button "Important" at bounding box center [1145, 92] width 86 height 26
click at [732, 129] on div "Mark as Done MT FE Balance Description To guarantee the functionality of the ba…" at bounding box center [959, 226] width 609 height 211
click at [725, 143] on span "Mark as Done" at bounding box center [733, 147] width 63 height 15
click at [539, 151] on div at bounding box center [644, 490] width 1288 height 900
